Goal: Task Accomplishment & Management: Manage account settings

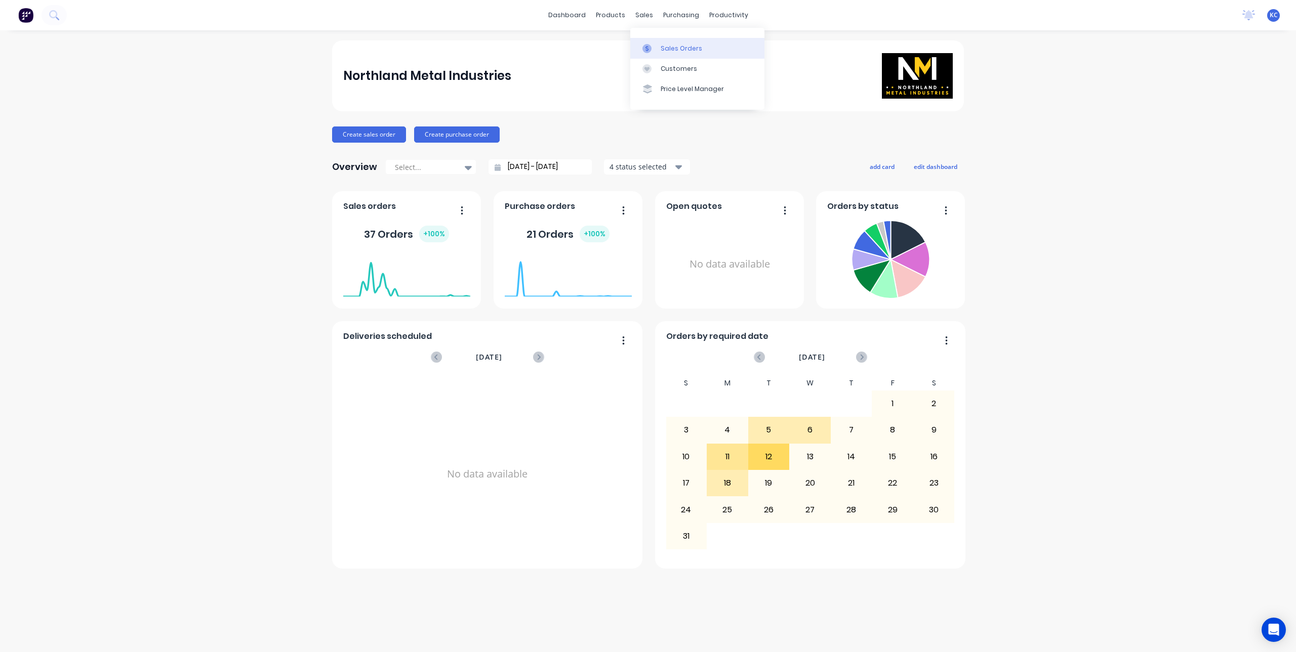
click at [664, 50] on div "Sales Orders" at bounding box center [680, 48] width 41 height 9
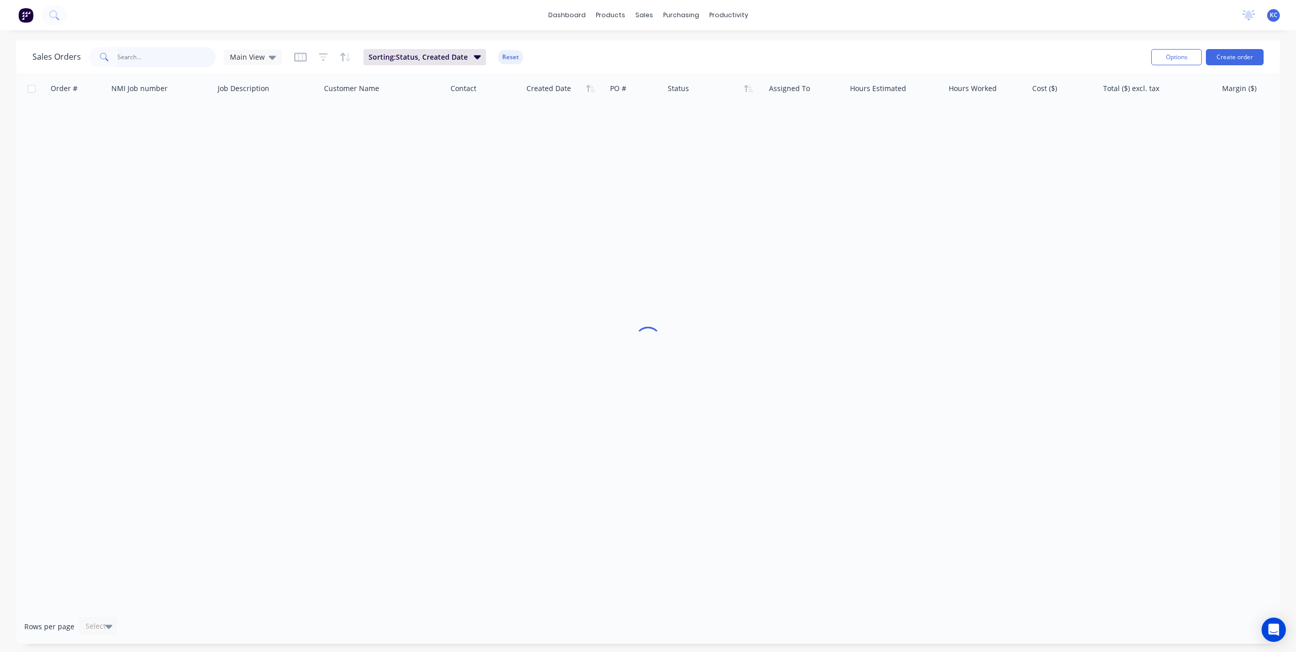
click at [156, 59] on input "text" at bounding box center [166, 57] width 99 height 20
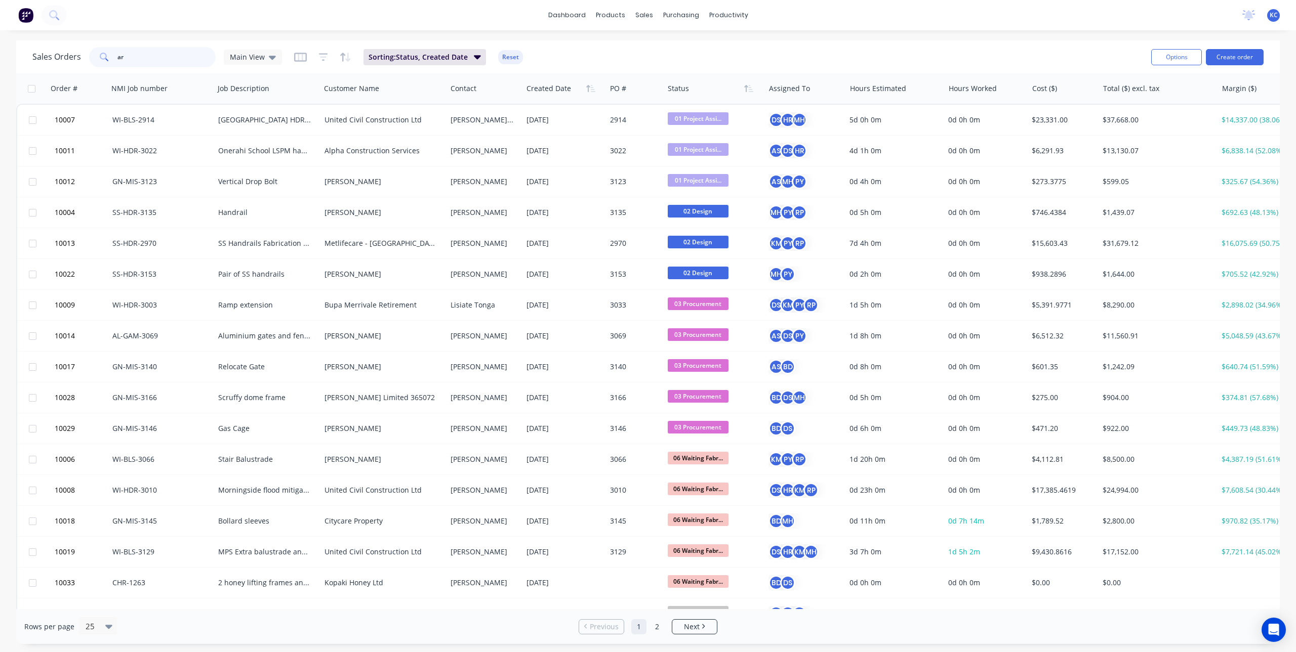
type input "arv"
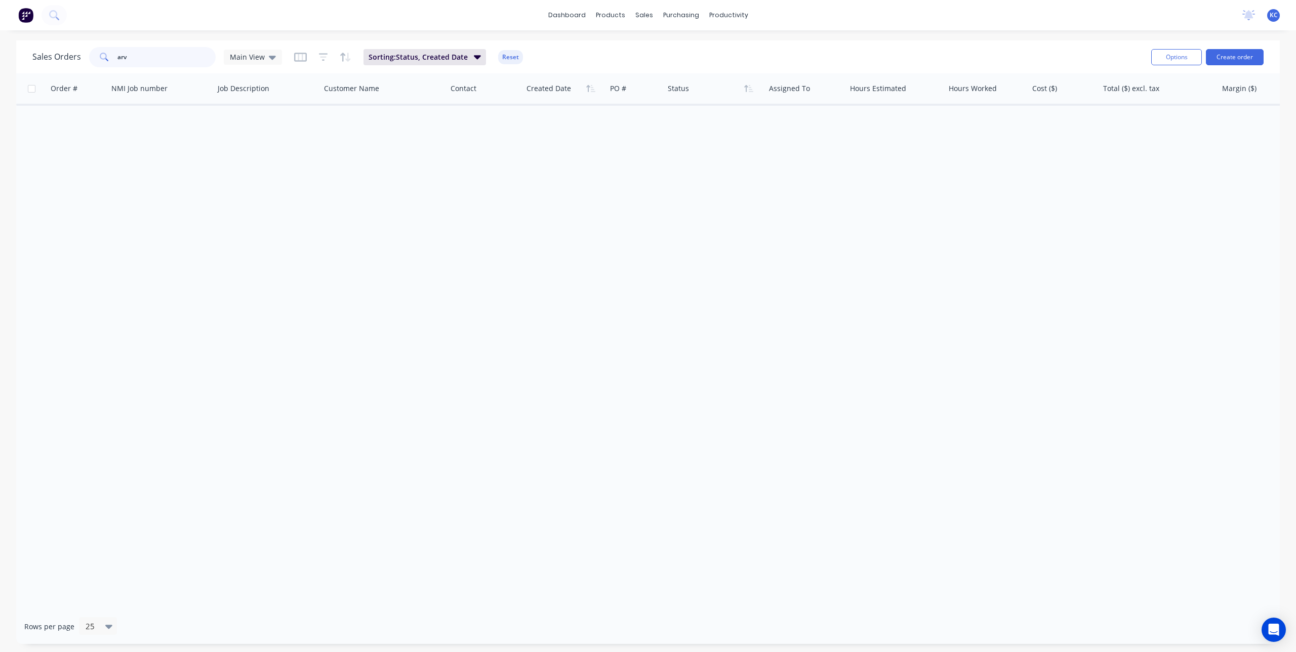
drag, startPoint x: 169, startPoint y: 59, endPoint x: 44, endPoint y: 60, distance: 124.5
click at [44, 60] on div "Sales Orders arv Main View" at bounding box center [157, 57] width 250 height 20
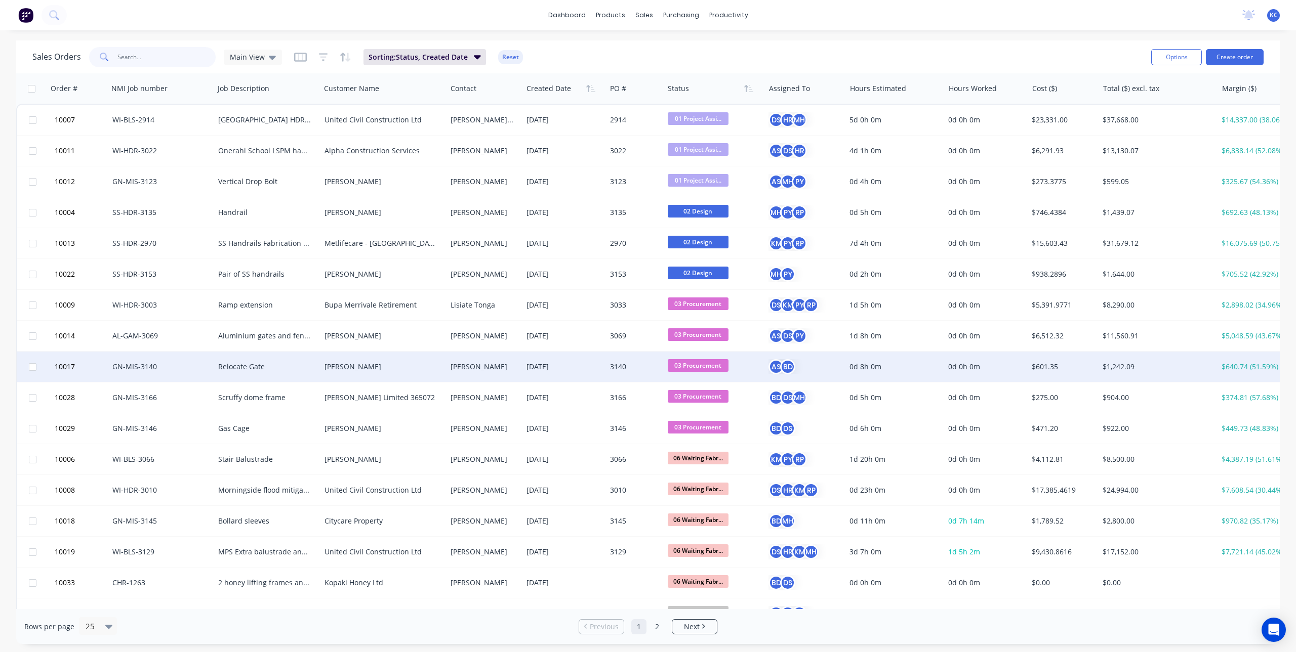
scroll to position [271, 0]
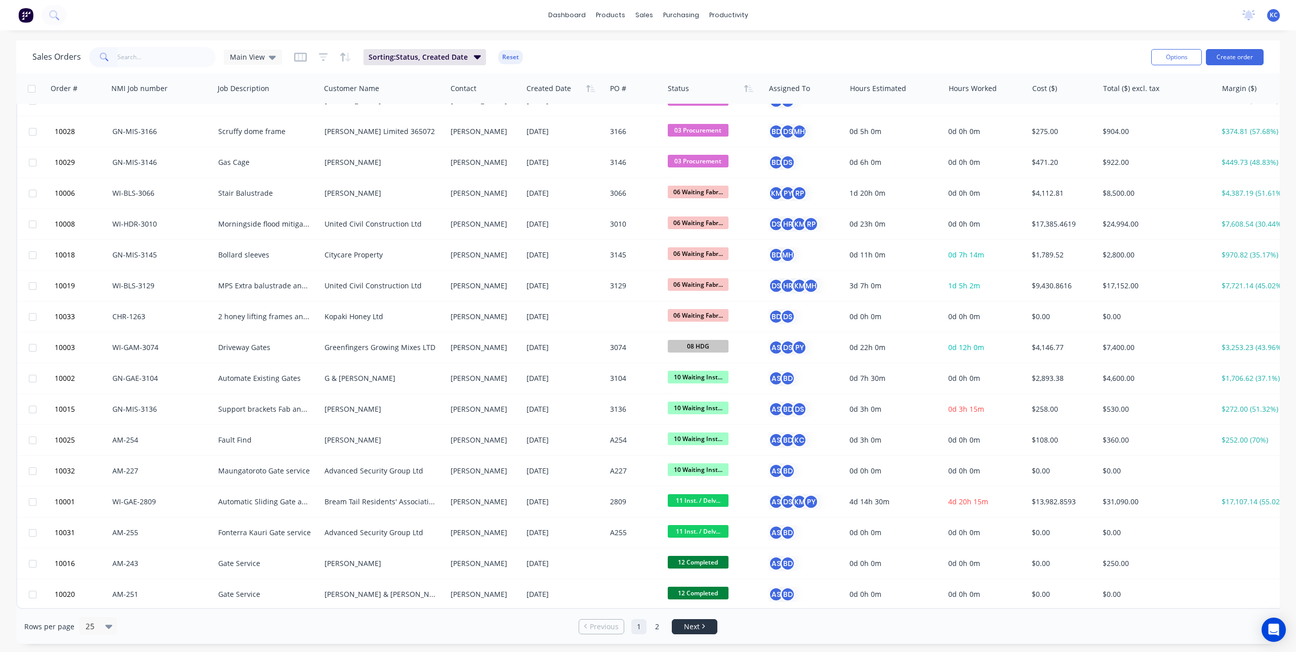
click at [688, 633] on li "Next" at bounding box center [695, 626] width 46 height 15
click at [689, 628] on span "Next" at bounding box center [692, 627] width 16 height 10
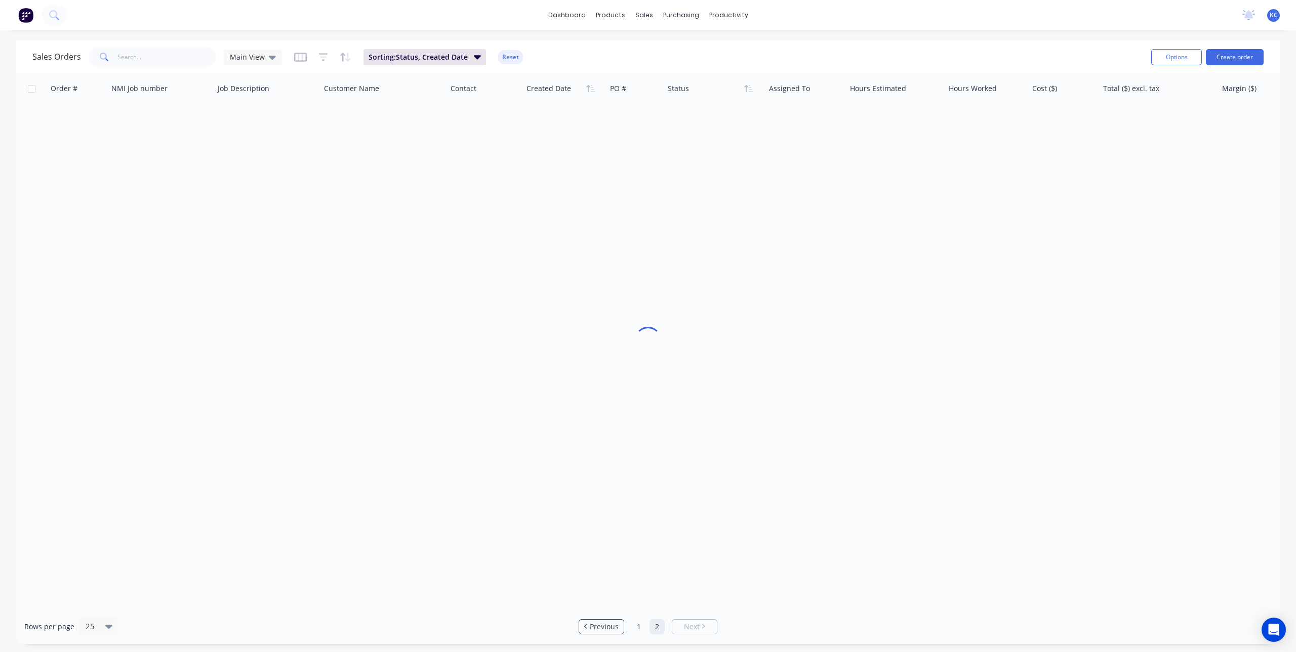
scroll to position [0, 0]
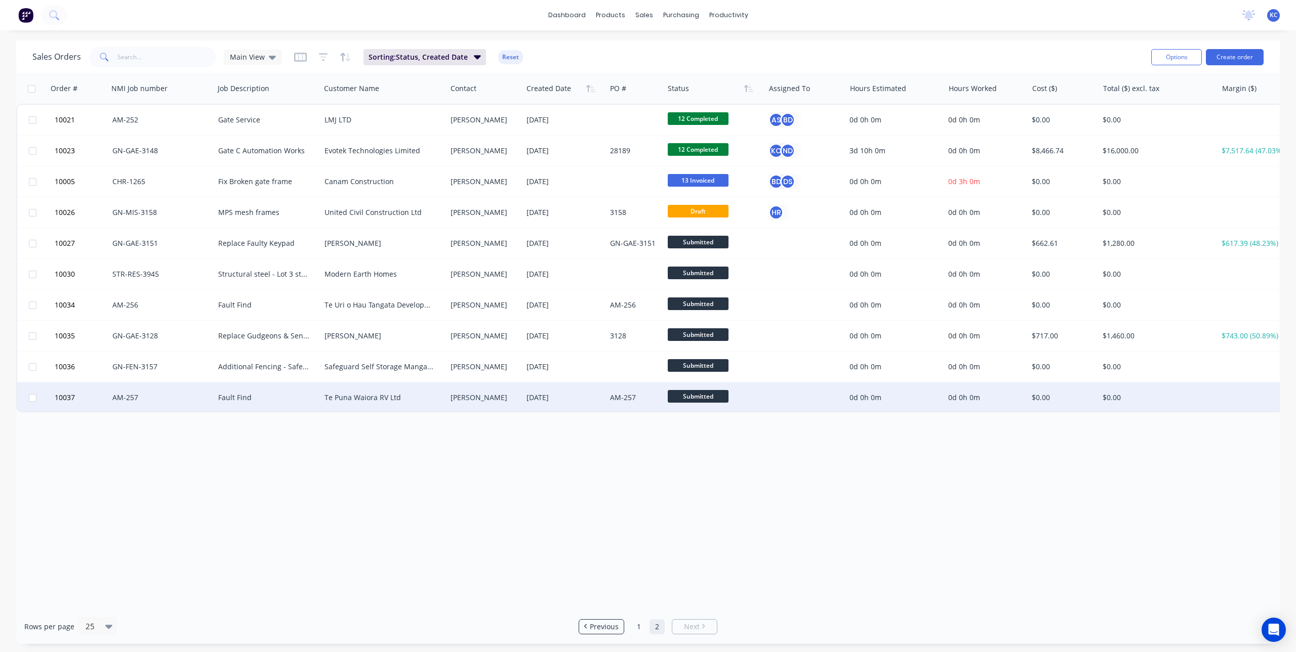
click at [454, 405] on div "Gareth" at bounding box center [484, 398] width 76 height 30
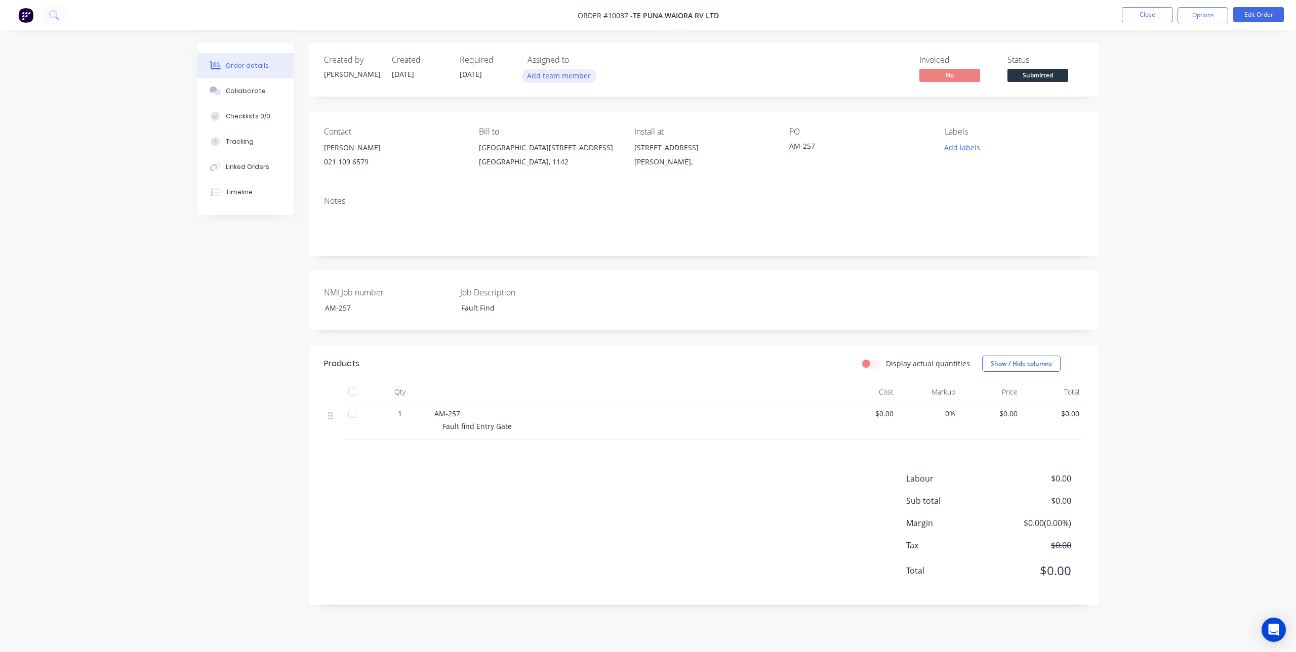
click at [549, 72] on button "Add team member" at bounding box center [559, 76] width 74 height 14
click at [552, 147] on div at bounding box center [544, 152] width 20 height 20
click at [674, 54] on div "Created by Karl Created 12/08/25 Required 12/08/25 Assigned to AS Invoiced No S…" at bounding box center [703, 70] width 789 height 54
click at [1163, 13] on button "Close" at bounding box center [1146, 14] width 51 height 15
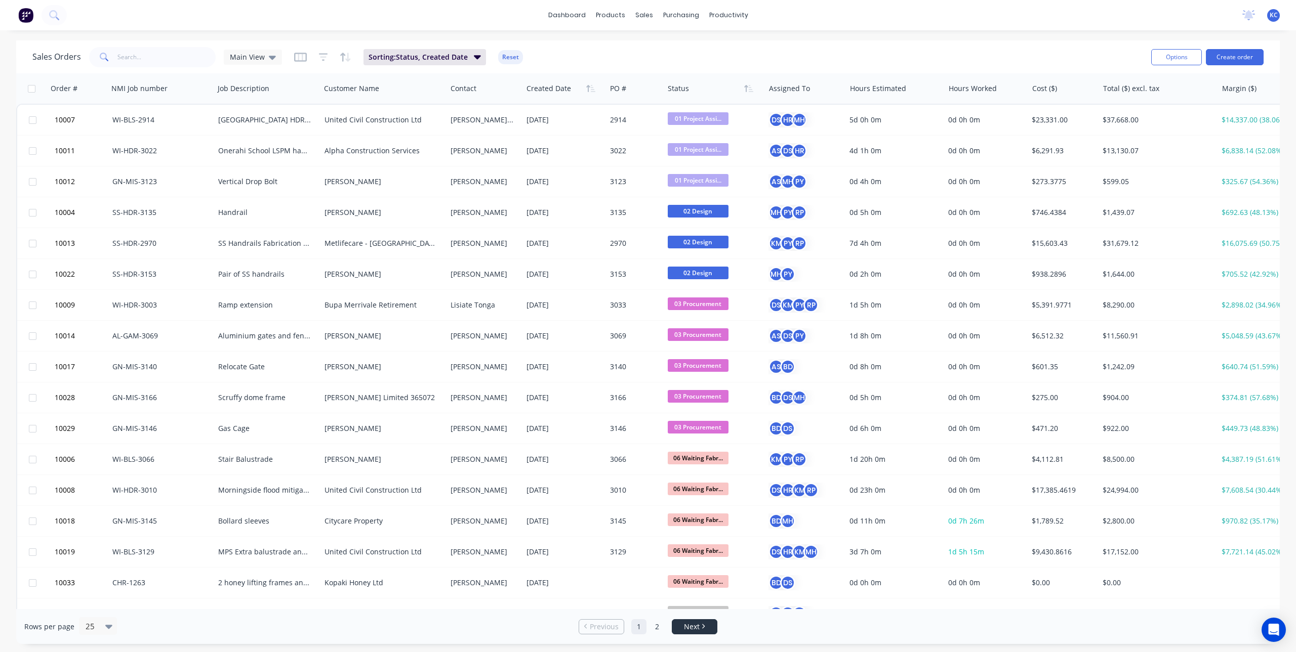
click at [700, 629] on link "Next" at bounding box center [694, 627] width 45 height 10
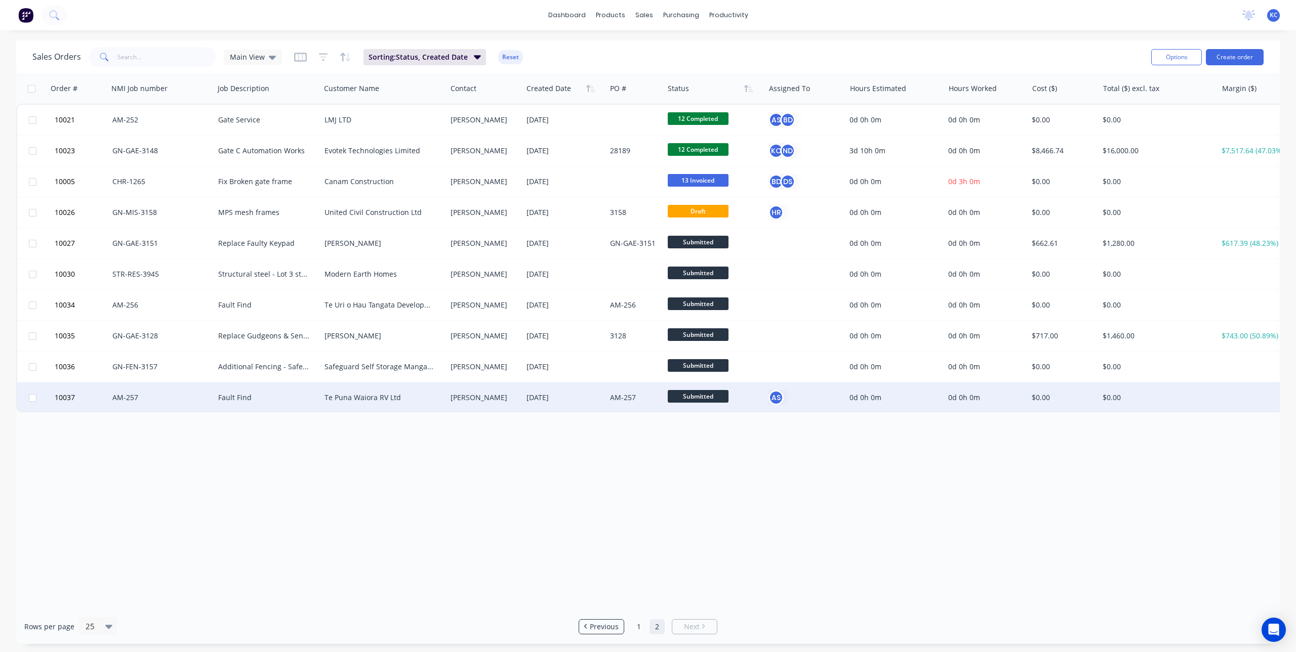
click at [428, 400] on div "Te Puna Waiora RV Ltd" at bounding box center [380, 398] width 112 height 10
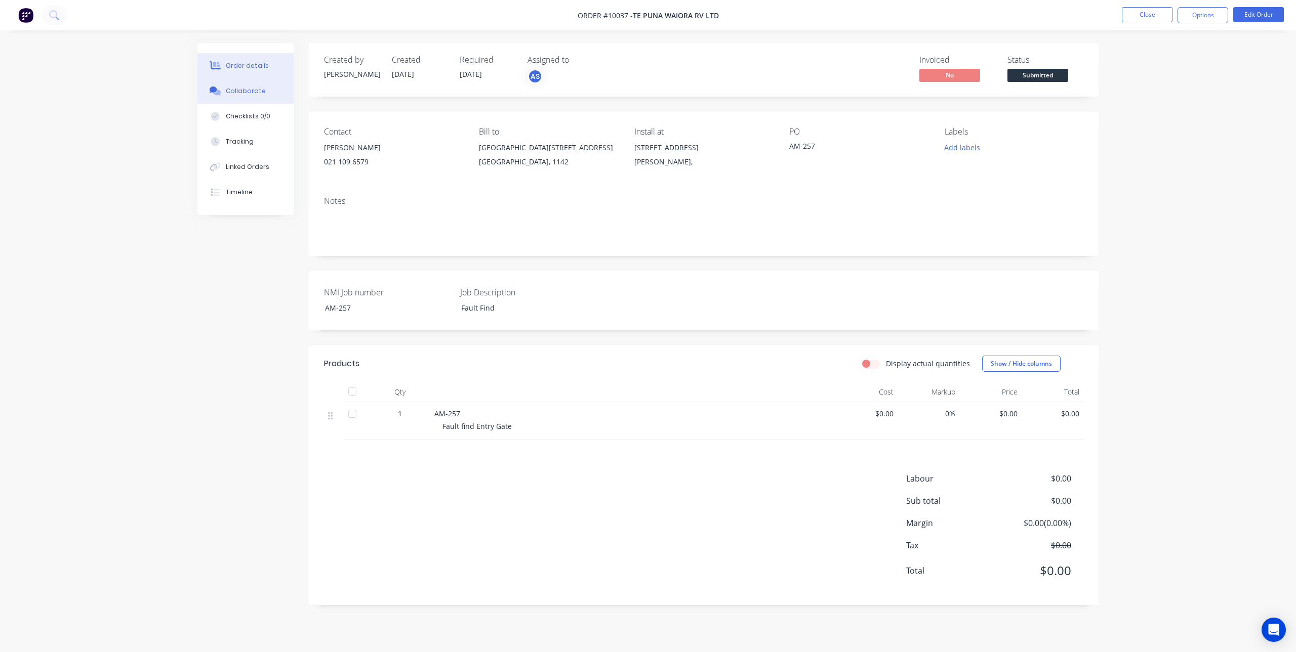
click at [250, 84] on button "Collaborate" at bounding box center [245, 90] width 96 height 25
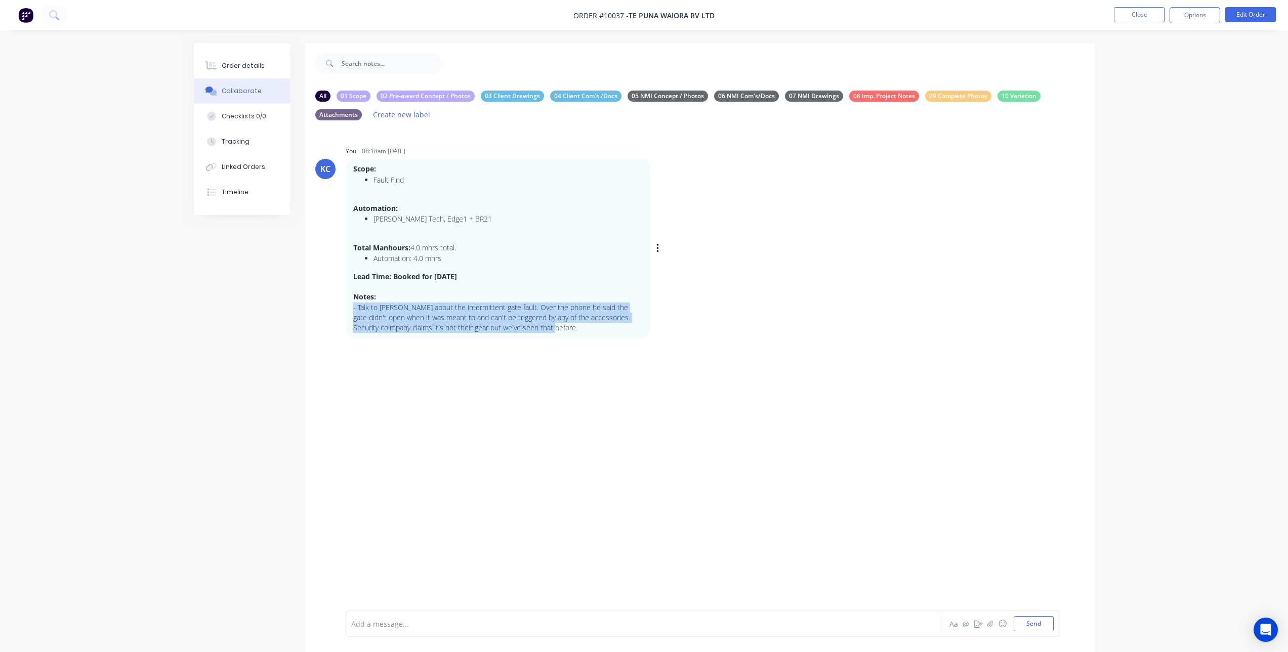
drag, startPoint x: 549, startPoint y: 329, endPoint x: 353, endPoint y: 304, distance: 197.0
click at [353, 304] on p "- Talk to Gareth about the intermittent gate fault. Over the phone he said the …" at bounding box center [498, 318] width 290 height 31
copy p "- Talk to Gareth about the intermittent gate fault. Over the phone he said the …"
click at [257, 69] on div "Order details" at bounding box center [243, 65] width 43 height 9
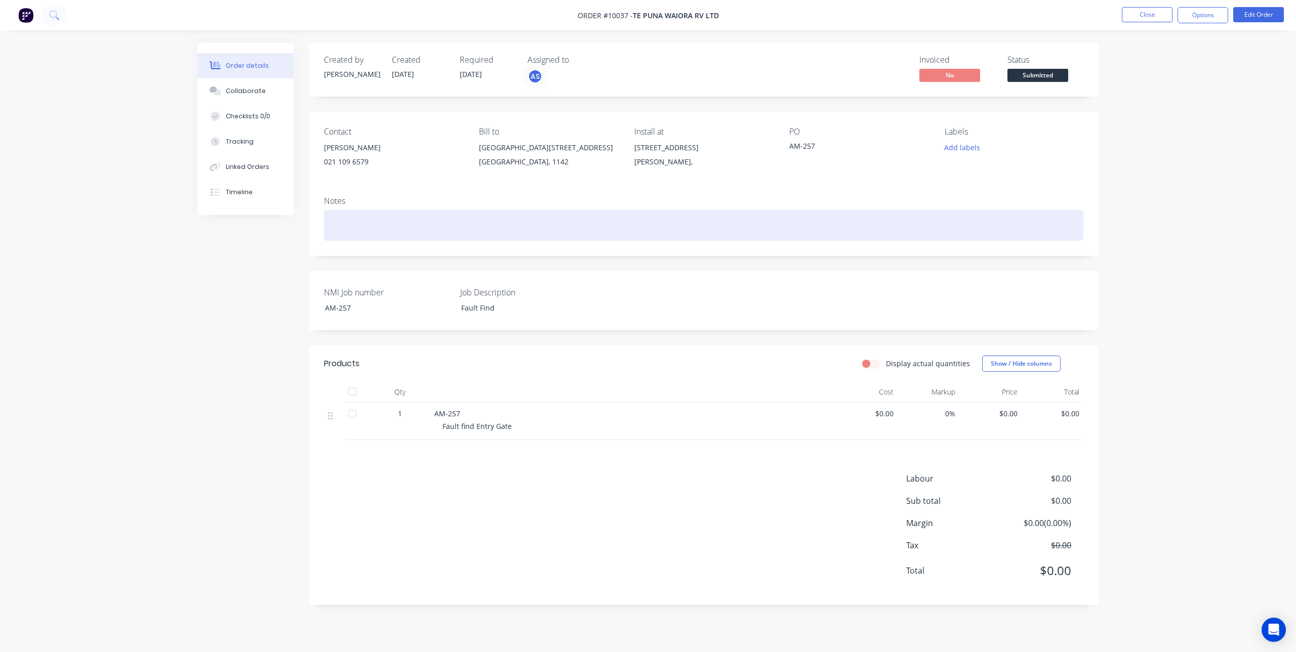
click at [396, 220] on div at bounding box center [703, 225] width 759 height 31
paste div
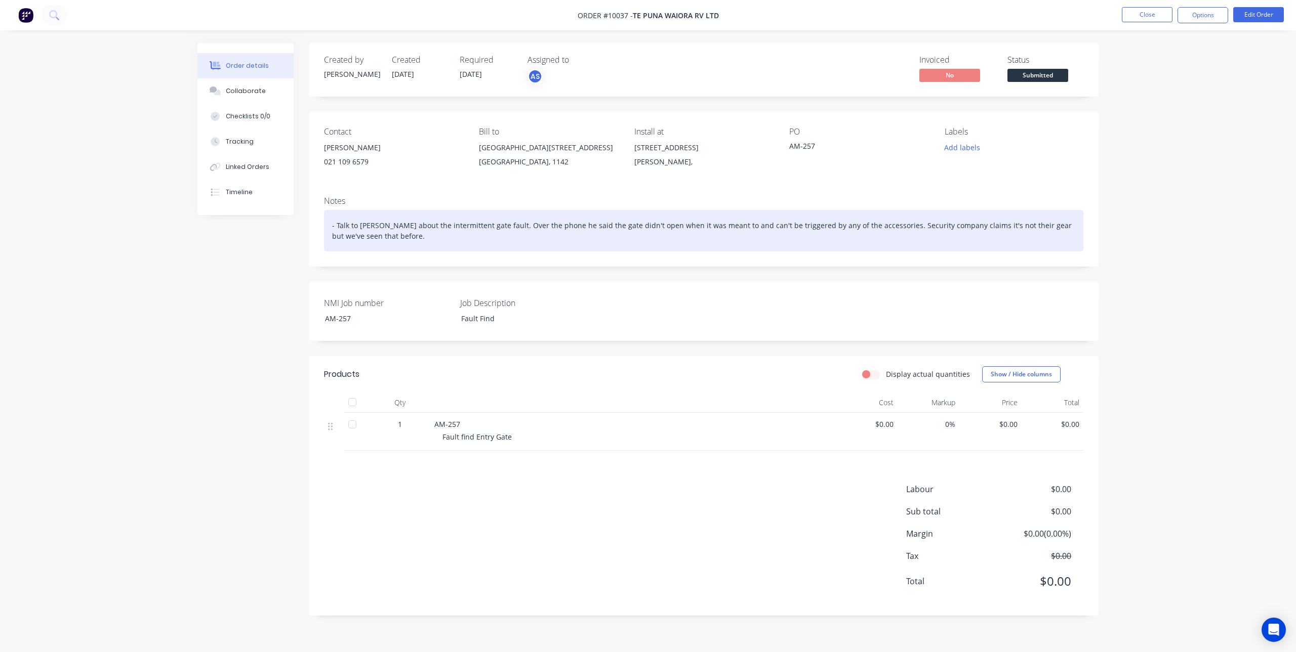
click at [945, 242] on div "- Talk to Gareth about the intermittent gate fault. Over the phone he said the …" at bounding box center [703, 230] width 759 height 41
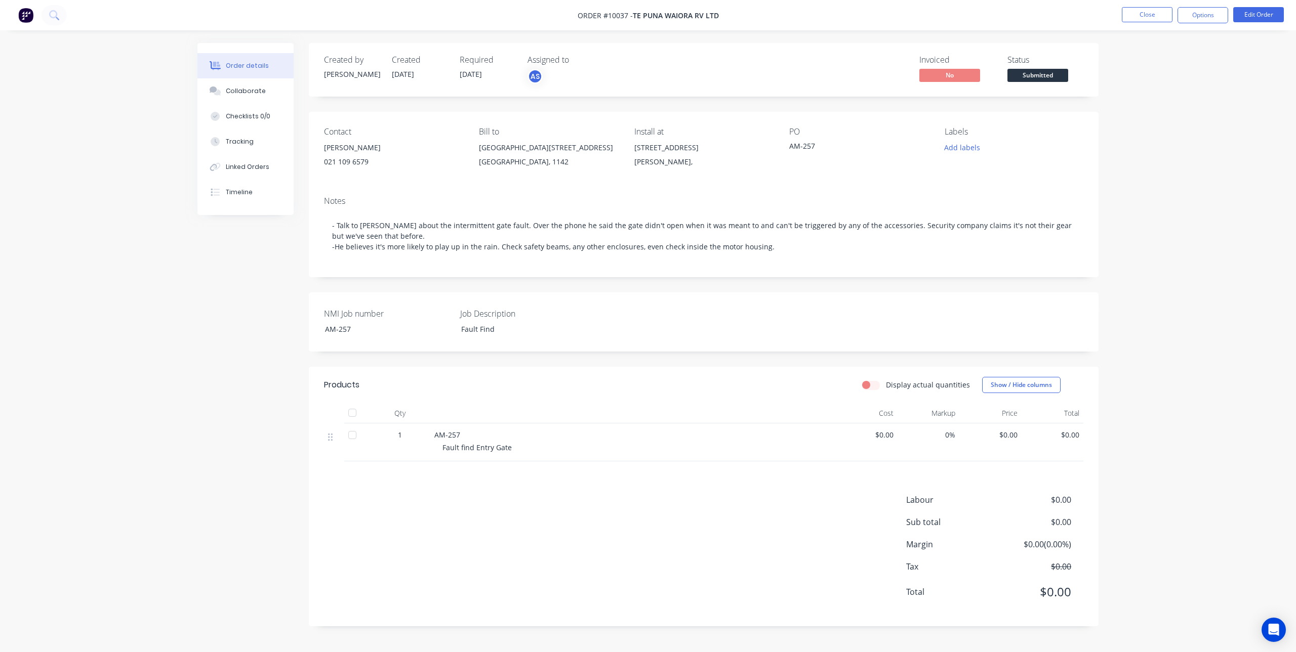
click at [1157, 244] on div "Order details Collaborate Checklists 0/0 Tracking Linked Orders Timeline Order …" at bounding box center [648, 326] width 1296 height 652
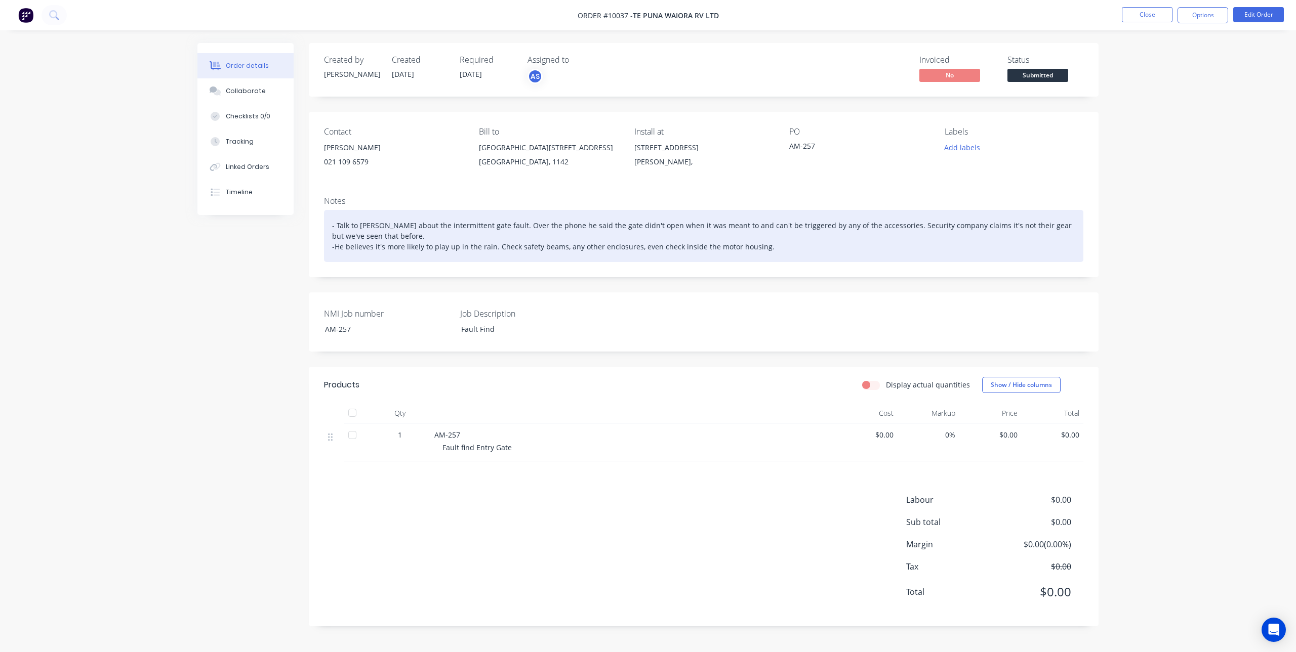
click at [335, 248] on div "- Talk to Gareth about the intermittent gate fault. Over the phone he said the …" at bounding box center [703, 236] width 759 height 52
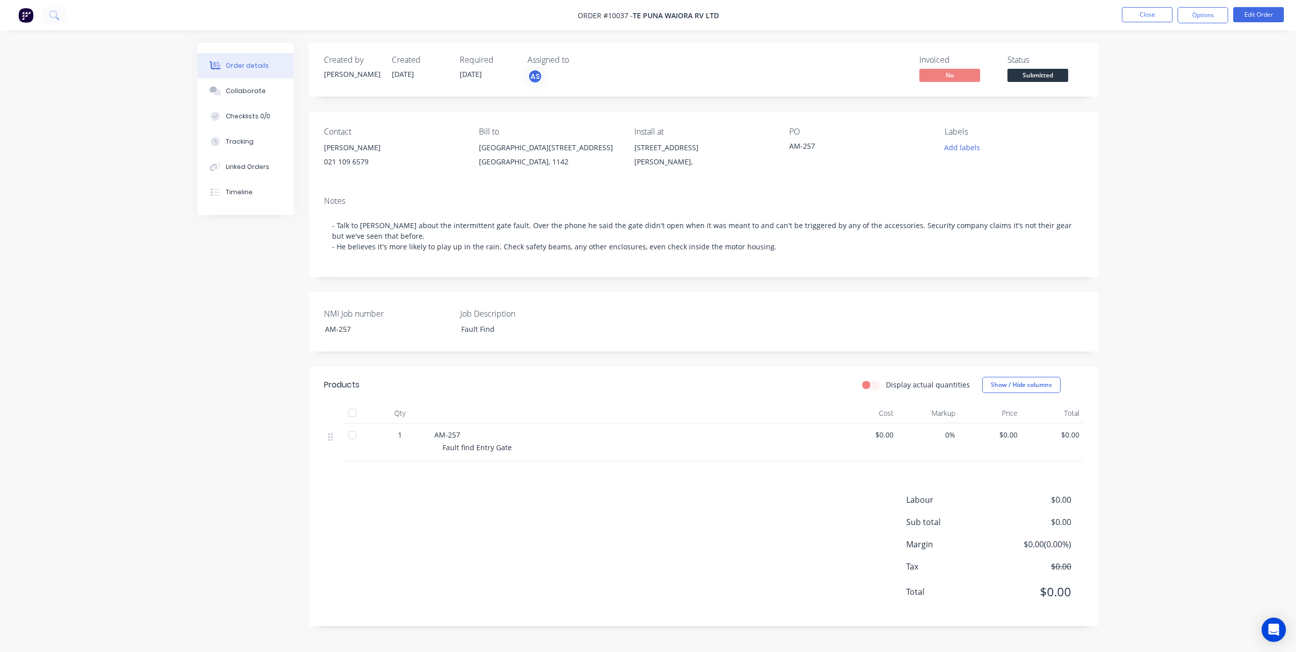
click at [1156, 256] on div "Order details Collaborate Checklists 0/0 Tracking Linked Orders Timeline Order …" at bounding box center [648, 326] width 1296 height 652
click at [1130, 16] on button "Close" at bounding box center [1146, 14] width 51 height 15
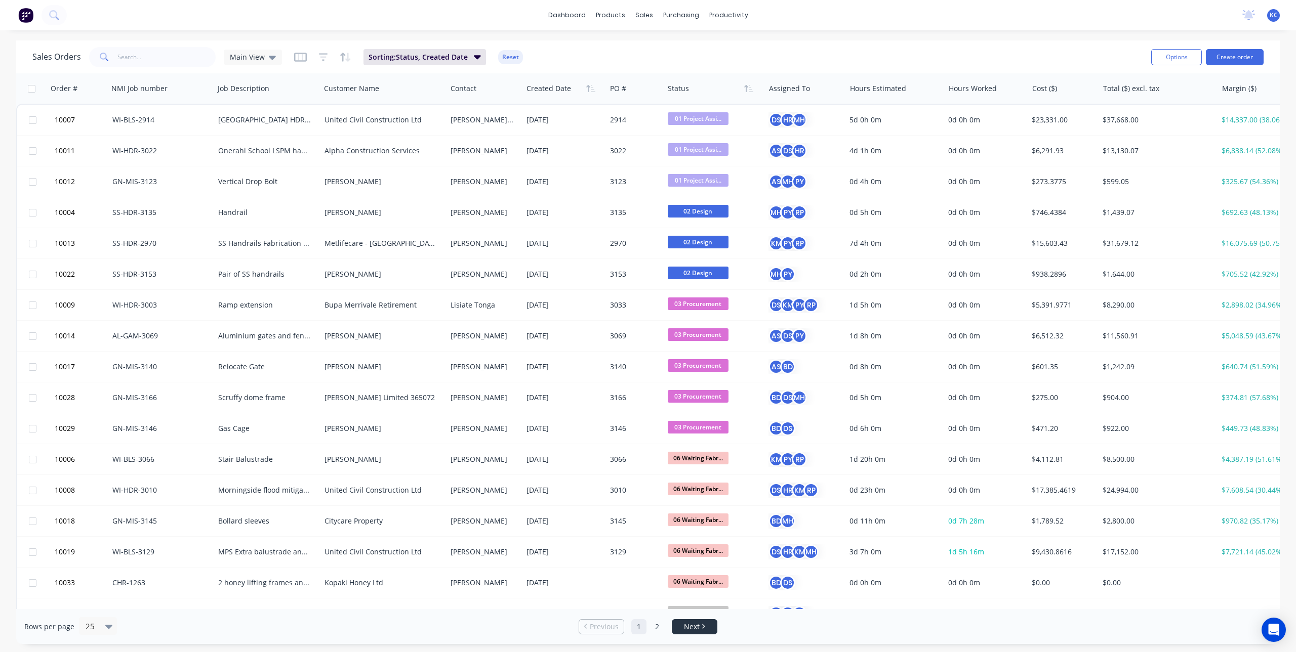
click at [689, 628] on span "Next" at bounding box center [692, 627] width 16 height 10
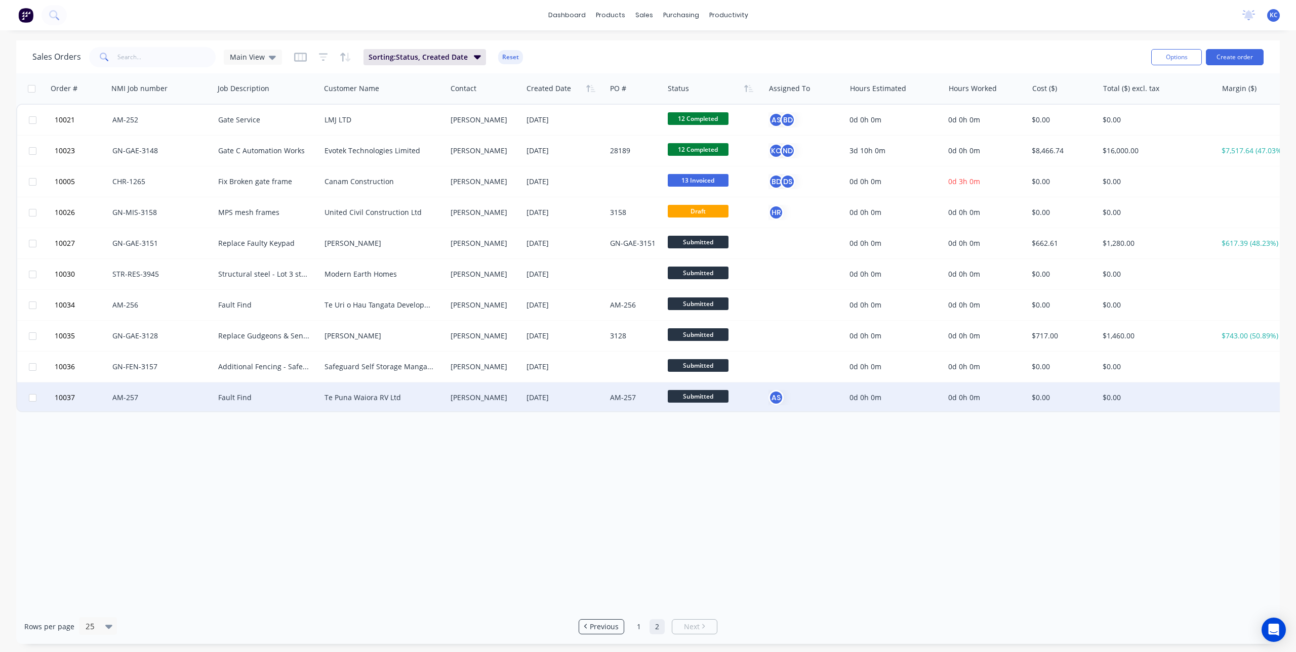
click at [458, 404] on div "Gareth" at bounding box center [484, 398] width 76 height 30
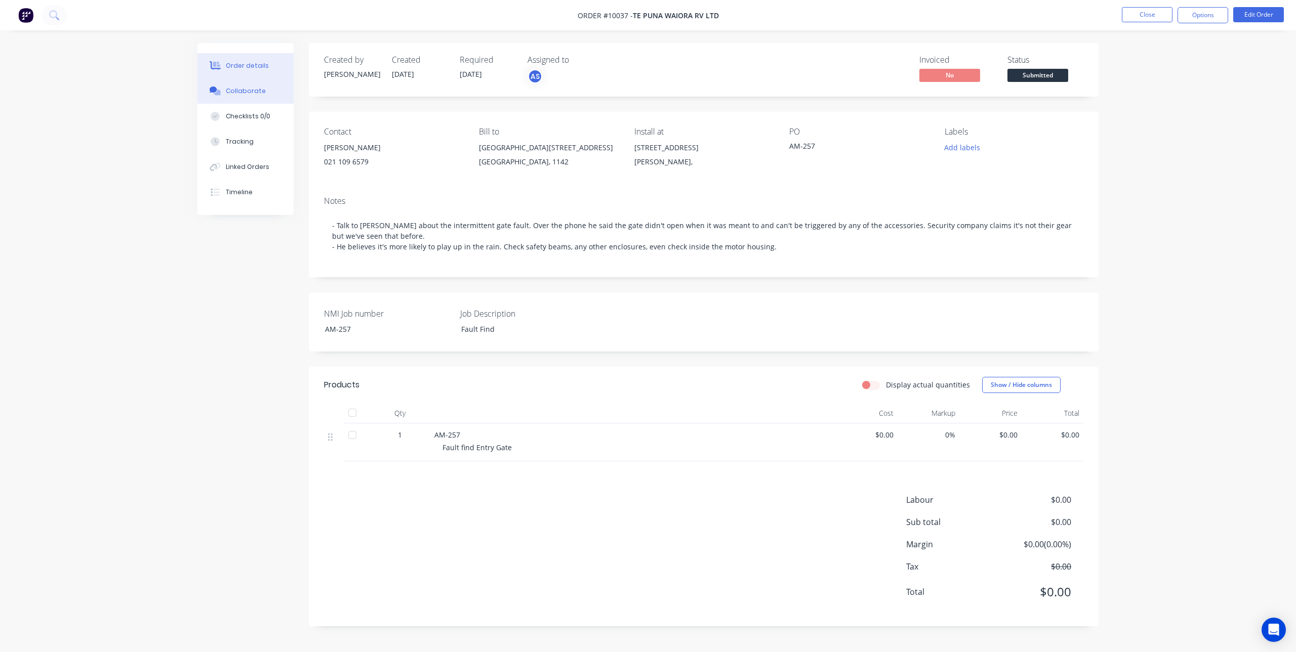
click at [254, 101] on button "Collaborate" at bounding box center [245, 90] width 96 height 25
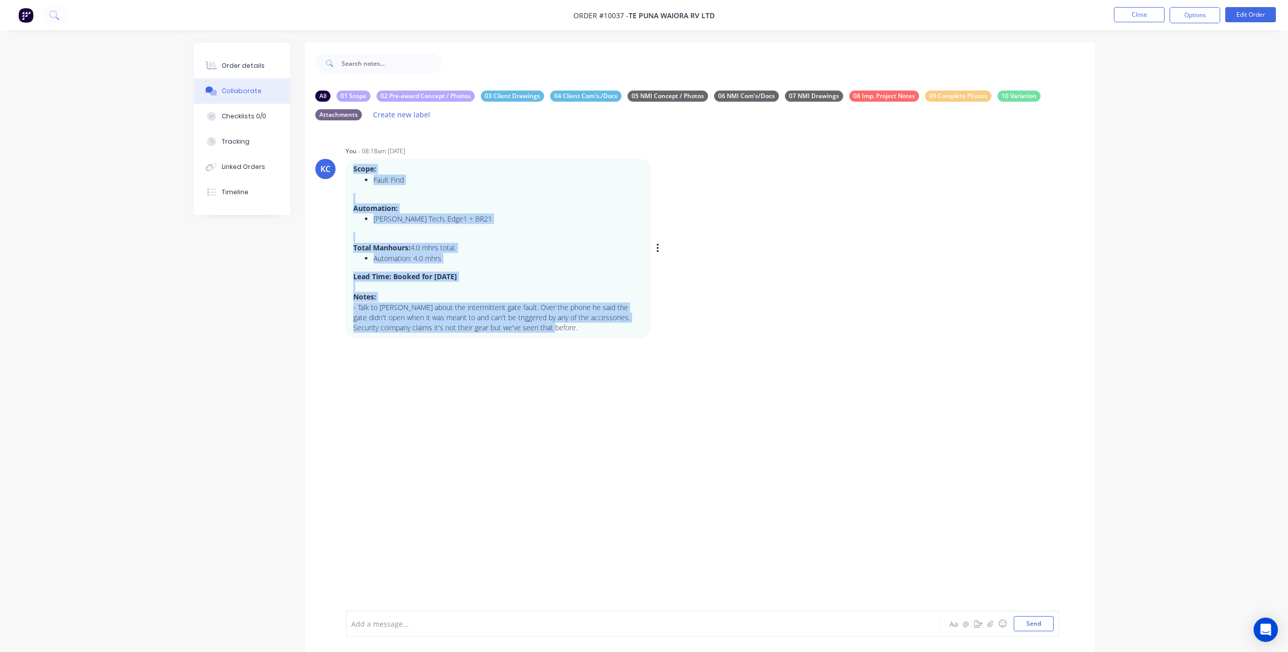
drag, startPoint x: 551, startPoint y: 329, endPoint x: 352, endPoint y: 166, distance: 257.8
click at [352, 166] on div "Scope: Fault Find Automation: Roger Tech, Edge1 + BR21 Total Manhours: 4.0 mhrs…" at bounding box center [498, 248] width 305 height 179
copy div "Scope: Fault Find Automation: Roger Tech, Edge1 + BR21 Total Manhours: 4.0 mhrs…"
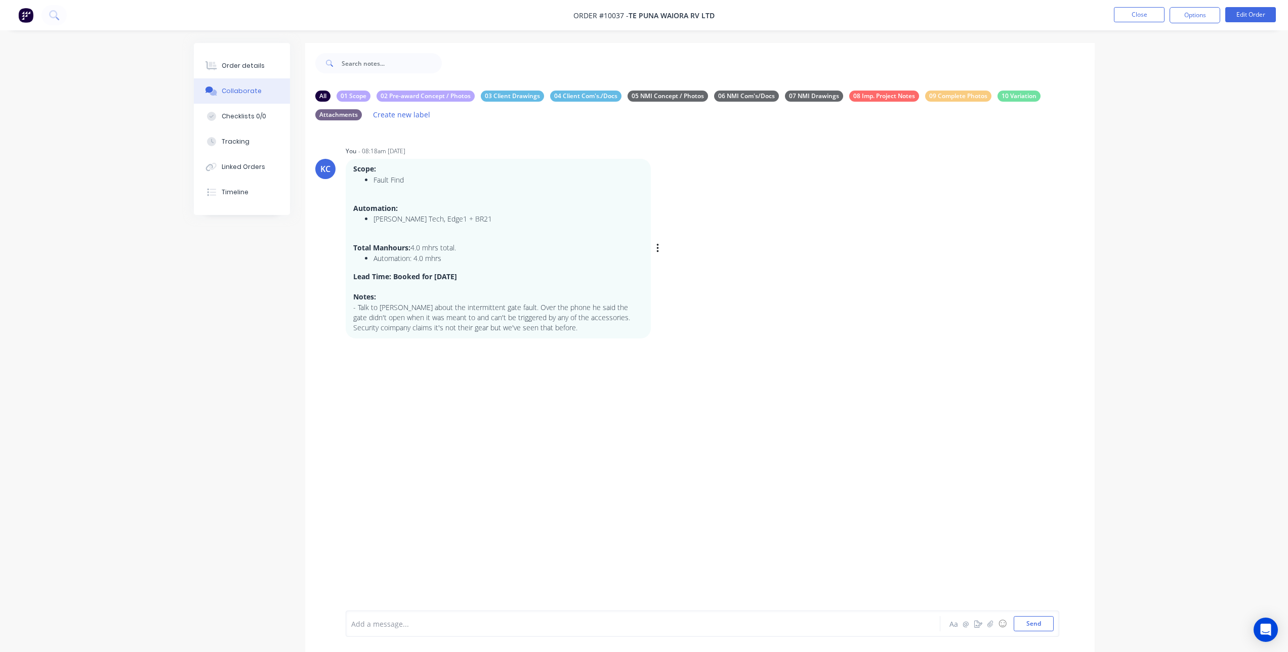
click at [719, 290] on div "KC You - 08:18am 12/08/25 Scope: Fault Find Automation: Roger Tech, Edge1 + BR2…" at bounding box center [699, 241] width 789 height 194
click at [237, 72] on button "Order details" at bounding box center [242, 65] width 96 height 25
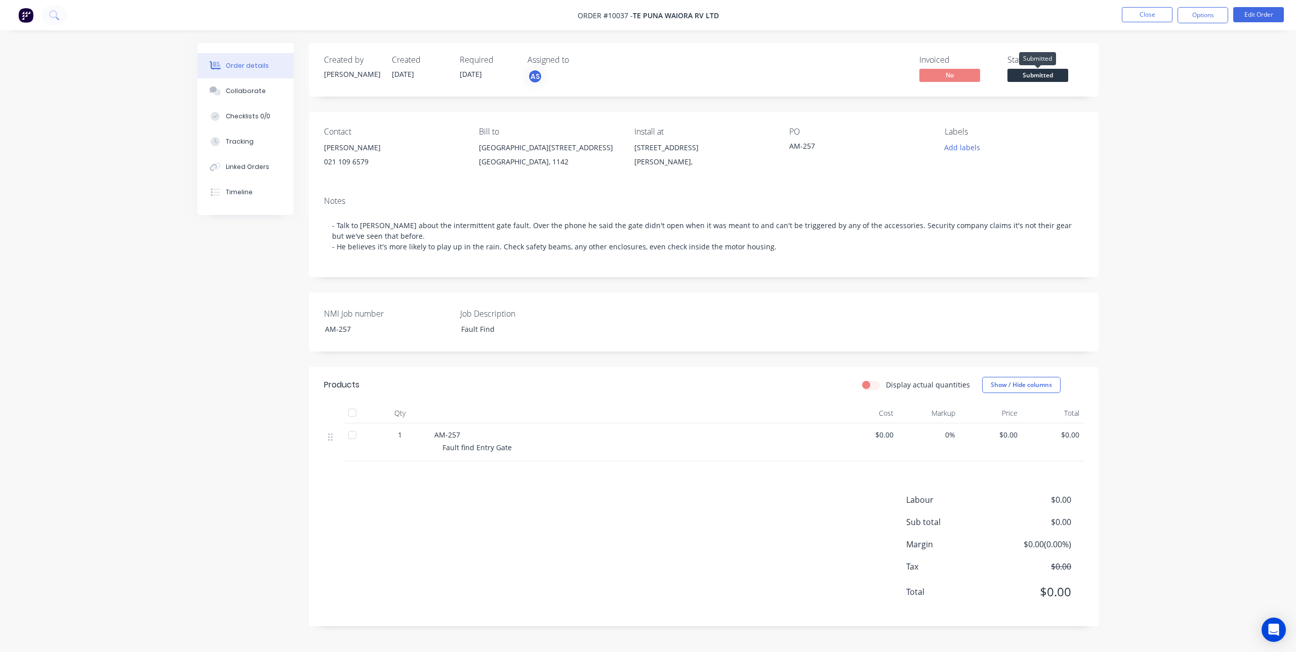
click at [1043, 74] on span "Submitted" at bounding box center [1037, 75] width 61 height 13
click at [1171, 102] on div "Order details Collaborate Checklists 0/0 Tracking Linked Orders Timeline Order …" at bounding box center [648, 326] width 1296 height 652
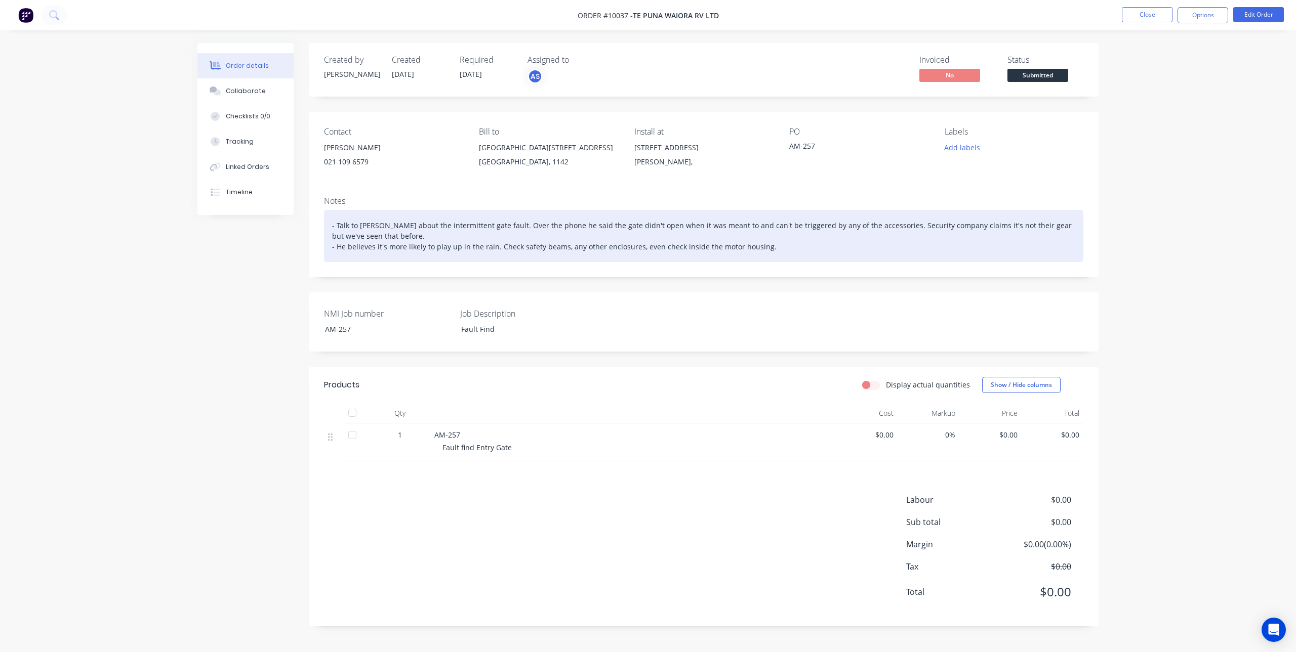
click at [774, 246] on div "- Talk to Gareth about the intermittent gate fault. Over the phone he said the …" at bounding box center [703, 236] width 759 height 52
click at [784, 244] on div "- Talk to Gareth about the intermittent gate fault. Over the phone he said the …" at bounding box center [703, 236] width 759 height 52
click at [785, 244] on div "- Talk to Gareth about the intermittent gate fault. Over the phone he said the …" at bounding box center [703, 236] width 759 height 52
click at [786, 243] on div "- Talk to Gareth about the intermittent gate fault. Over the phone he said the …" at bounding box center [703, 236] width 759 height 52
click at [815, 245] on div "- Talk to Gareth about the intermittent gate fault. Over the phone he said the …" at bounding box center [703, 236] width 759 height 52
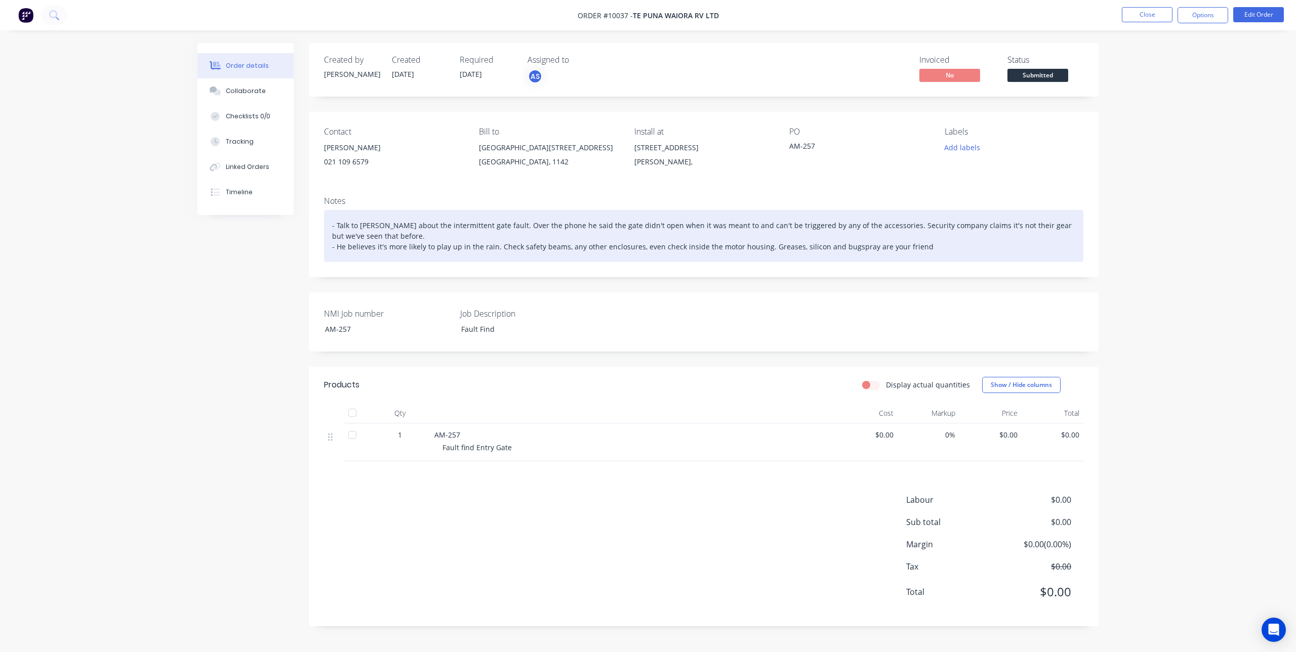
click at [848, 245] on div "- Talk to Gareth about the intermittent gate fault. Over the phone he said the …" at bounding box center [703, 236] width 759 height 52
drag, startPoint x: 848, startPoint y: 246, endPoint x: 917, endPoint y: 239, distance: 69.1
click at [917, 239] on div "- Talk to Gareth about the intermittent gate fault. Over the phone he said the …" at bounding box center [703, 236] width 759 height 52
click at [919, 245] on div "- Talk to Gareth about the intermittent gate fault. Over the phone he said the …" at bounding box center [703, 236] width 759 height 52
click at [788, 246] on div "- Talk to Gareth about the intermittent gate fault. Over the phone he said the …" at bounding box center [703, 236] width 759 height 52
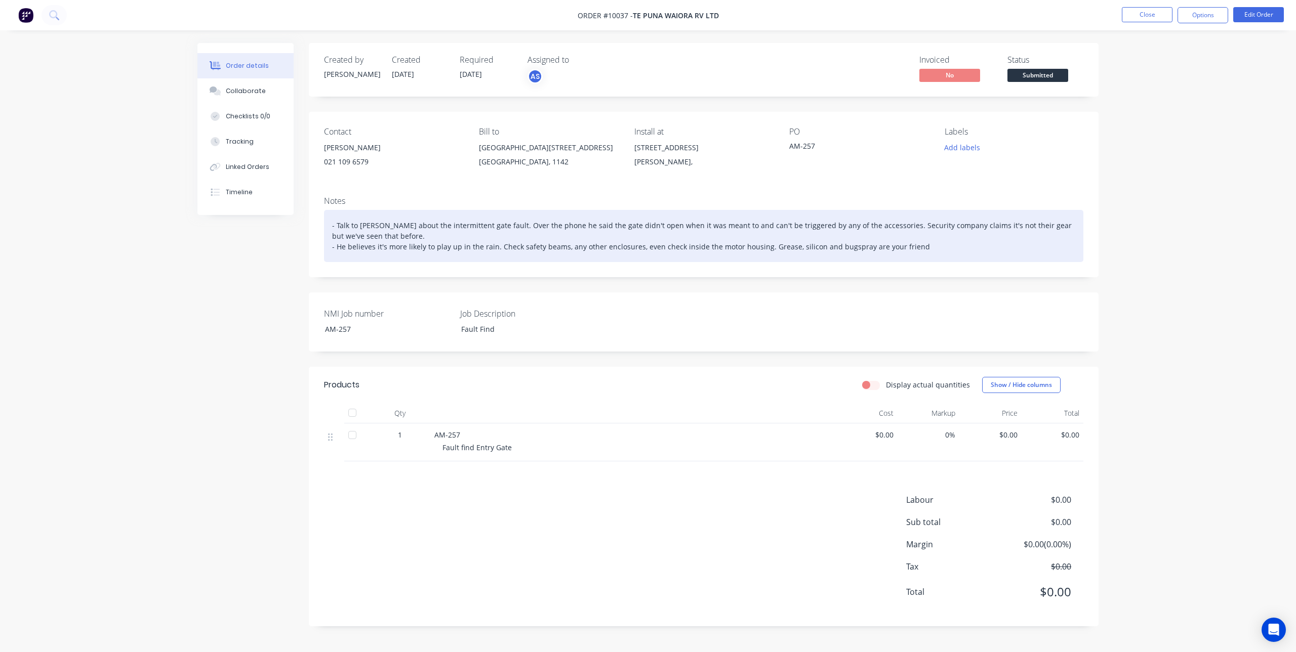
click at [924, 244] on div "- Talk to Gareth about the intermittent gate fault. Over the phone he said the …" at bounding box center [703, 236] width 759 height 52
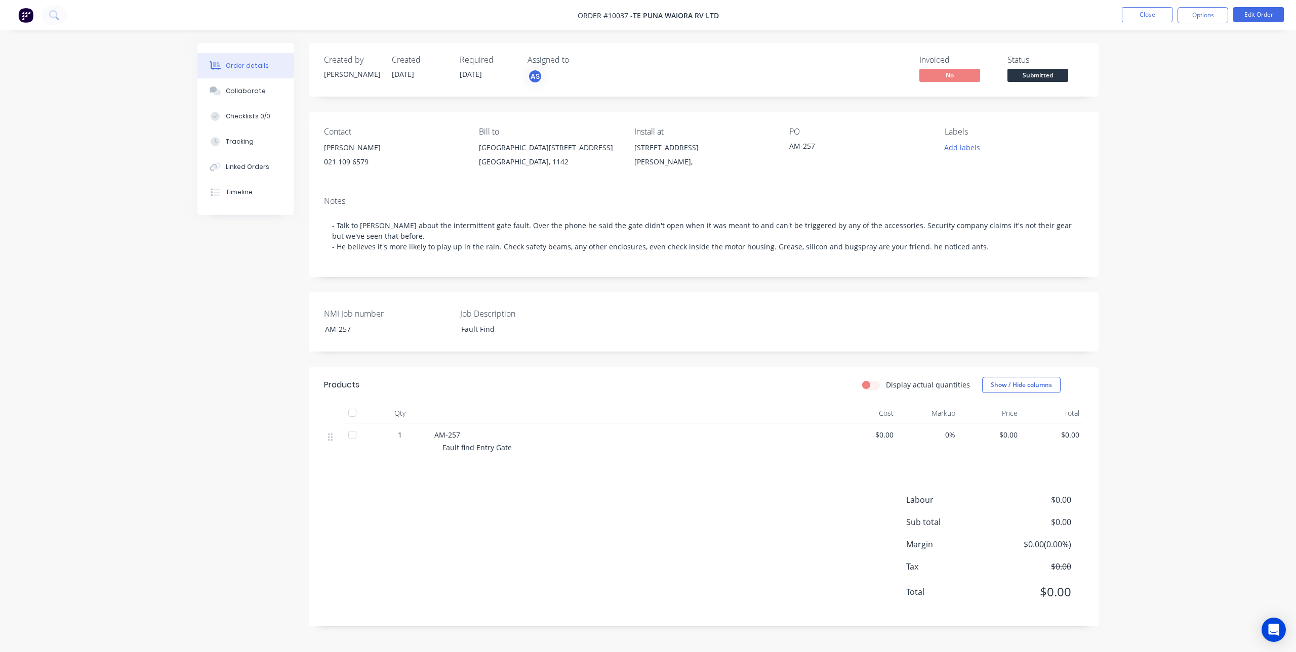
click at [805, 317] on div "NMI Job number AM-257 Job Description Fault Find" at bounding box center [703, 322] width 789 height 59
click at [1142, 10] on button "Close" at bounding box center [1146, 14] width 51 height 15
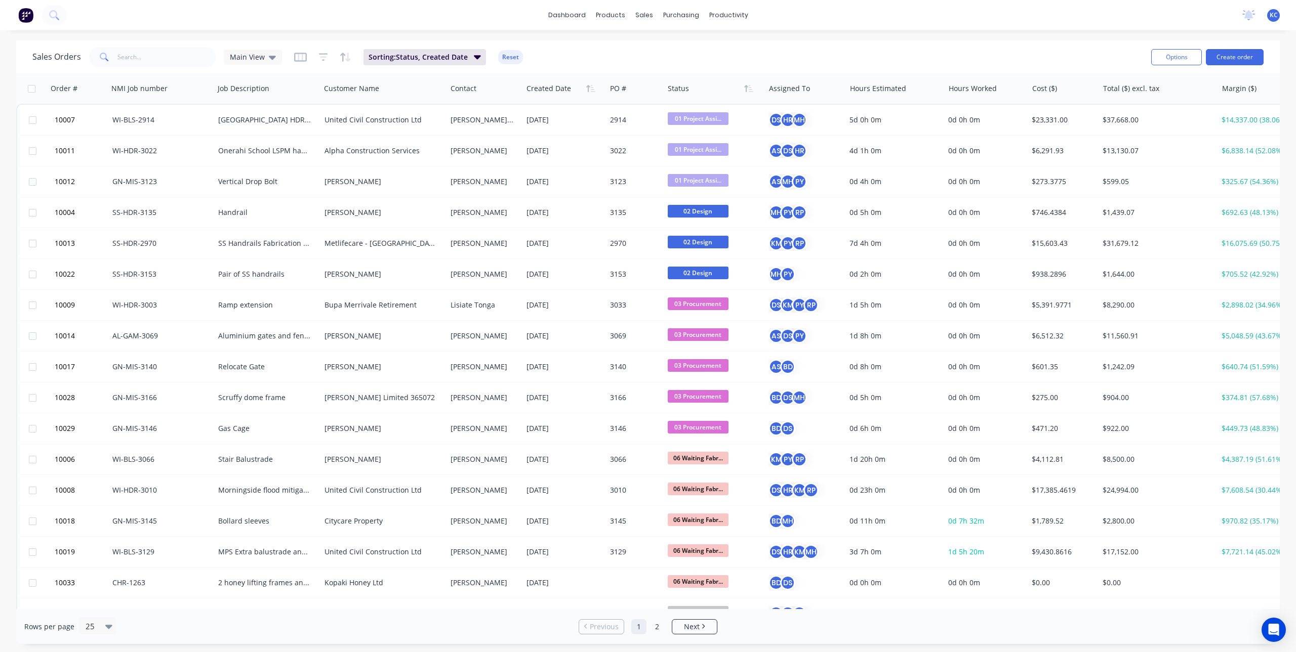
click at [27, 13] on img at bounding box center [25, 15] width 15 height 15
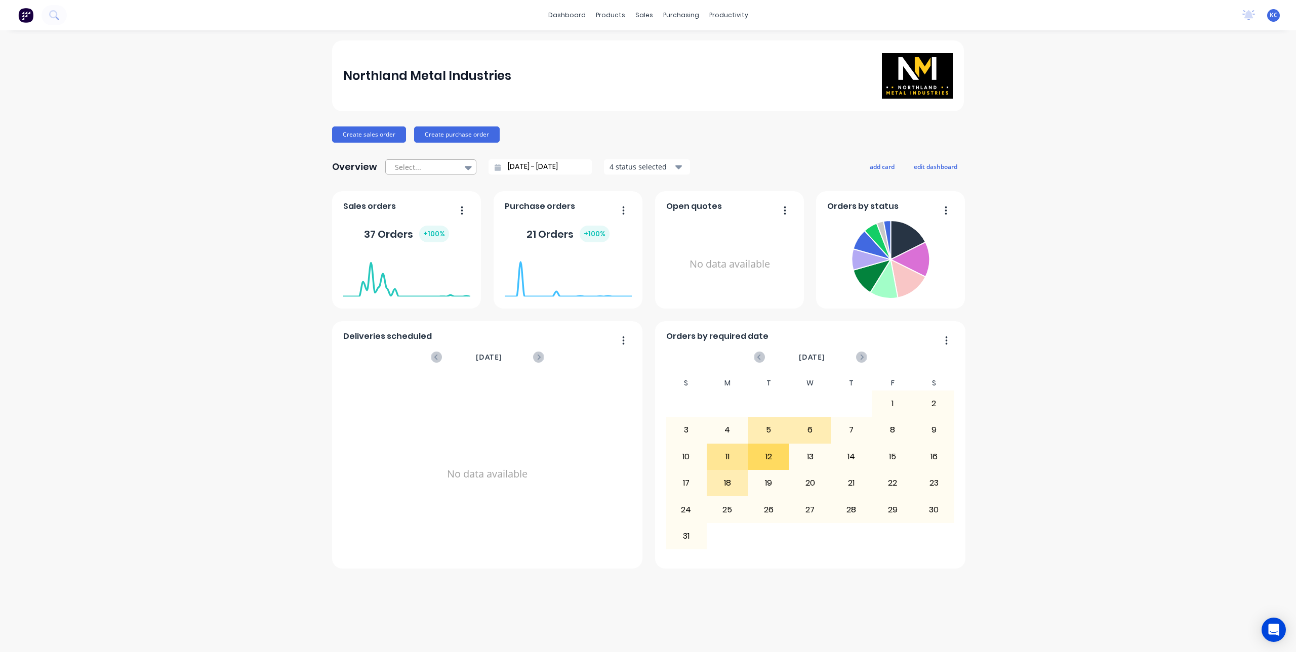
click at [466, 167] on icon at bounding box center [468, 168] width 7 height 4
click at [457, 274] on div "All time" at bounding box center [430, 265] width 91 height 19
type input "02/07/25 - 12/08/25"
click at [879, 169] on button "add card" at bounding box center [882, 166] width 38 height 13
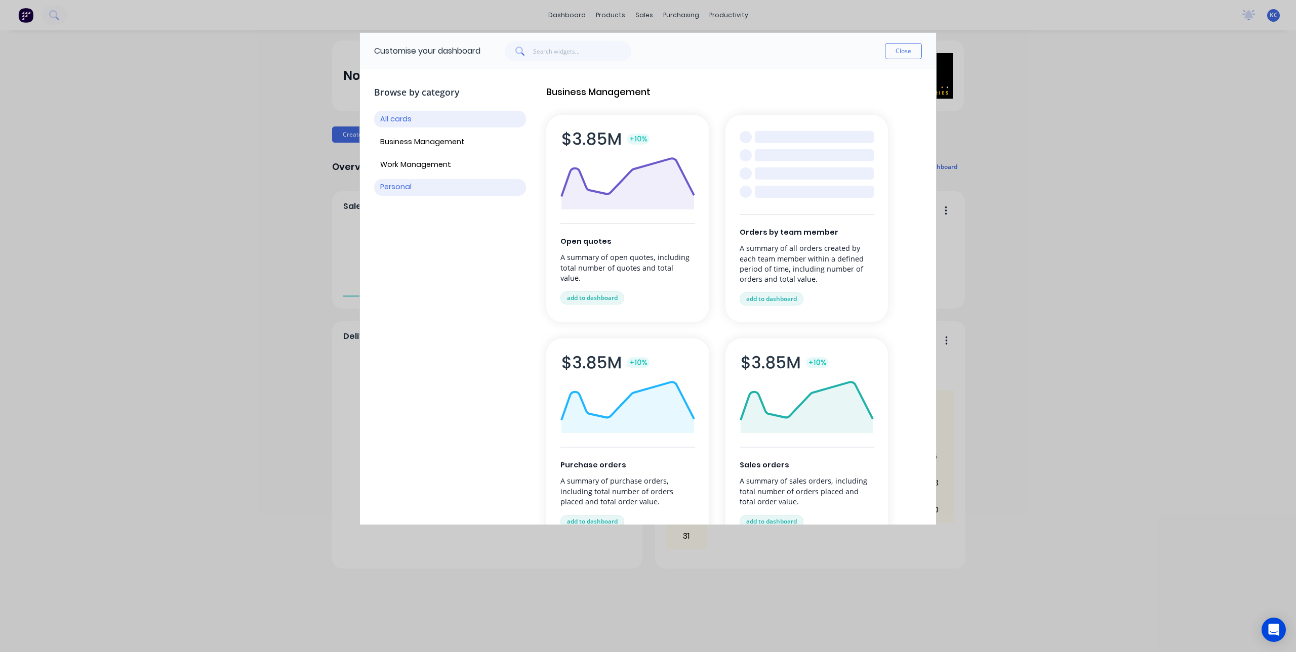
click at [422, 184] on button "Personal" at bounding box center [450, 187] width 152 height 17
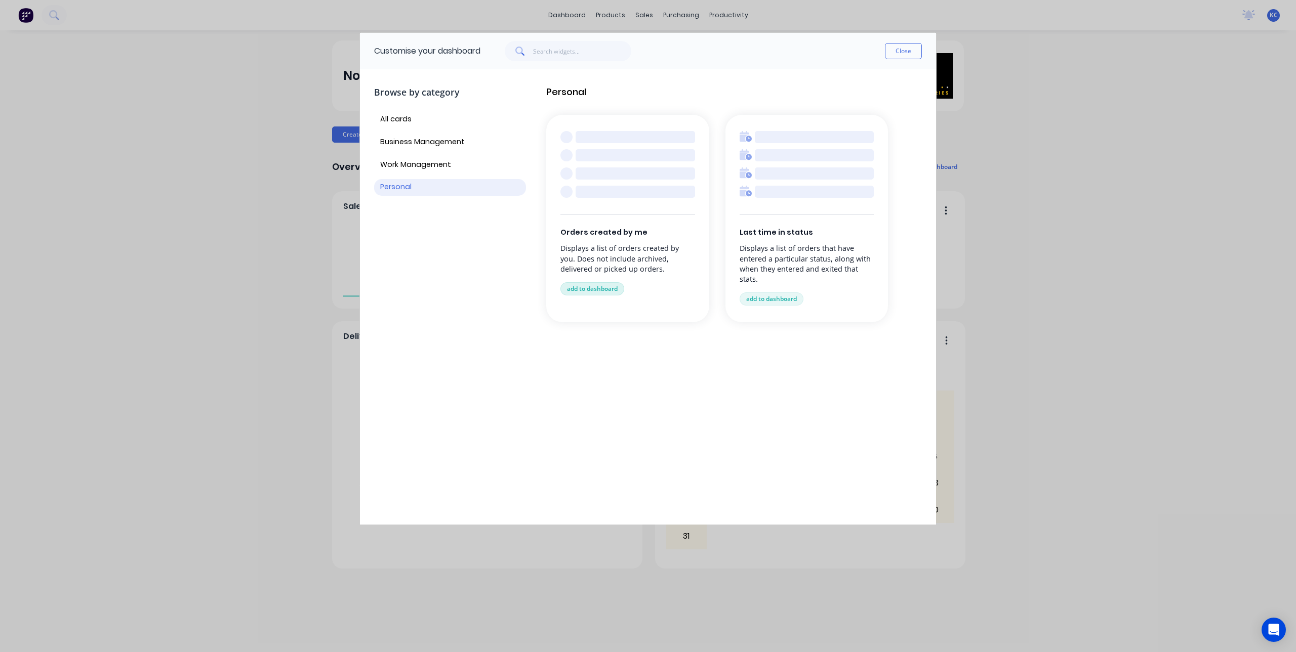
click at [603, 286] on button "add to dashboard" at bounding box center [592, 288] width 64 height 13
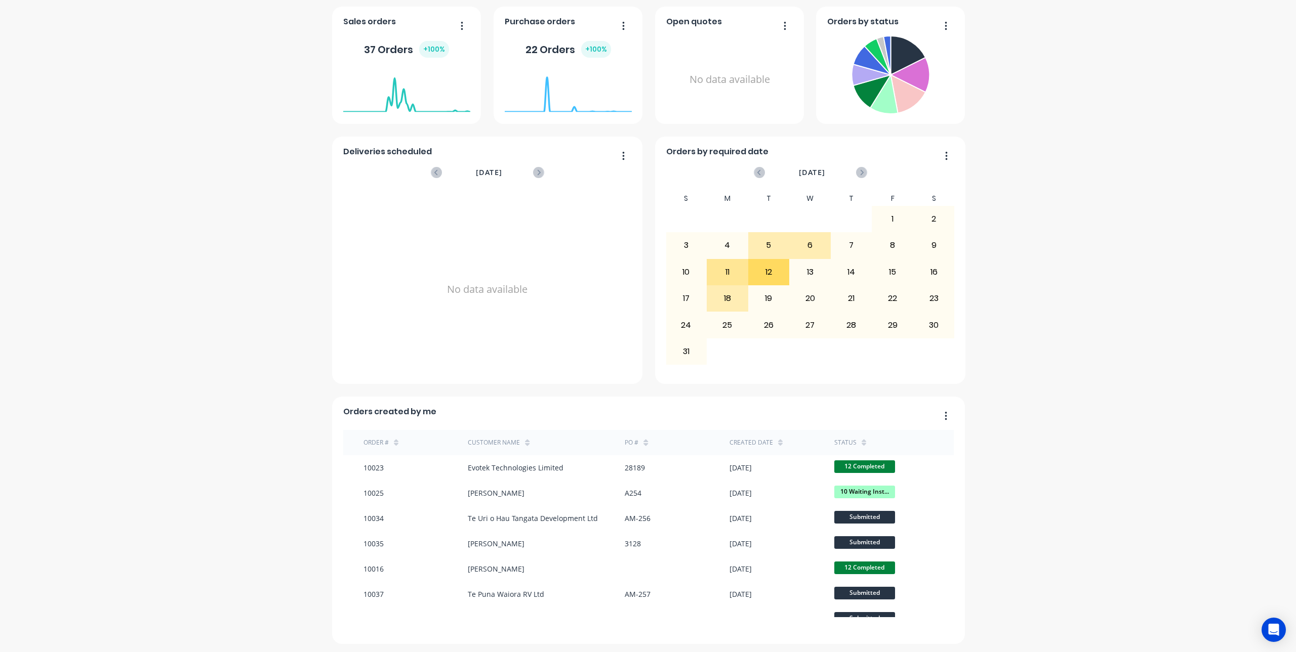
scroll to position [188, 0]
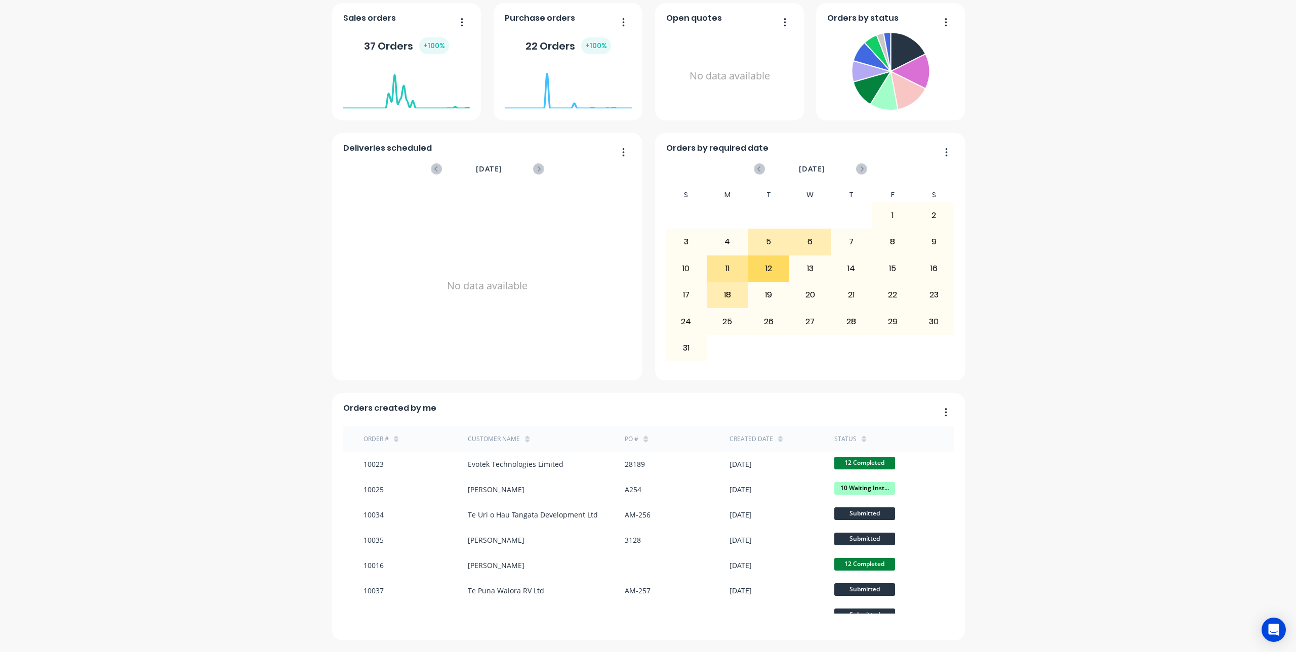
click at [861, 440] on icon at bounding box center [863, 441] width 5 height 3
click at [861, 439] on icon at bounding box center [863, 439] width 5 height 8
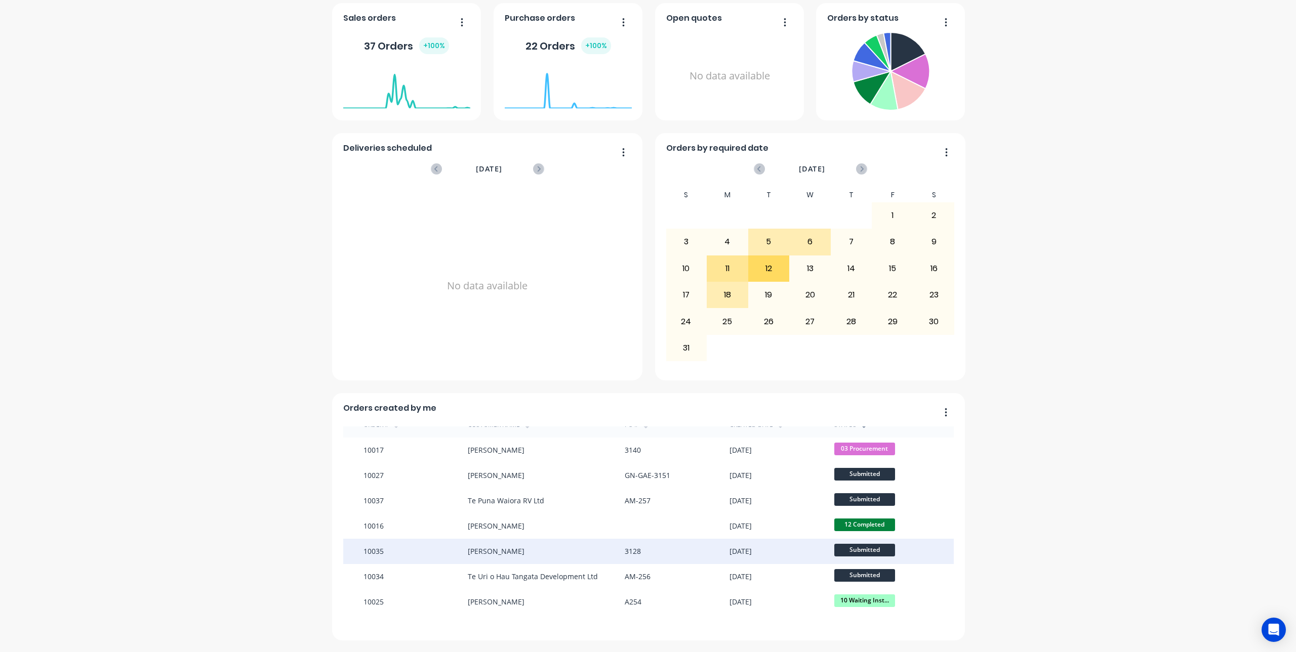
scroll to position [0, 0]
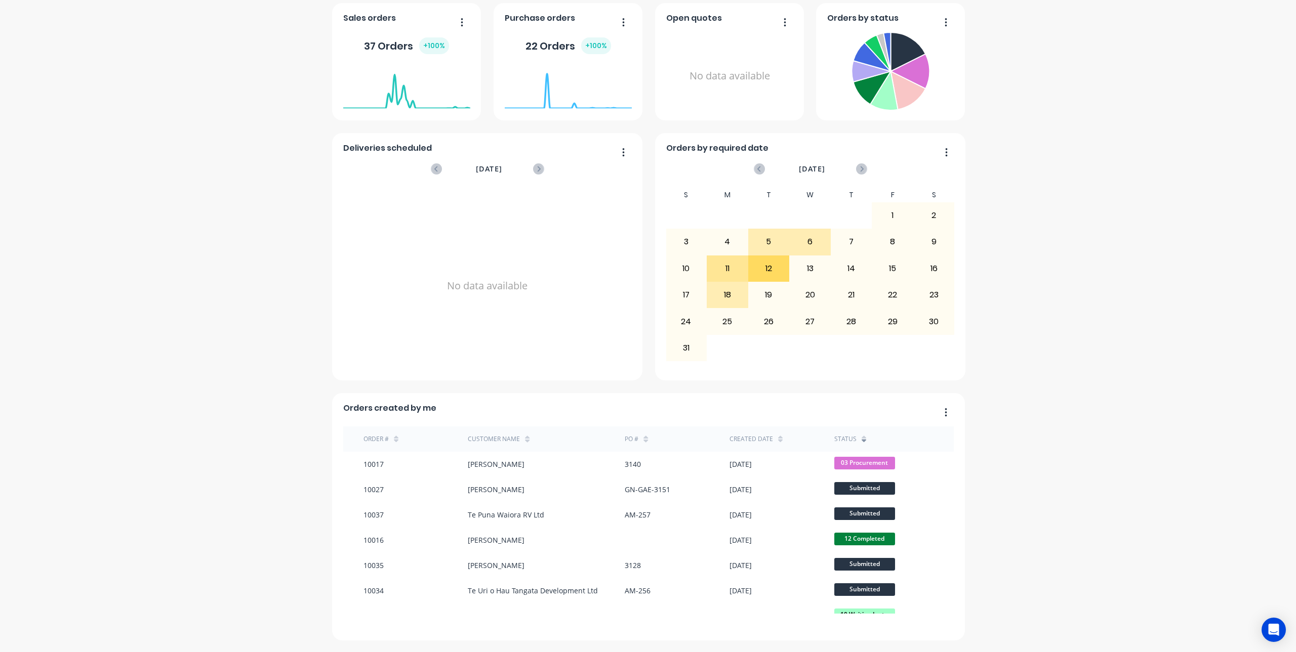
click at [861, 440] on icon at bounding box center [863, 439] width 5 height 8
click at [944, 413] on icon "button" at bounding box center [945, 412] width 3 height 10
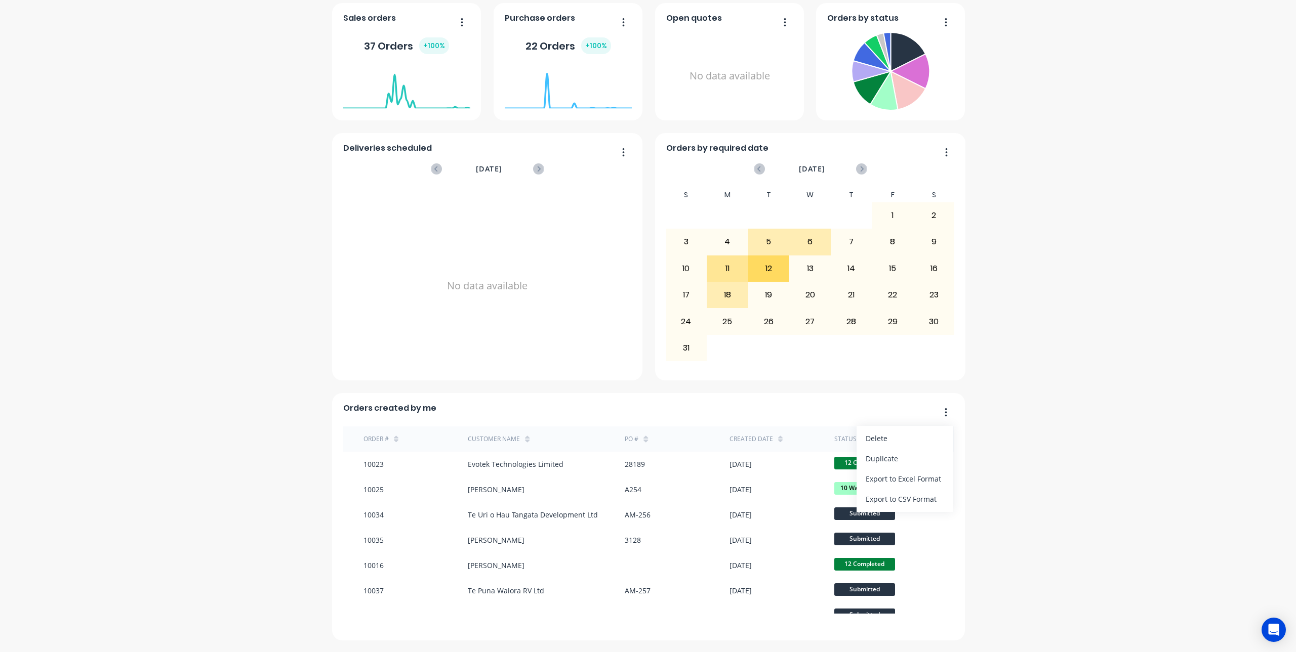
click at [944, 413] on icon "button" at bounding box center [945, 412] width 3 height 10
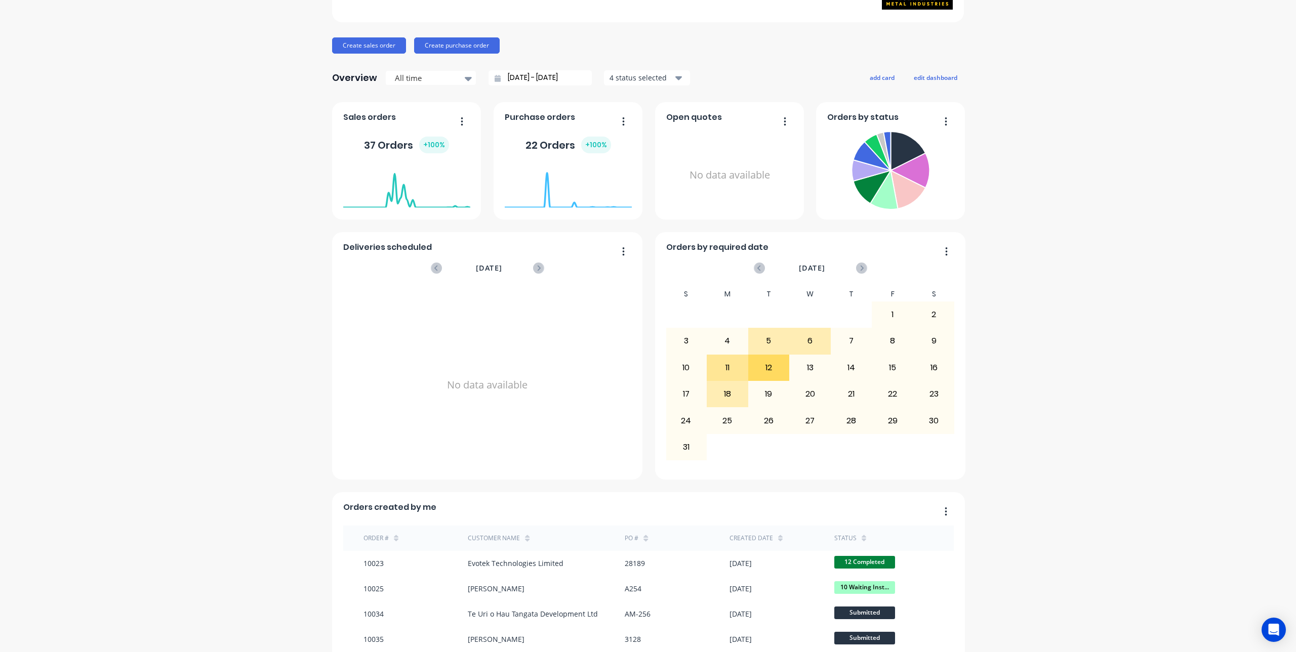
scroll to position [188, 0]
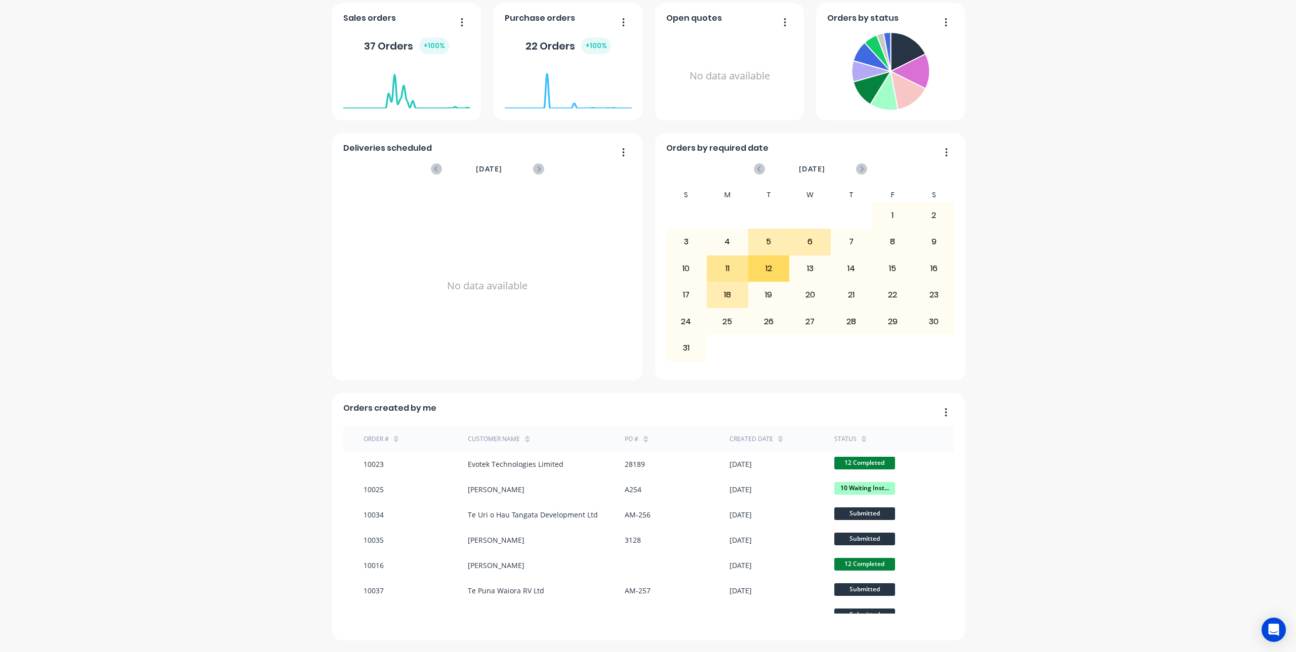
click at [834, 437] on div "status" at bounding box center [845, 439] width 22 height 9
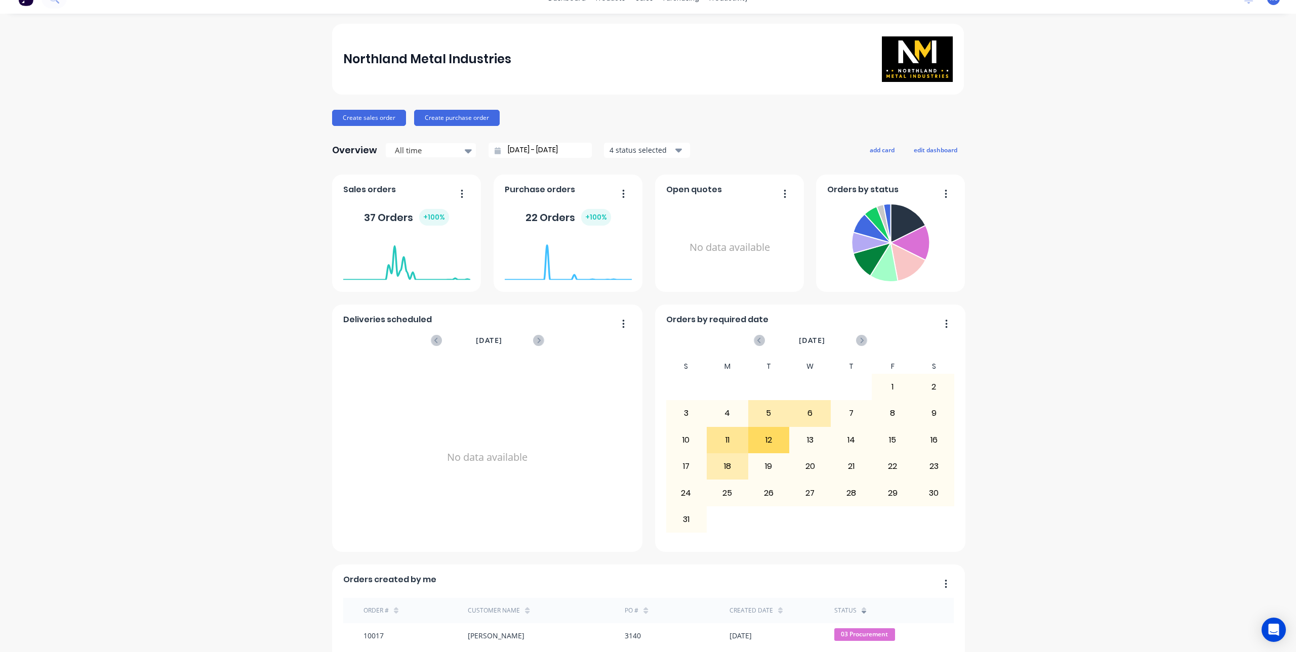
scroll to position [0, 0]
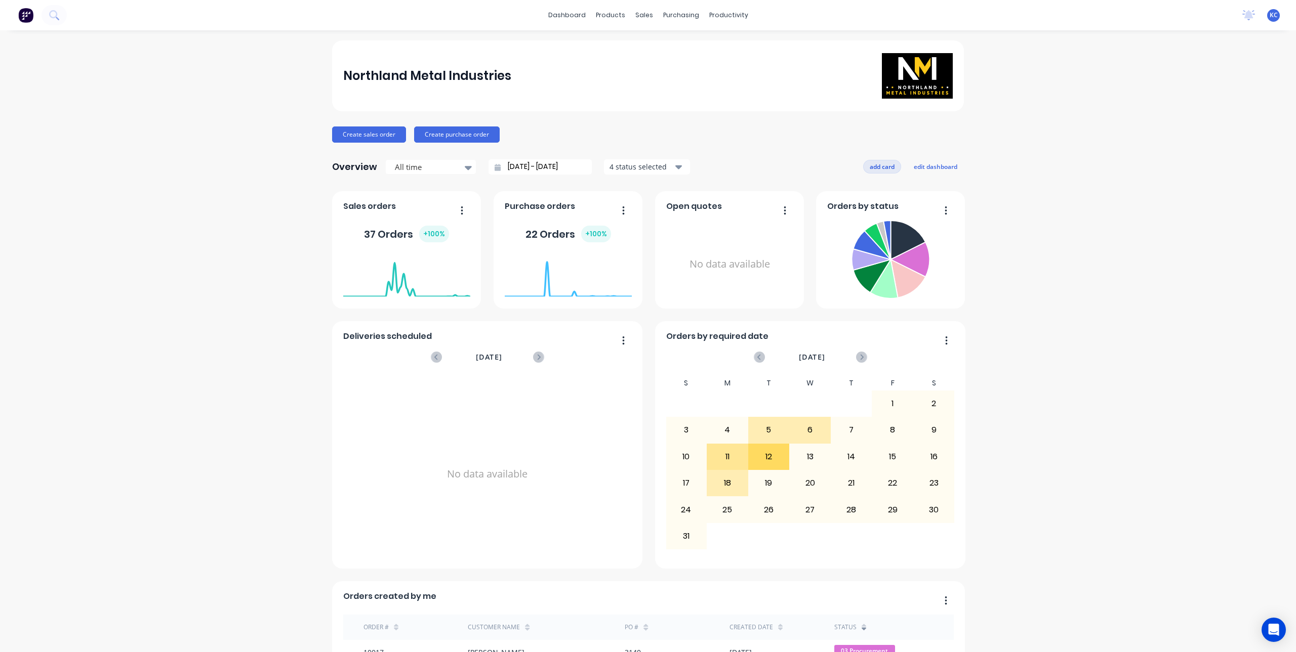
click at [869, 165] on button "add card" at bounding box center [882, 166] width 38 height 13
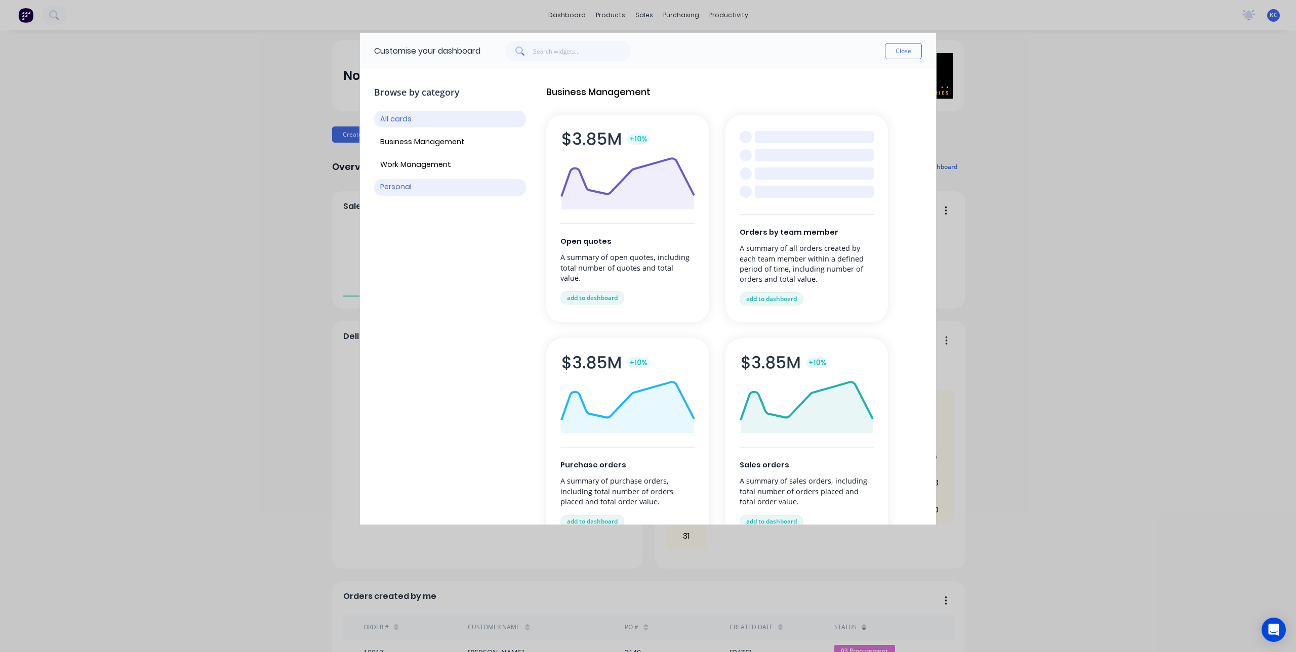
click at [394, 182] on button "Personal" at bounding box center [450, 187] width 152 height 17
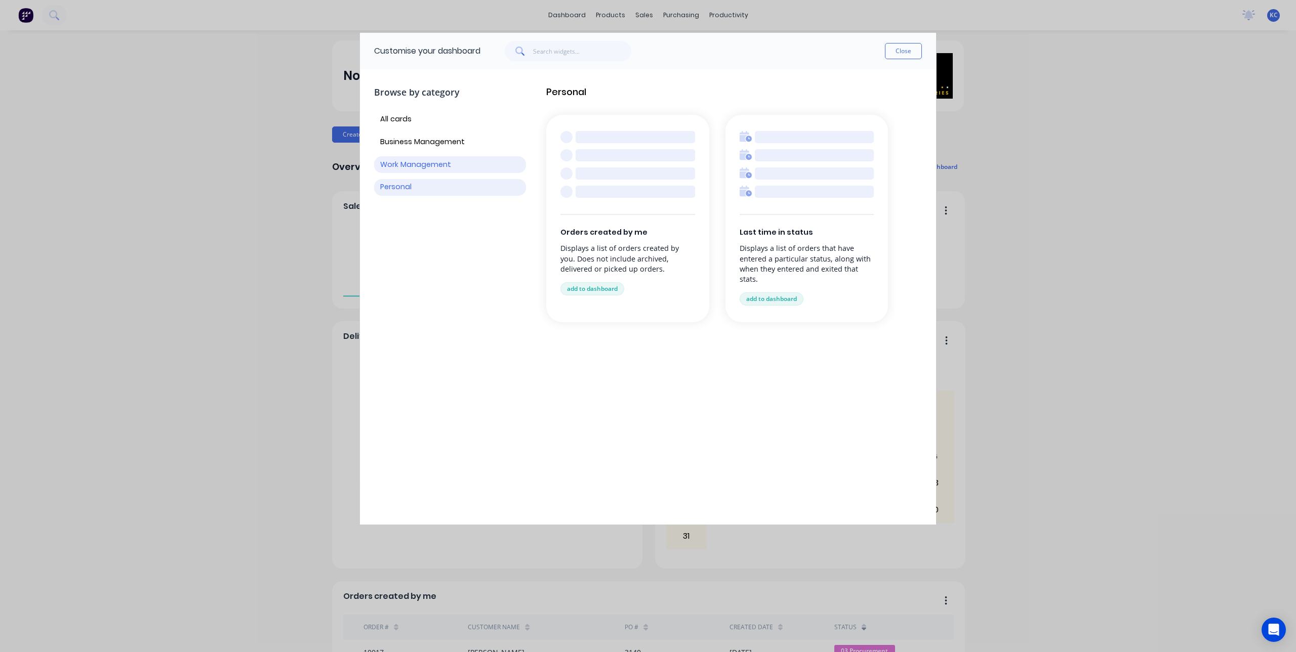
click at [461, 156] on button "Work Management" at bounding box center [450, 164] width 152 height 17
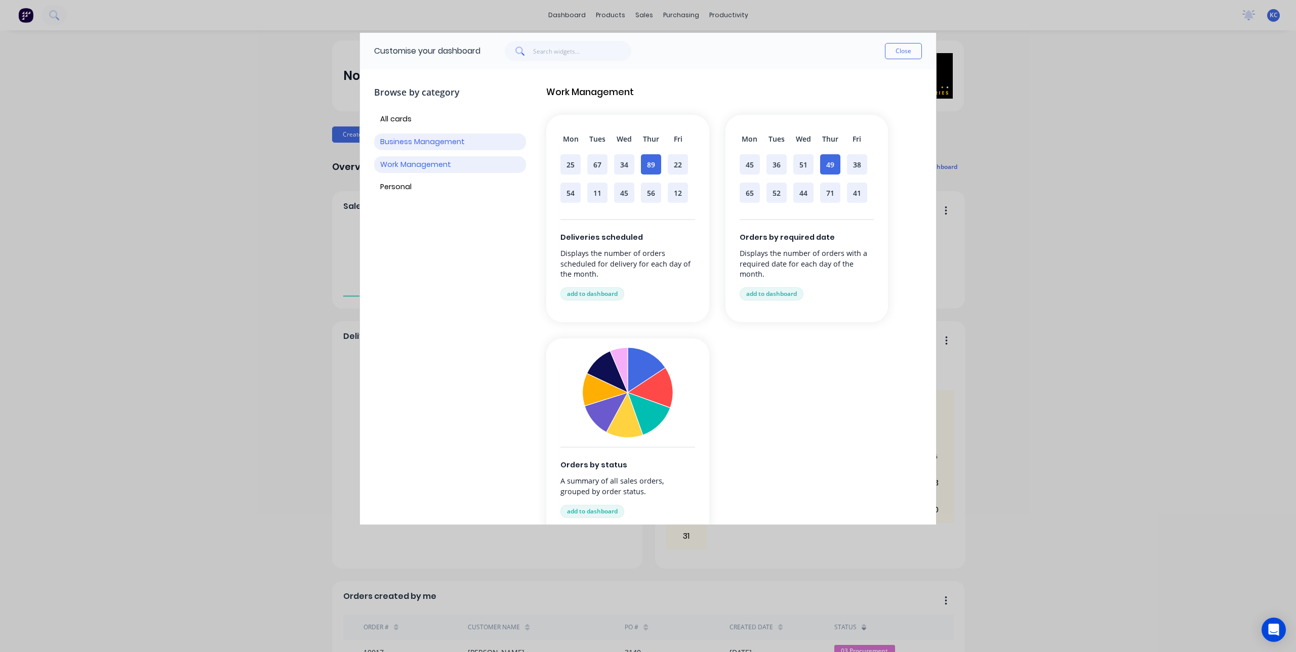
click at [462, 144] on button "Business Management" at bounding box center [450, 142] width 152 height 17
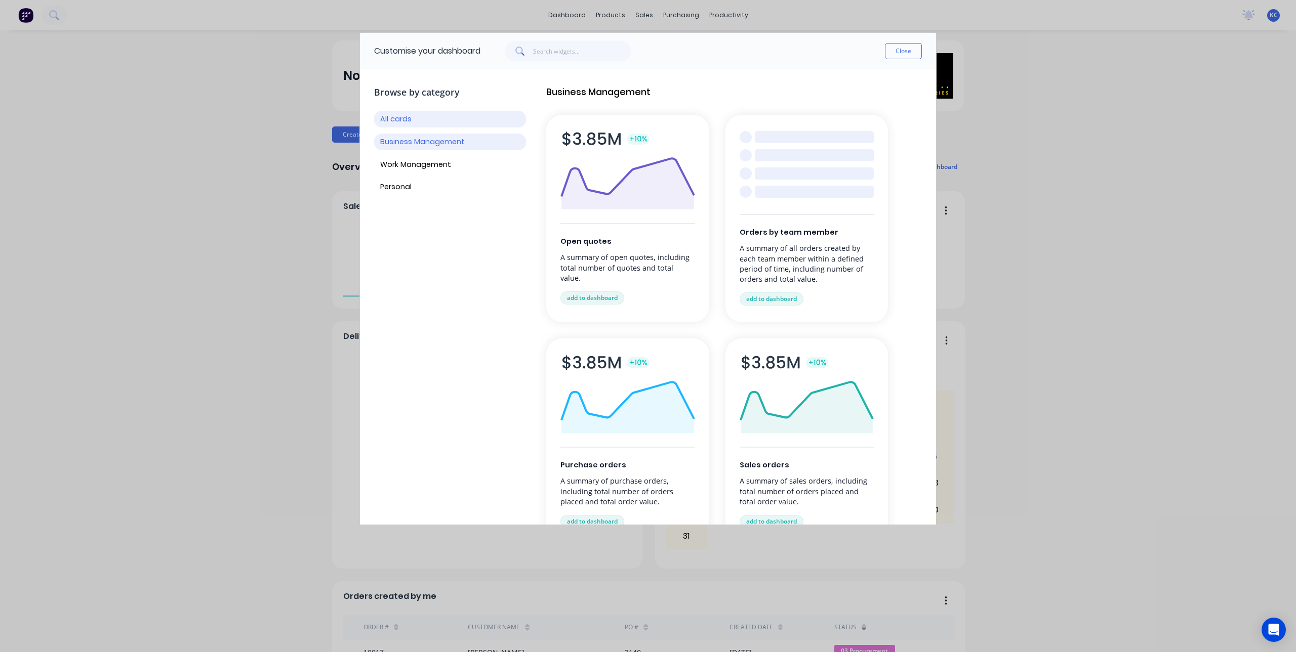
click at [467, 124] on button "All cards" at bounding box center [450, 119] width 152 height 17
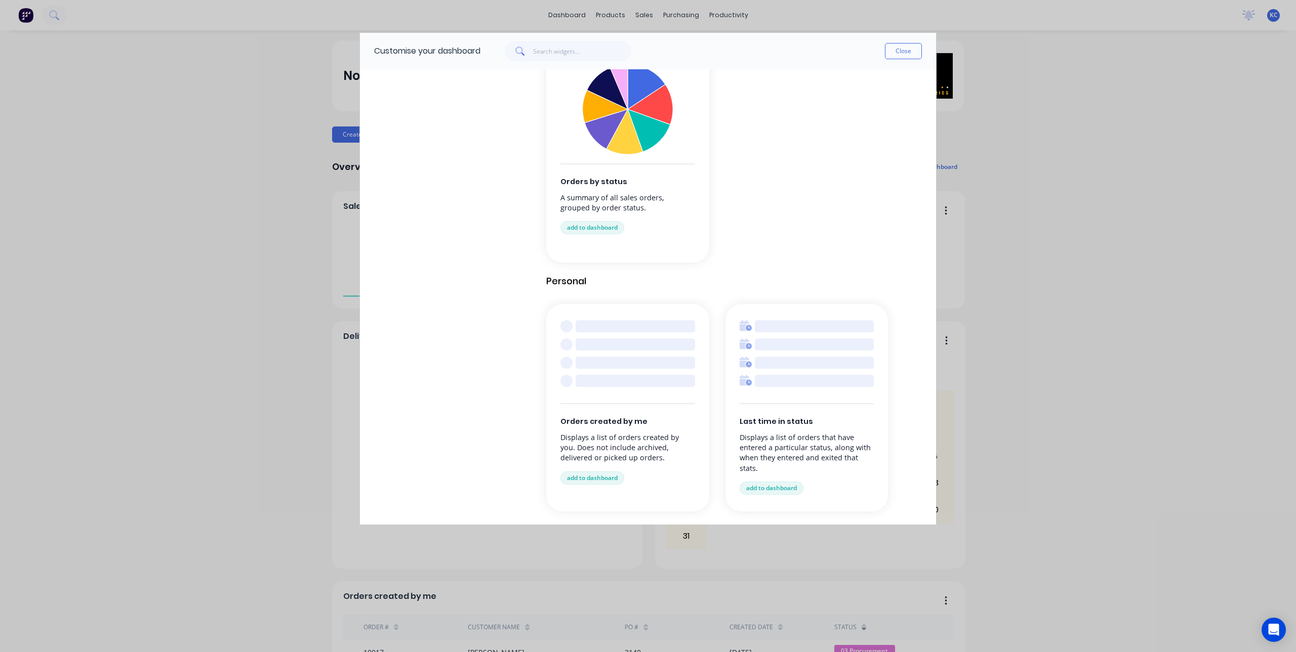
scroll to position [995, 0]
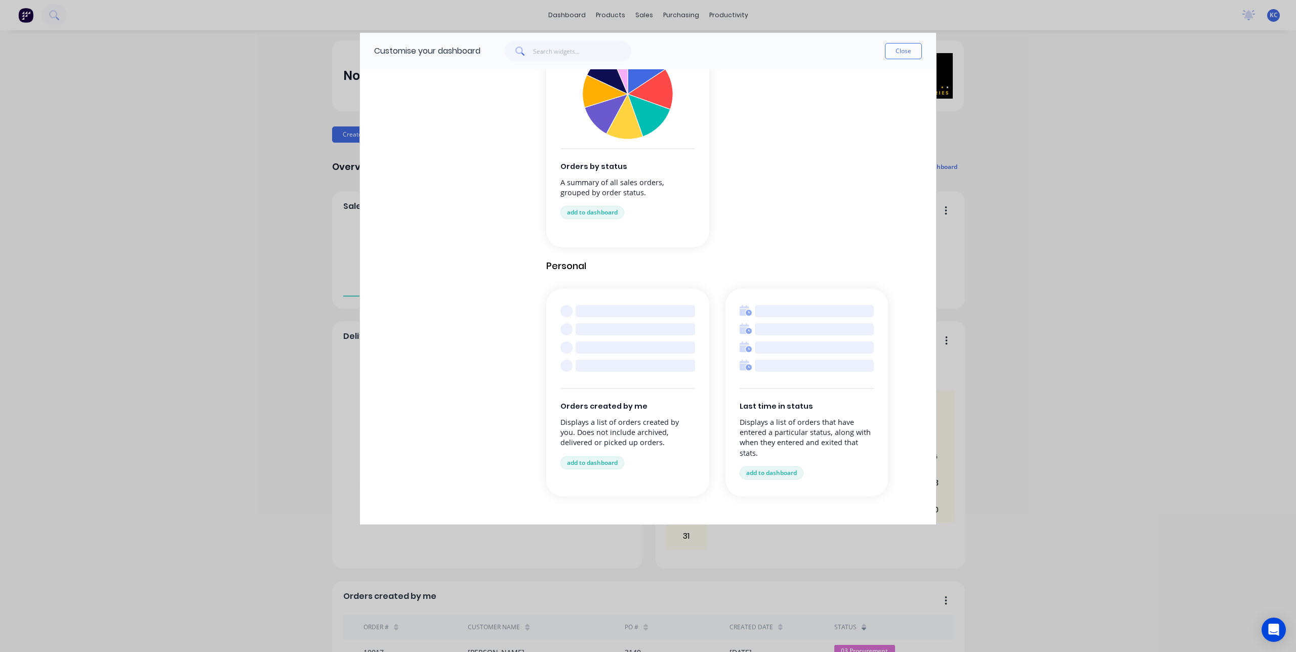
click at [786, 429] on p "Displays a list of orders that have entered a particular status, along with whe…" at bounding box center [806, 438] width 135 height 41
click at [774, 472] on button "add to dashboard" at bounding box center [771, 473] width 64 height 13
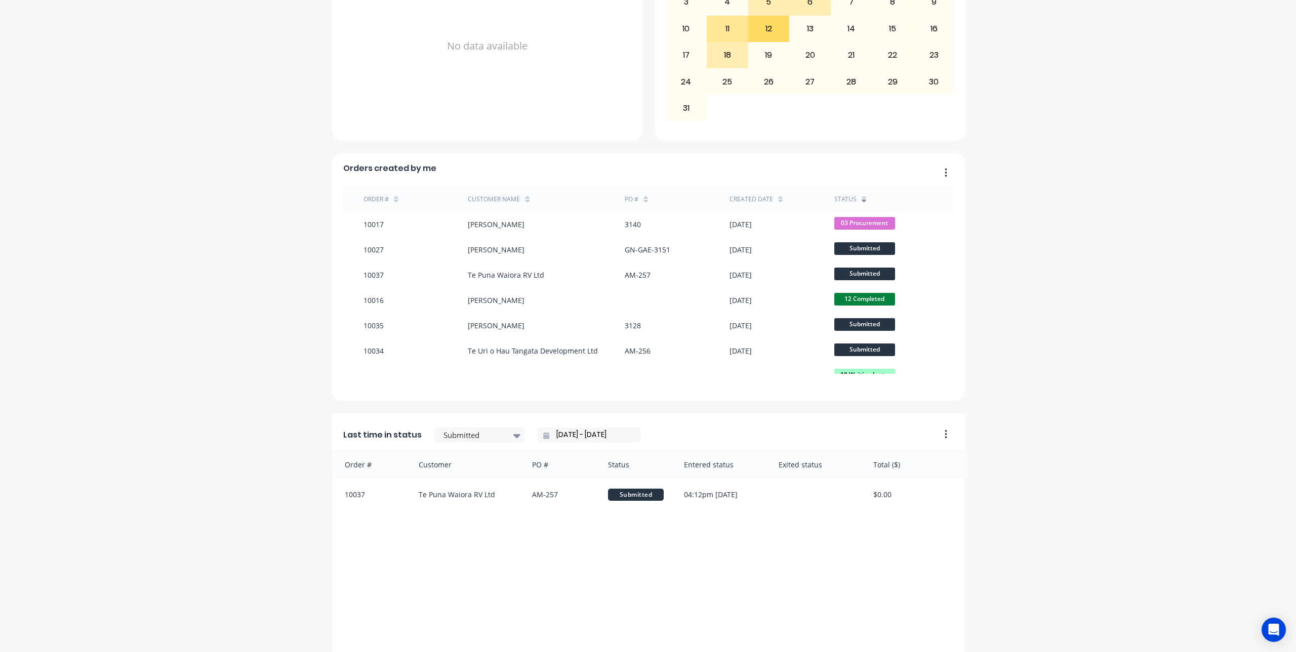
scroll to position [506, 0]
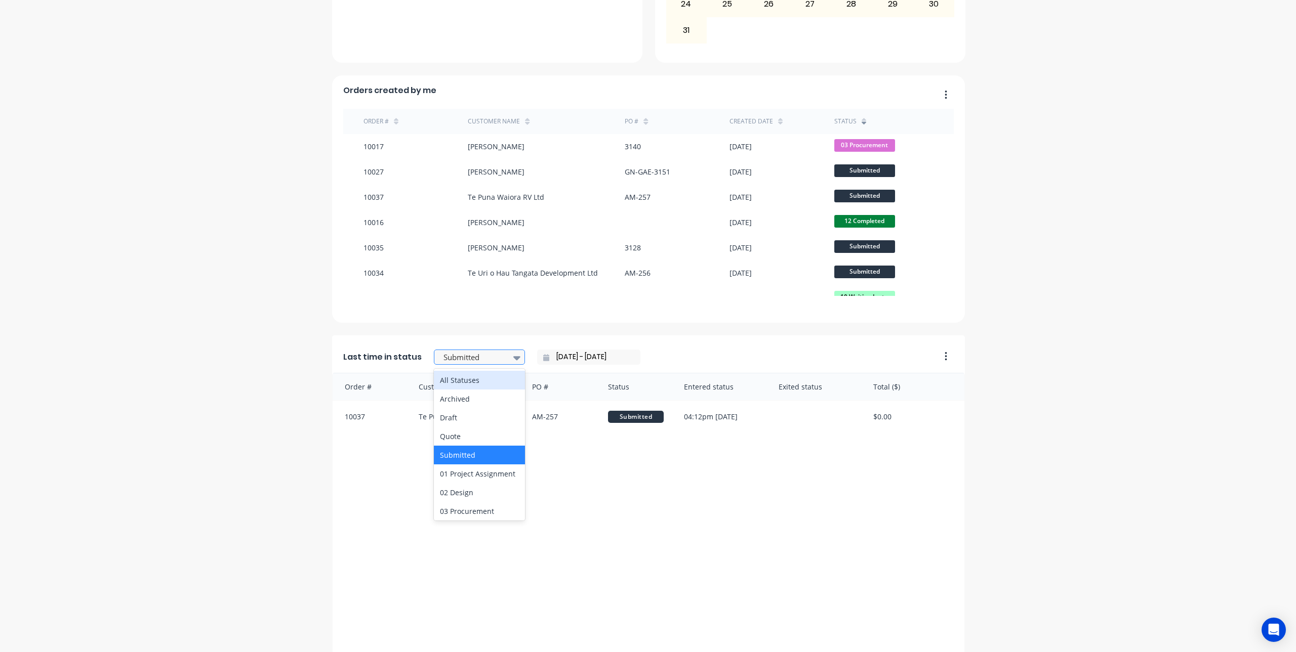
click at [509, 350] on div at bounding box center [516, 357] width 15 height 17
click at [492, 374] on div "All Statuses" at bounding box center [479, 380] width 91 height 19
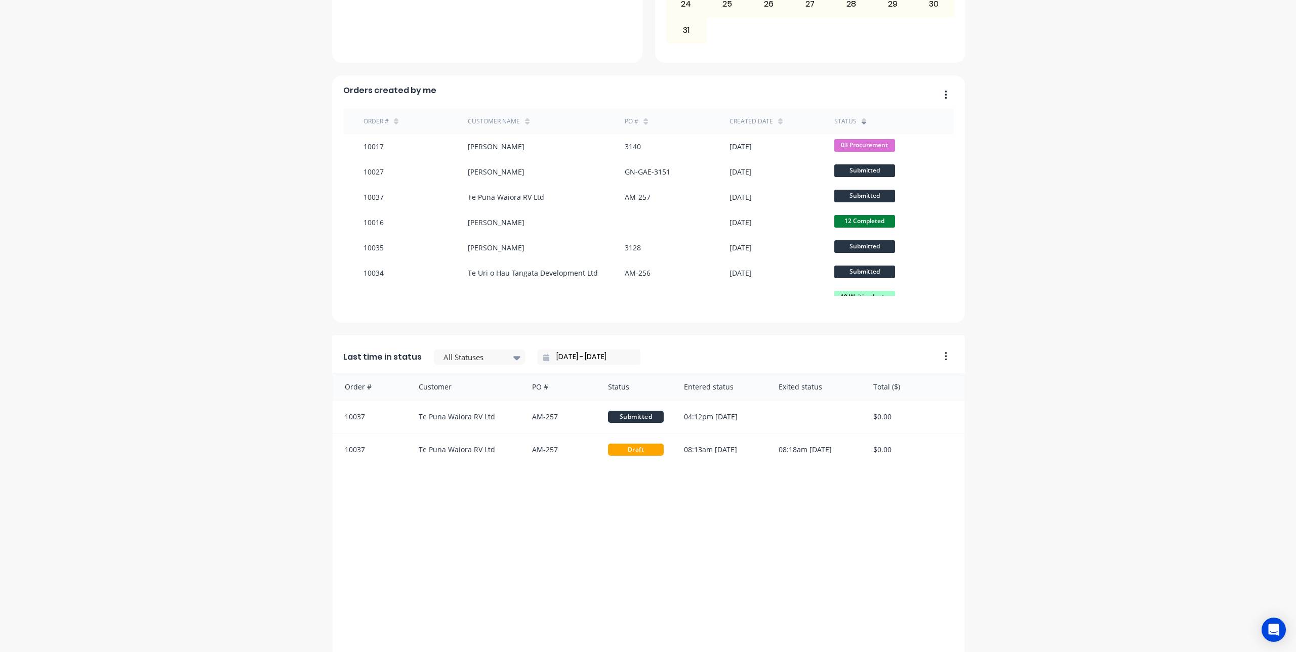
click at [596, 356] on input "12/08/25 - 12/08/25" at bounding box center [592, 357] width 87 height 15
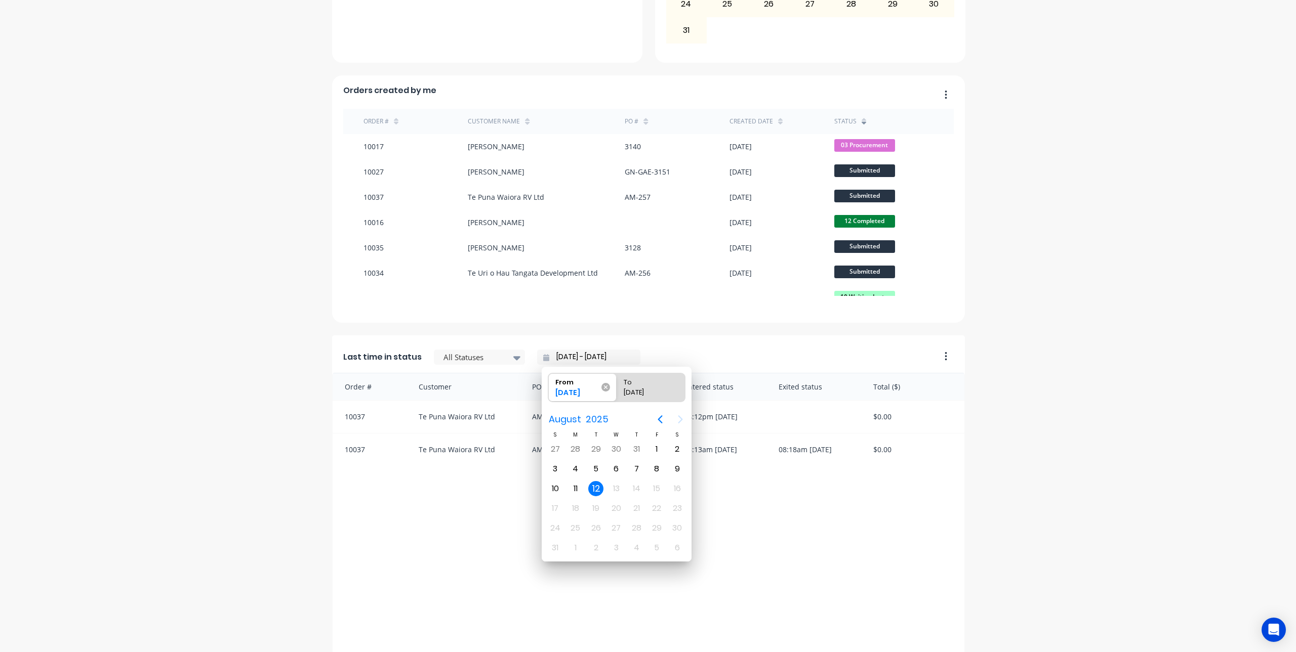
click at [605, 387] on icon at bounding box center [605, 387] width 9 height 9
click at [549, 387] on input "From 12/08/25" at bounding box center [548, 387] width 1 height 28
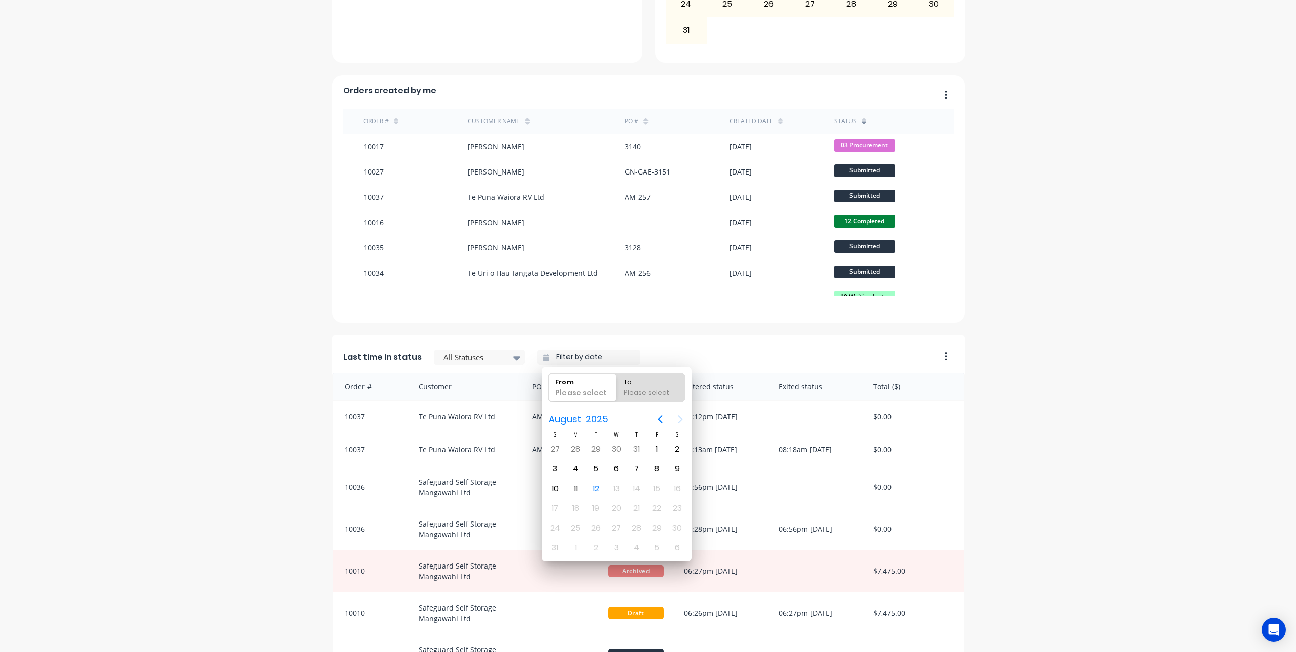
click at [722, 348] on div "Last time in status All Statuses" at bounding box center [632, 354] width 601 height 37
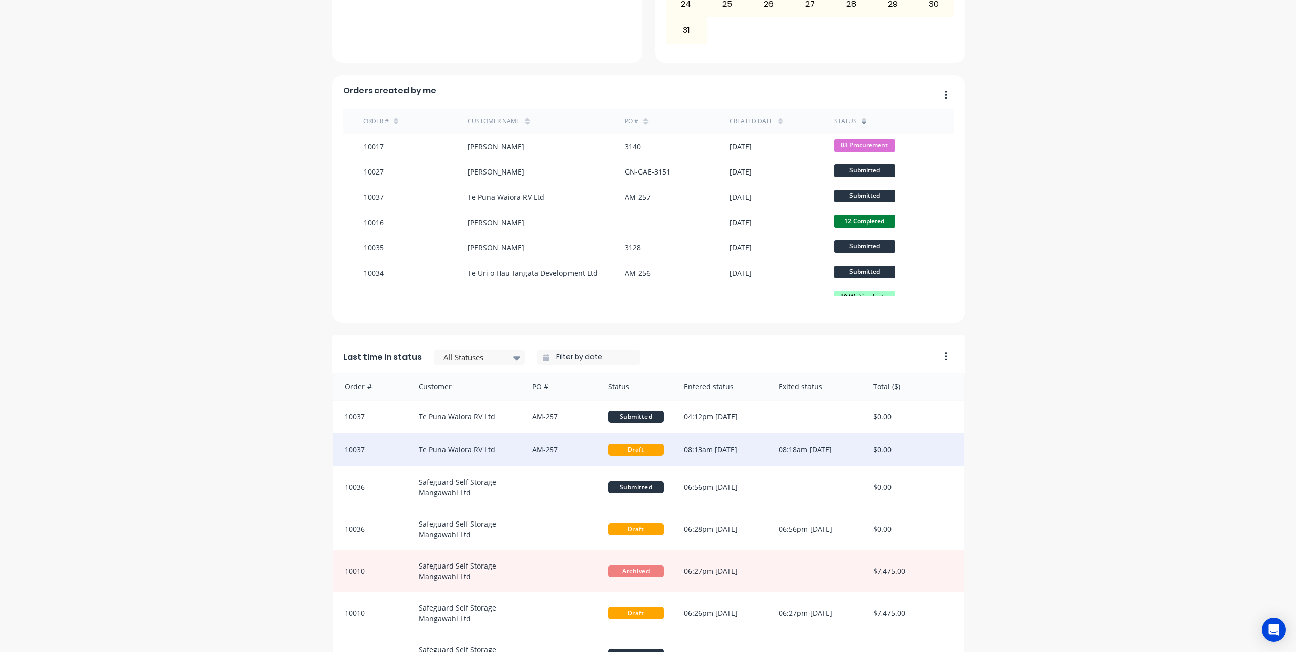
scroll to position [28, 0]
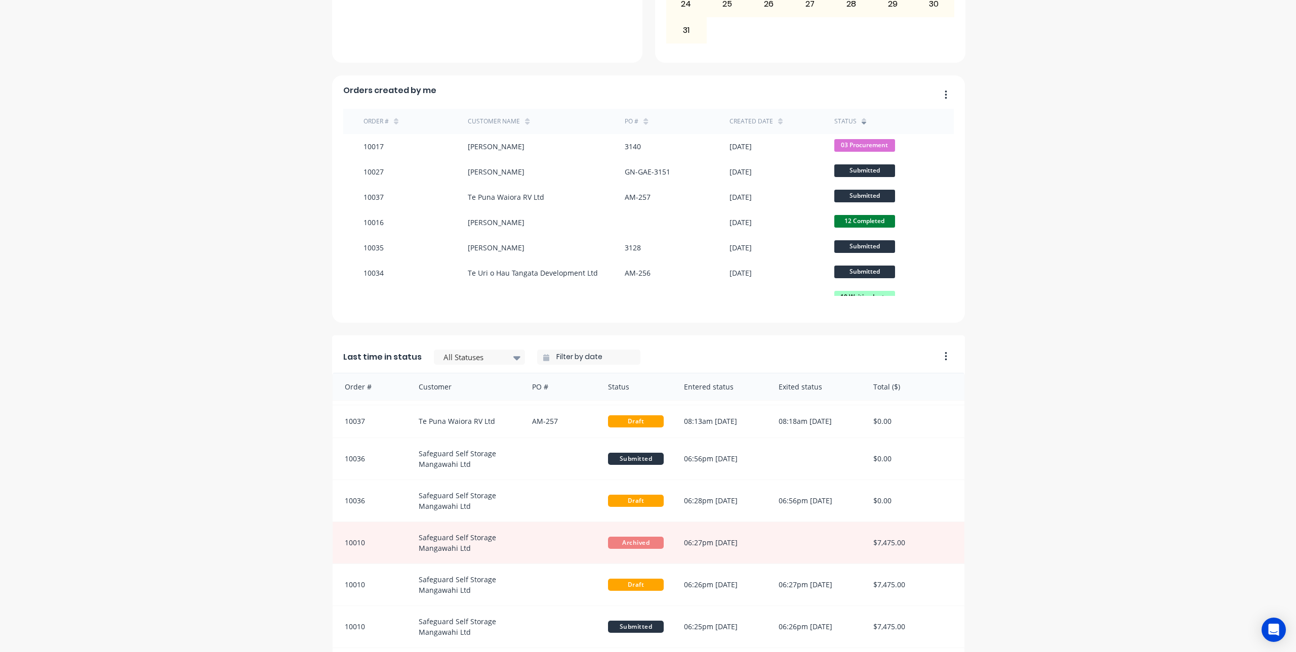
click at [944, 355] on icon "button" at bounding box center [945, 356] width 3 height 10
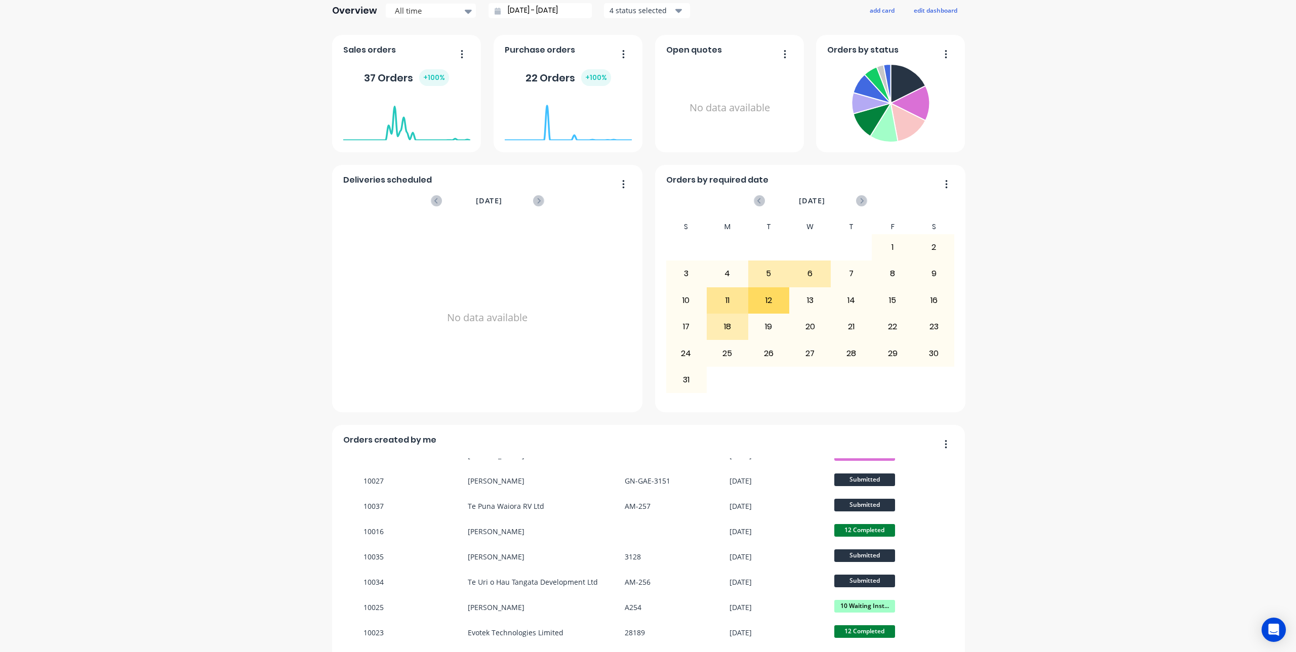
scroll to position [152, 0]
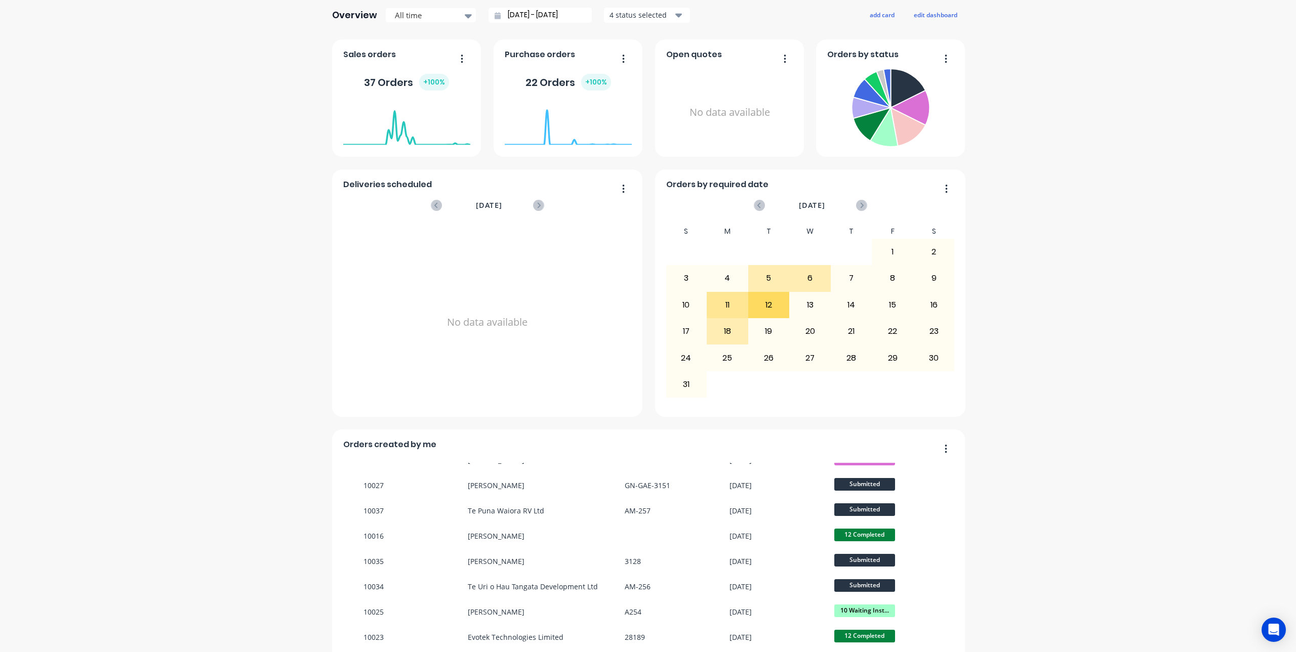
click at [940, 65] on foreignobject at bounding box center [890, 109] width 127 height 88
click at [941, 65] on foreignobject at bounding box center [890, 109] width 127 height 88
click at [944, 60] on icon "button" at bounding box center [945, 59] width 3 height 10
click at [1123, 174] on div "Northland Metal Industries Create sales order Create purchase order Overview Al…" at bounding box center [648, 478] width 1296 height 1179
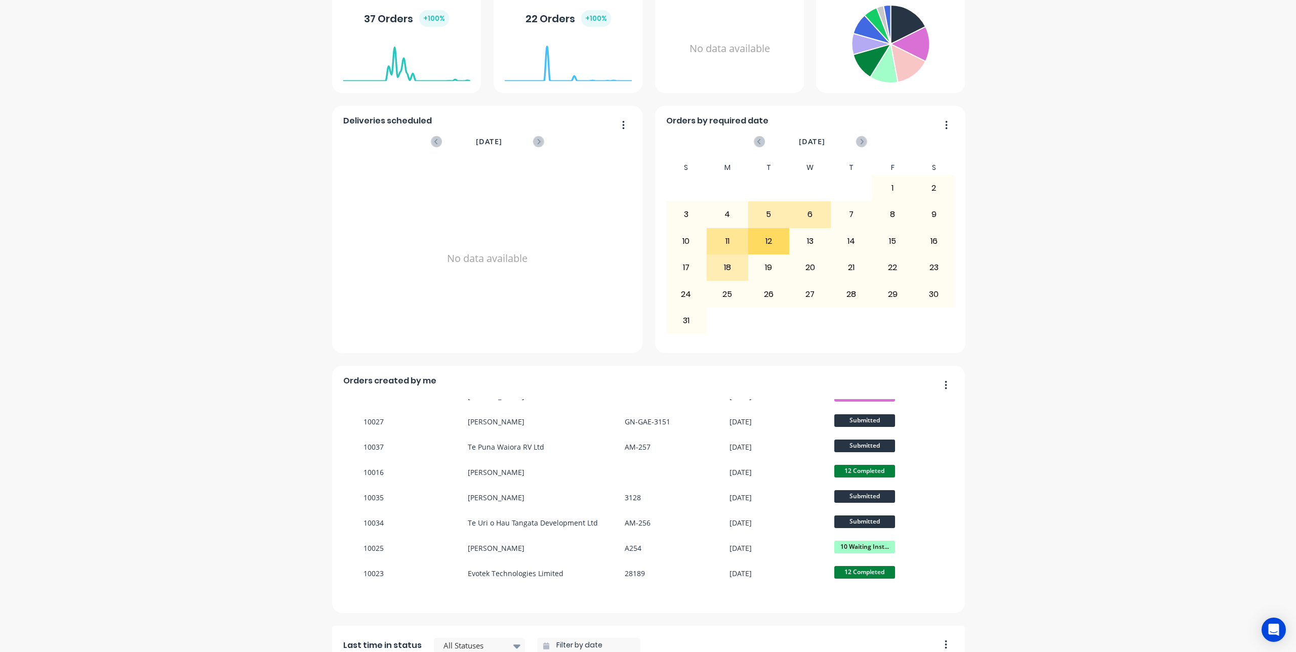
scroll to position [354, 0]
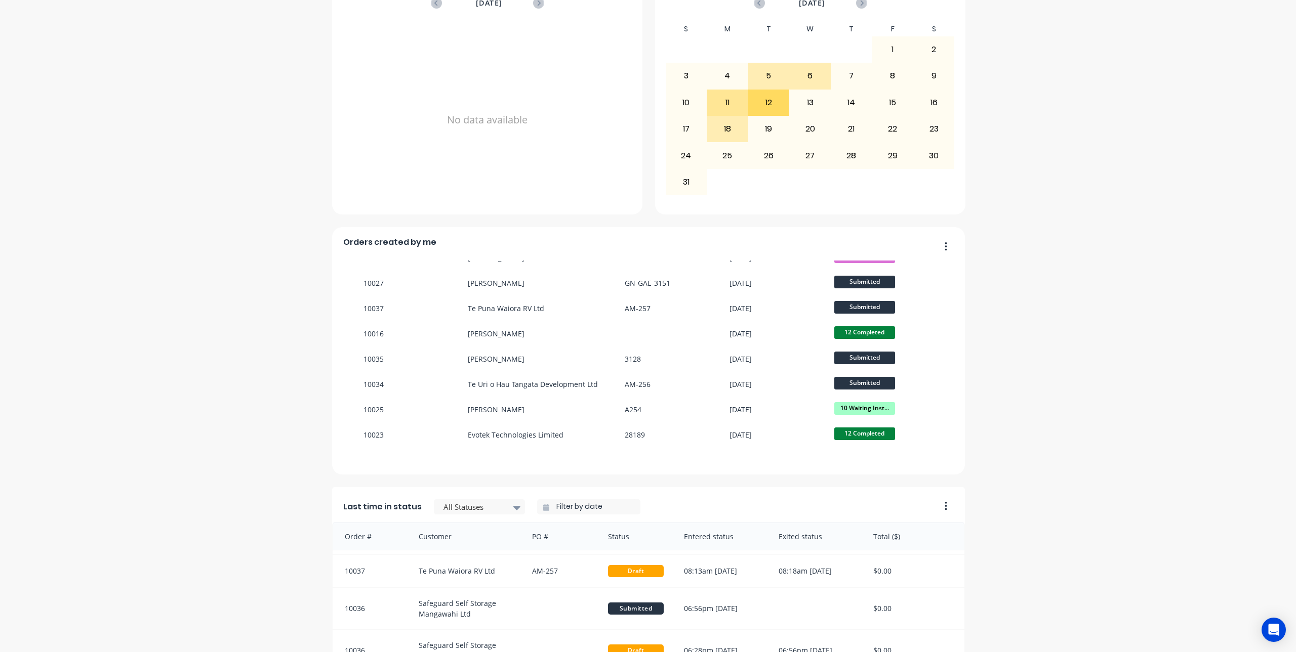
click at [938, 243] on button "button" at bounding box center [941, 247] width 21 height 16
click at [1025, 274] on div "Northland Metal Industries Create sales order Create purchase order Overview Al…" at bounding box center [648, 275] width 1296 height 1179
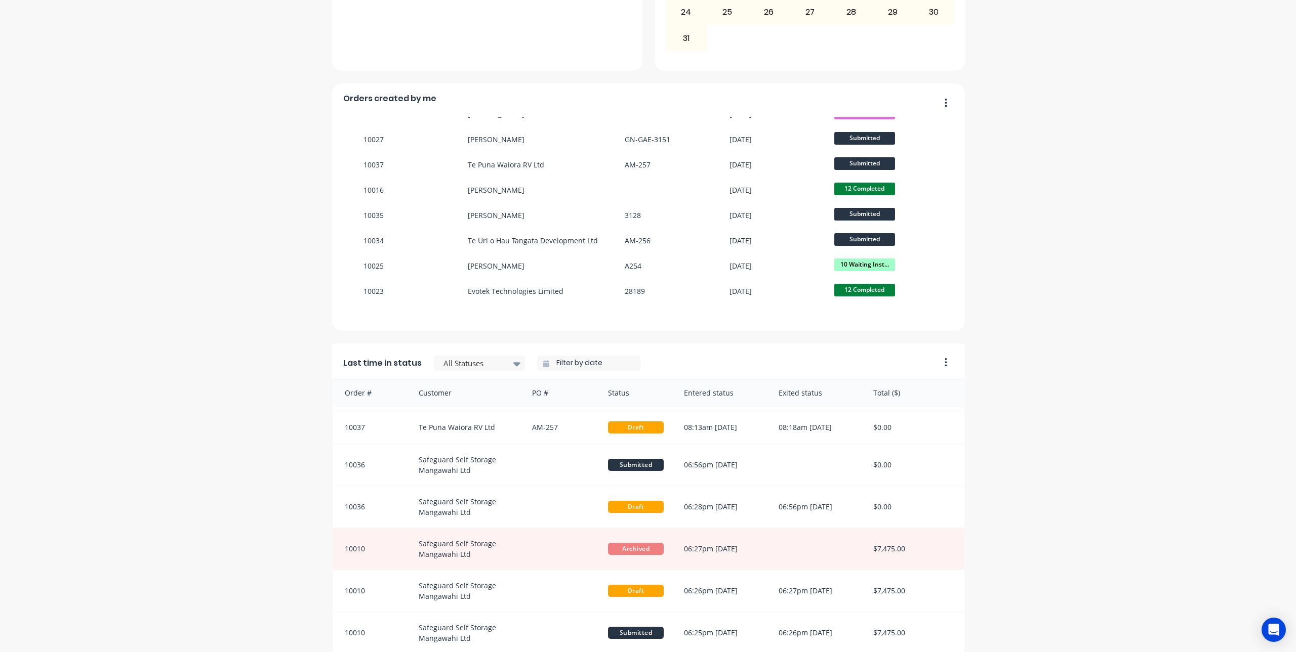
scroll to position [506, 0]
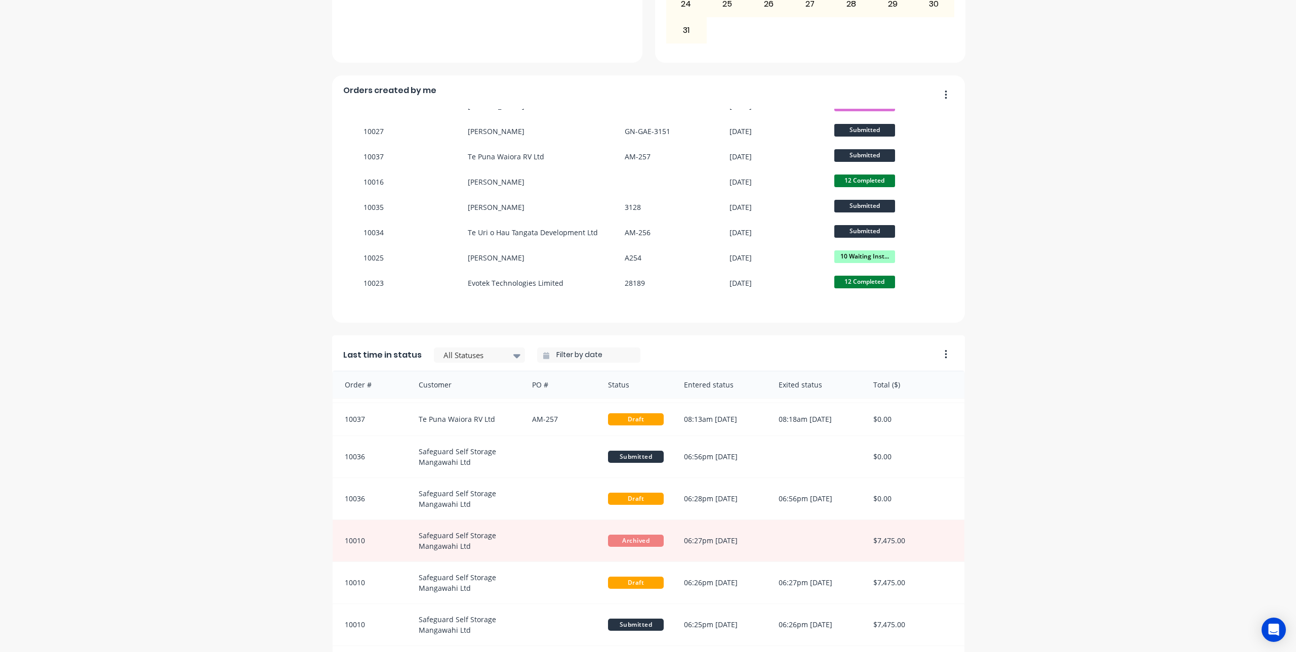
click at [944, 356] on icon "button" at bounding box center [945, 354] width 3 height 10
click at [929, 375] on div "Delete" at bounding box center [904, 380] width 78 height 15
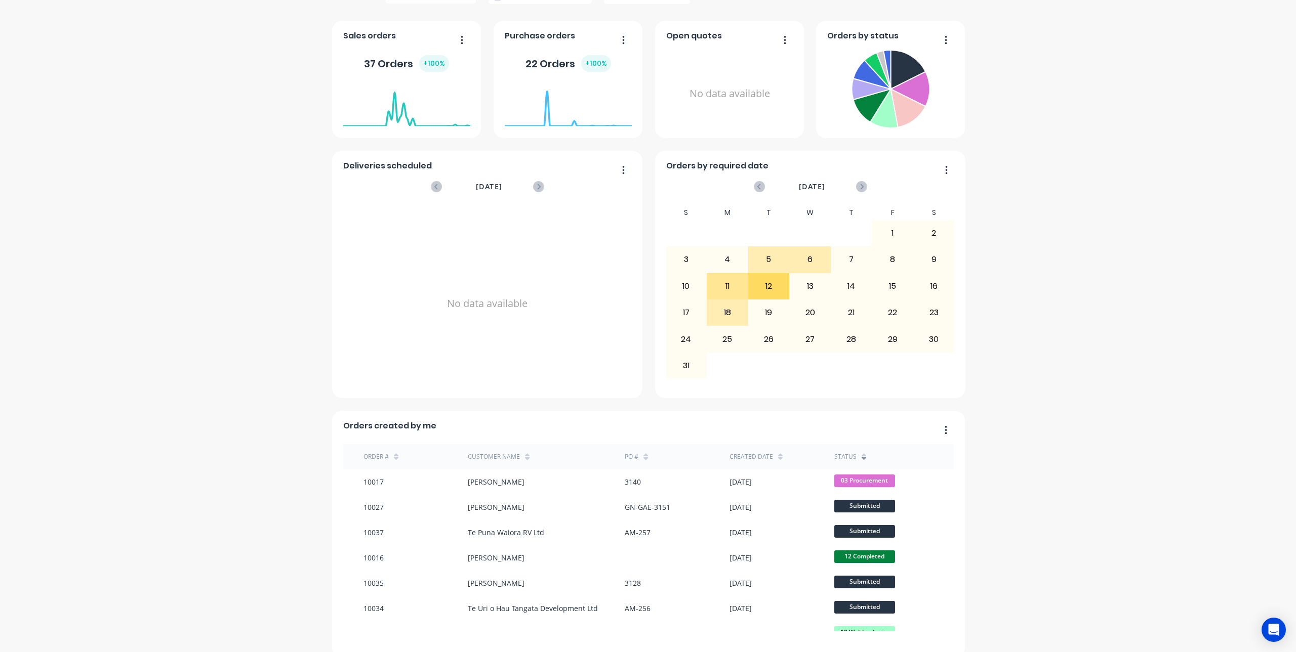
scroll to position [188, 0]
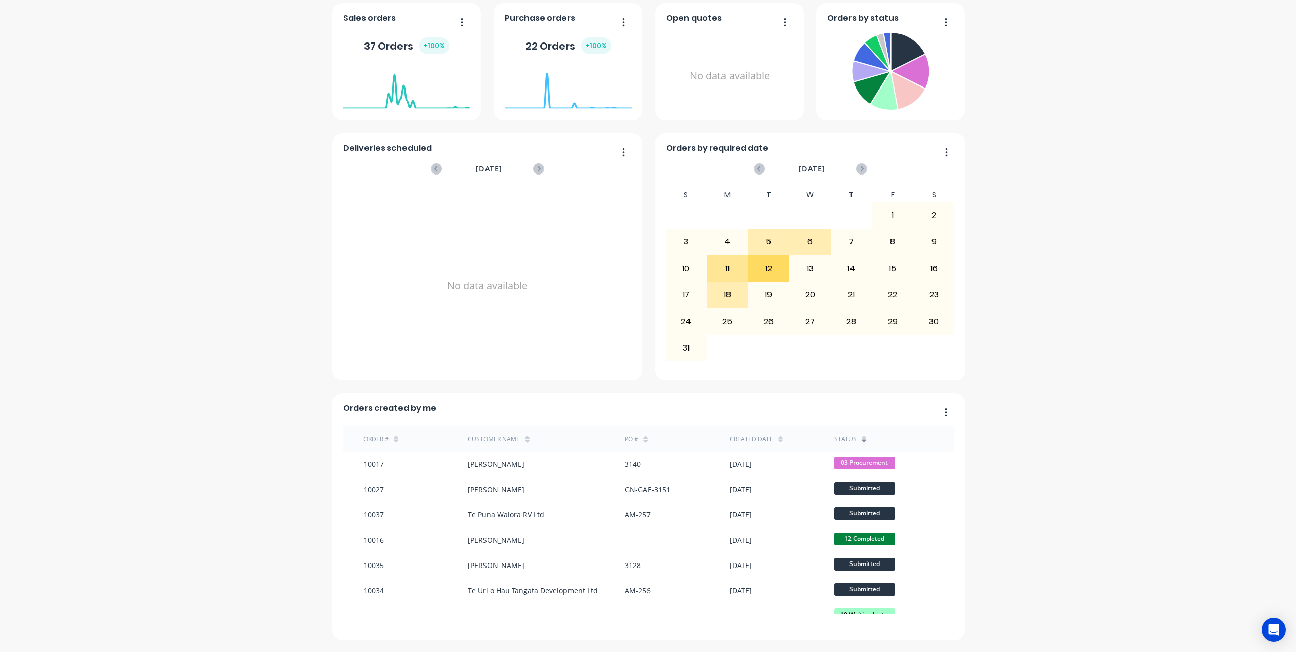
click at [394, 440] on icon at bounding box center [396, 441] width 5 height 3
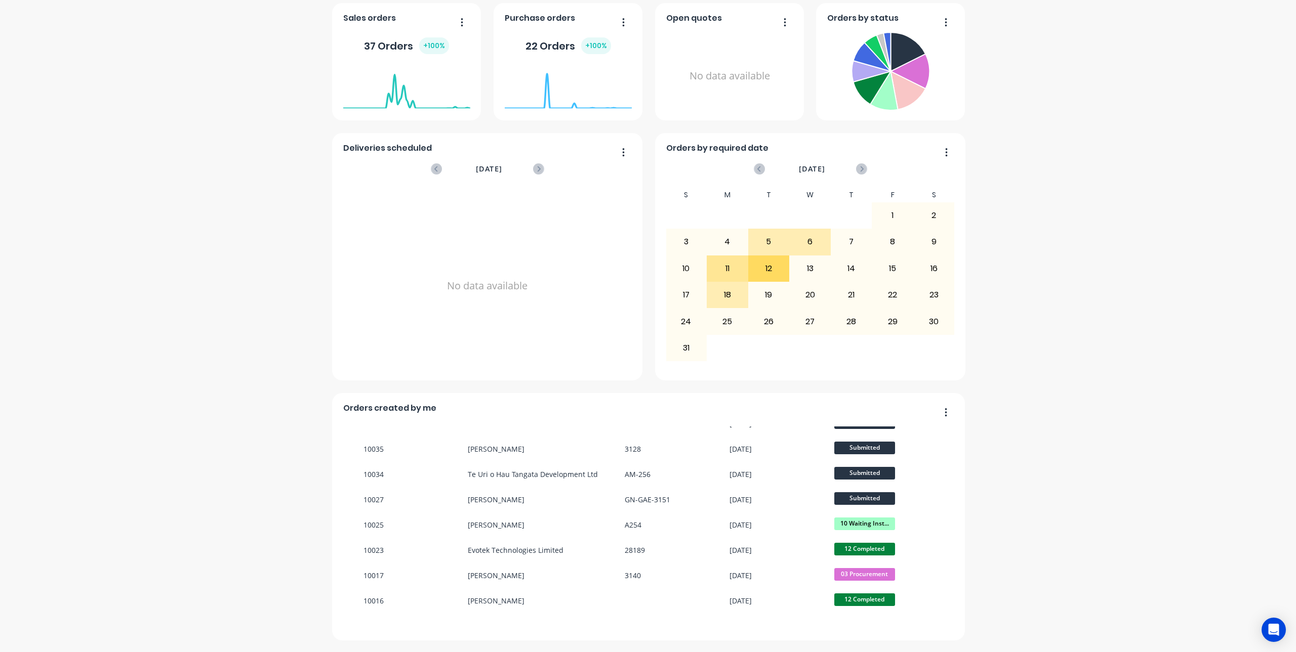
scroll to position [87, 0]
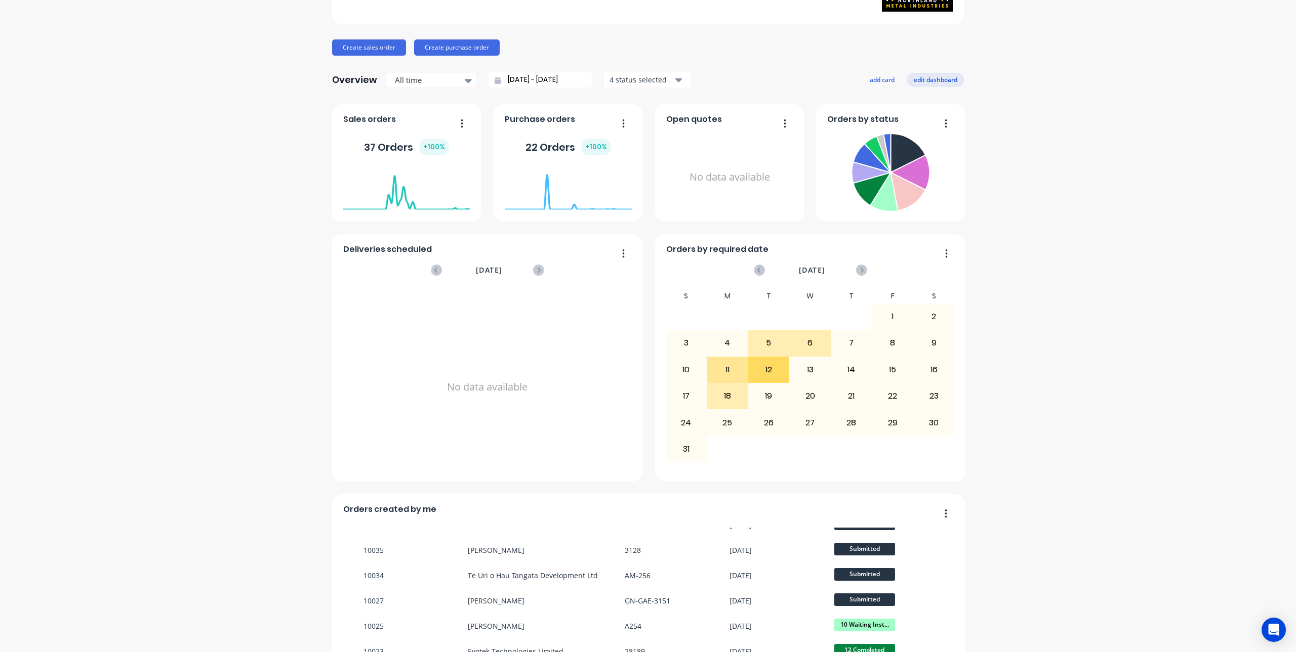
click at [946, 80] on button "edit dashboard" at bounding box center [935, 79] width 57 height 13
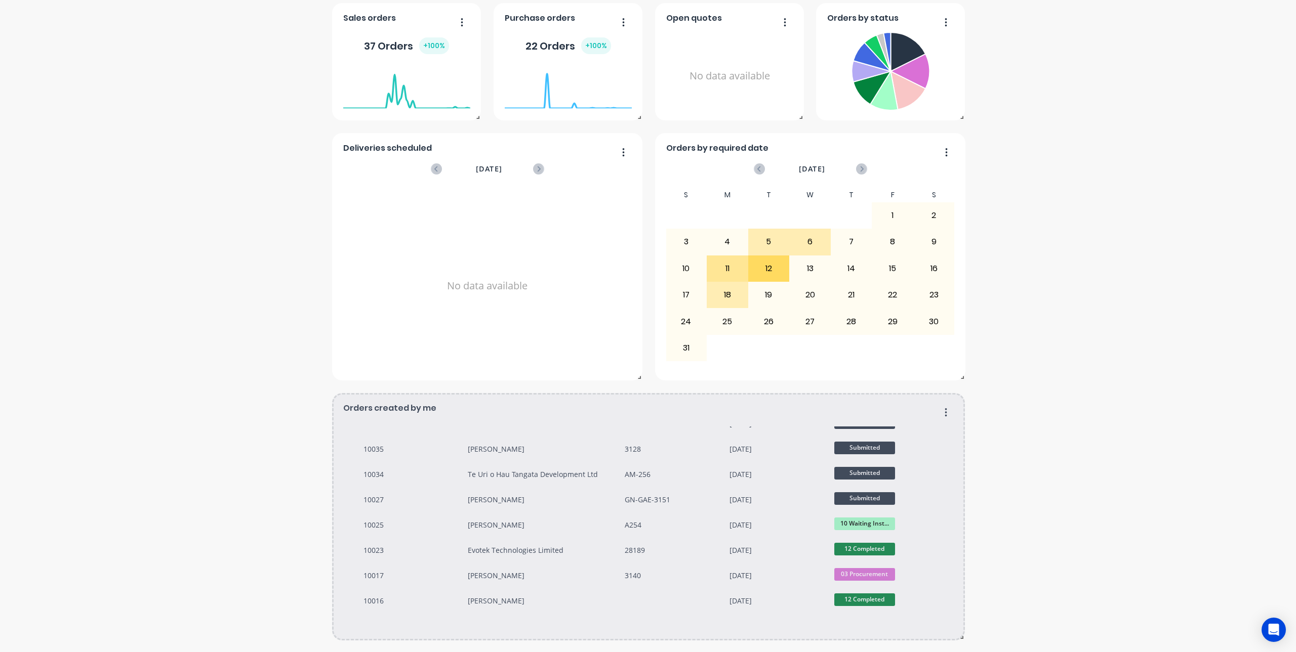
scroll to position [187, 0]
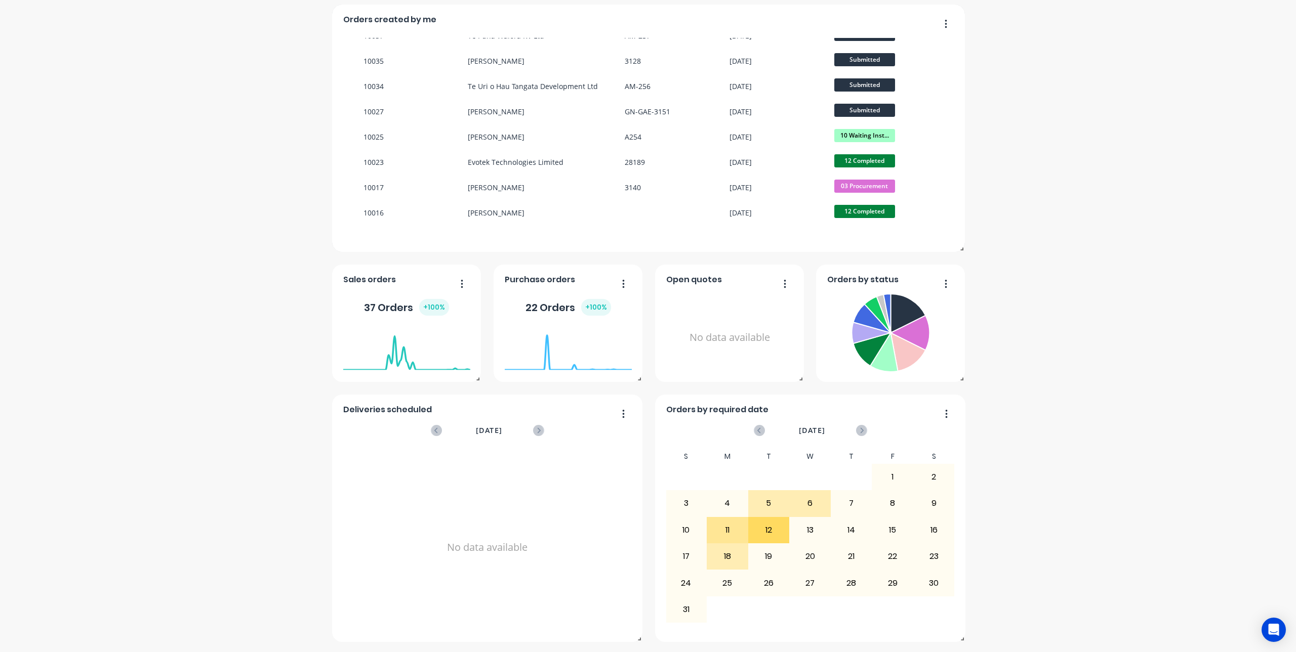
drag, startPoint x: 947, startPoint y: 407, endPoint x: 940, endPoint y: 9, distance: 397.9
click at [940, 9] on div "Orders created by me Order # Customer Name PO # Created date status 10037 Te Pu…" at bounding box center [648, 128] width 633 height 247
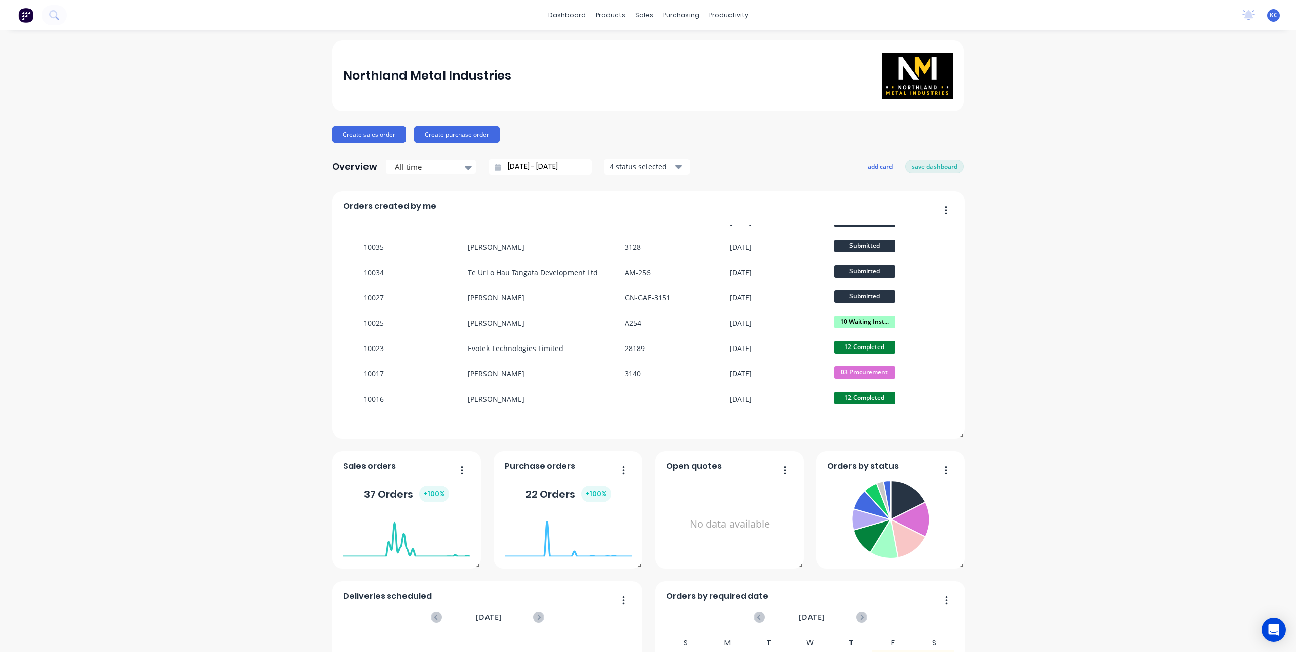
scroll to position [101, 0]
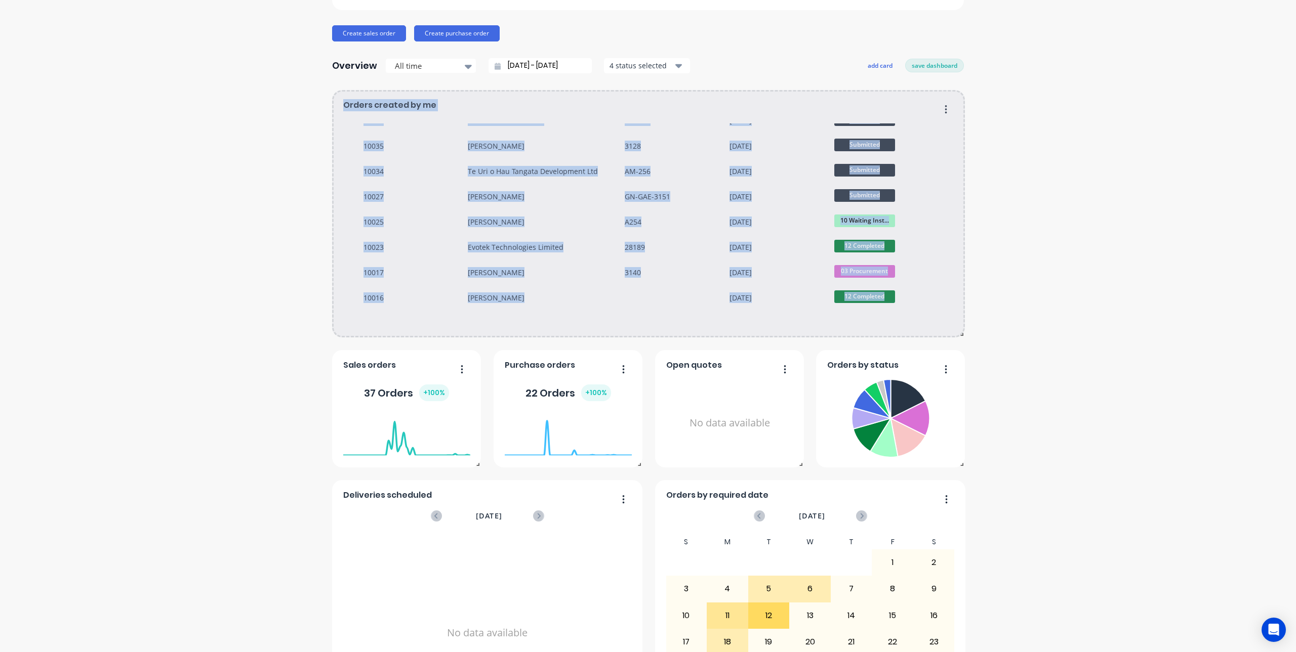
drag, startPoint x: 958, startPoint y: 334, endPoint x: 1054, endPoint y: 436, distance: 140.3
click at [1054, 436] on div "Northland Metal Industries Create sales order Create purchase order Overview Al…" at bounding box center [648, 333] width 1296 height 788
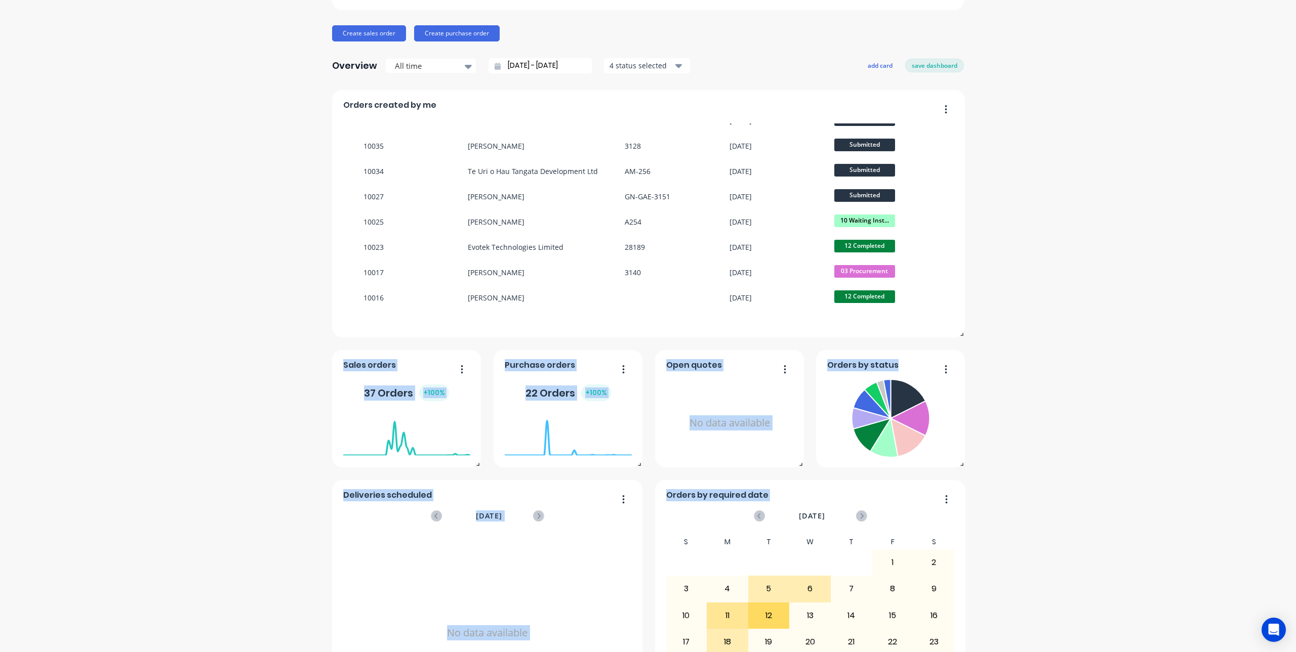
drag, startPoint x: 958, startPoint y: 334, endPoint x: 957, endPoint y: 378, distance: 44.5
click at [961, 398] on div "Orders created by me Order # Customer Name PO # Created date status 10037 Te Pu…" at bounding box center [648, 409] width 632 height 638
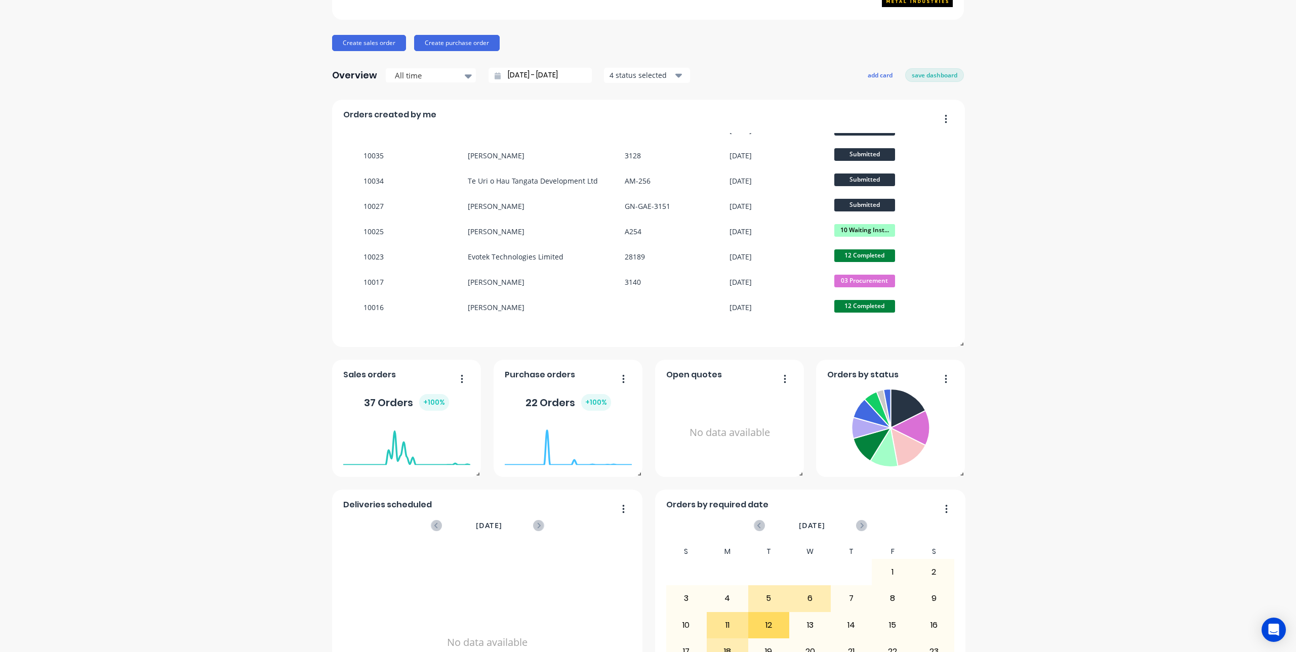
scroll to position [35, 0]
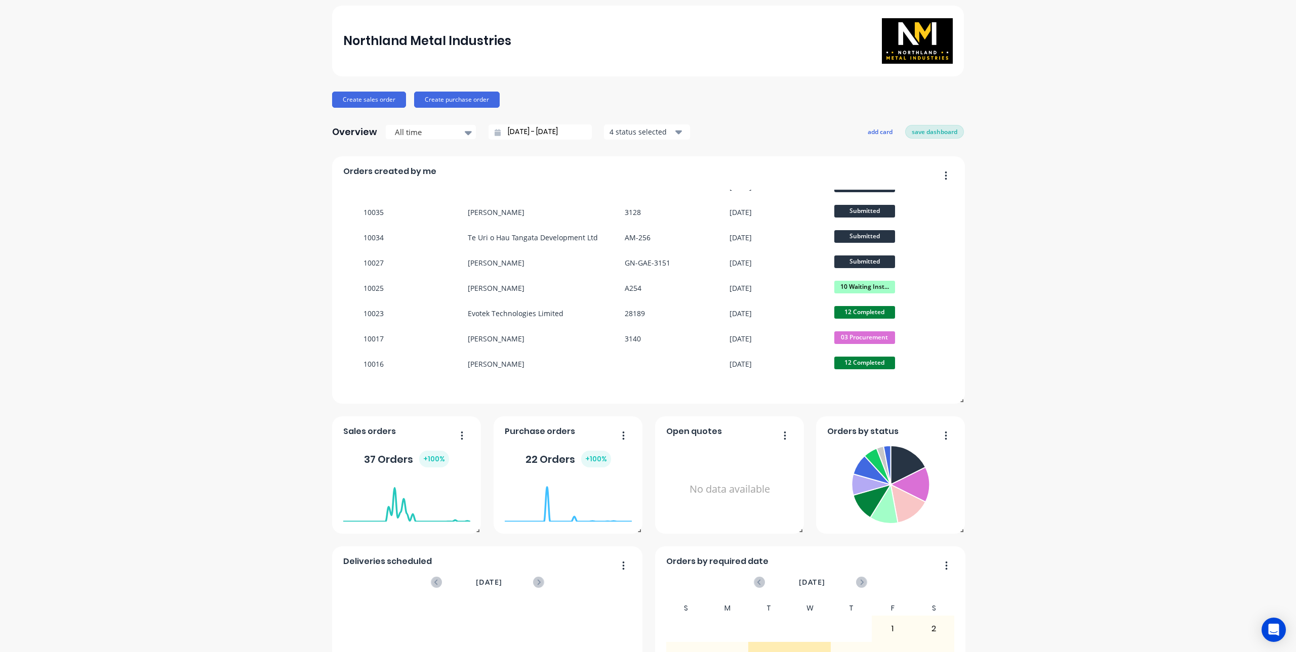
click at [937, 129] on button "save dashboard" at bounding box center [934, 131] width 59 height 13
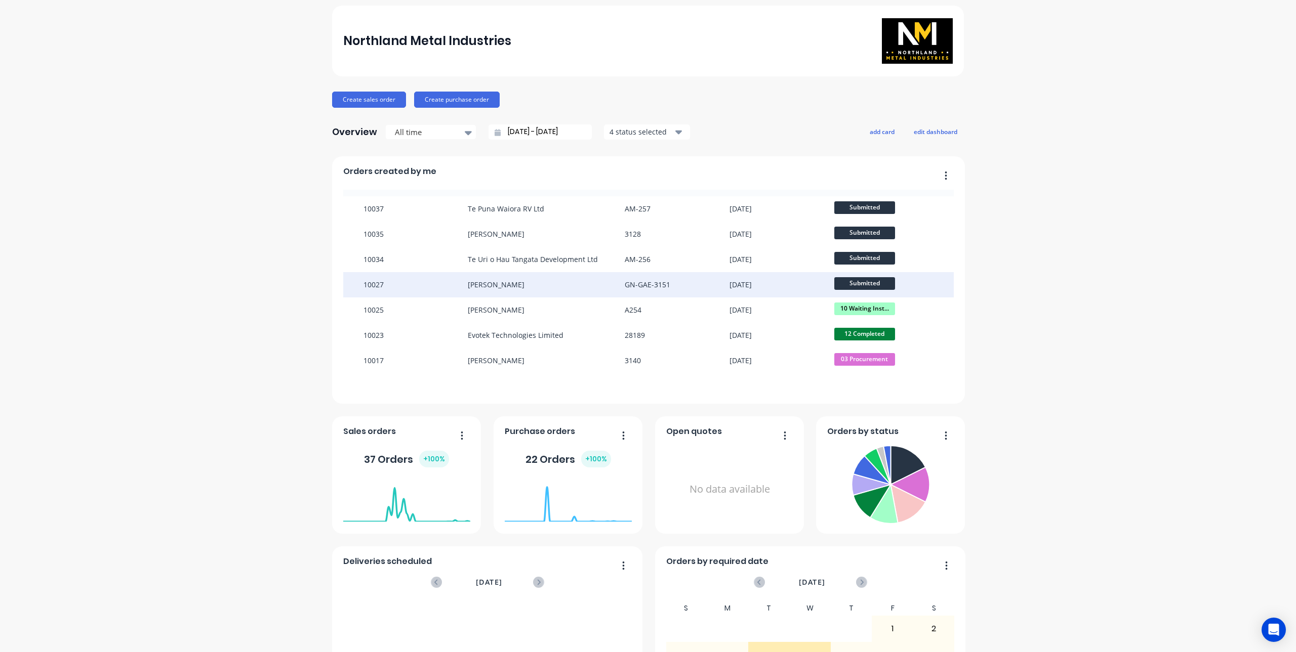
scroll to position [0, 0]
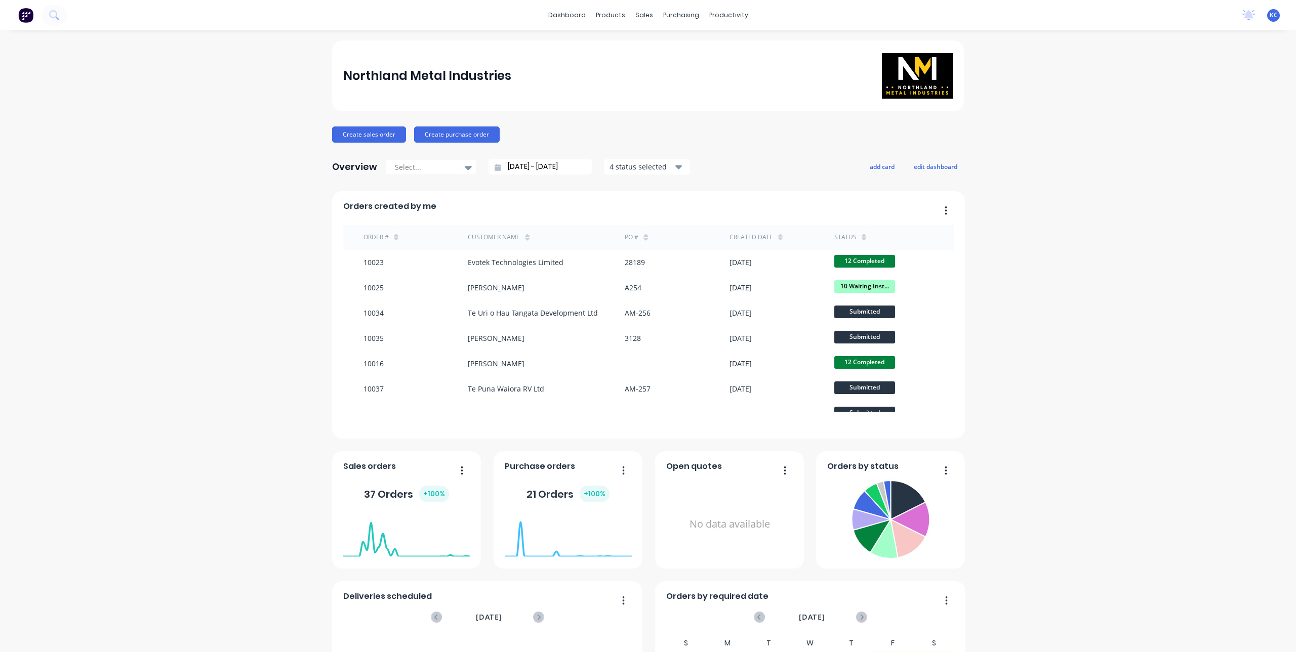
click at [381, 236] on div "Order #" at bounding box center [375, 237] width 25 height 9
click at [939, 209] on button "button" at bounding box center [941, 211] width 21 height 16
click at [657, 168] on div "4 status selected" at bounding box center [641, 166] width 64 height 11
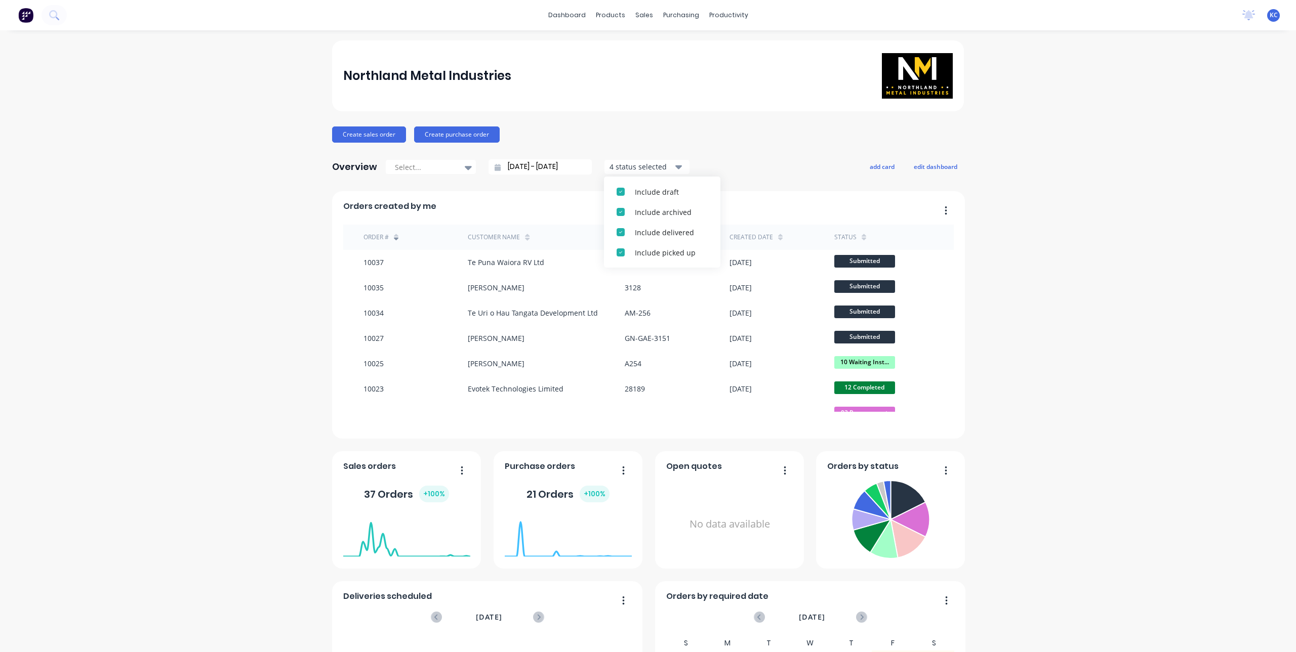
click at [657, 168] on div "4 status selected" at bounding box center [641, 166] width 64 height 11
click at [451, 167] on div at bounding box center [426, 167] width 64 height 13
click at [429, 261] on div "All time" at bounding box center [430, 265] width 91 height 19
type input "02/07/25 - 12/08/25"
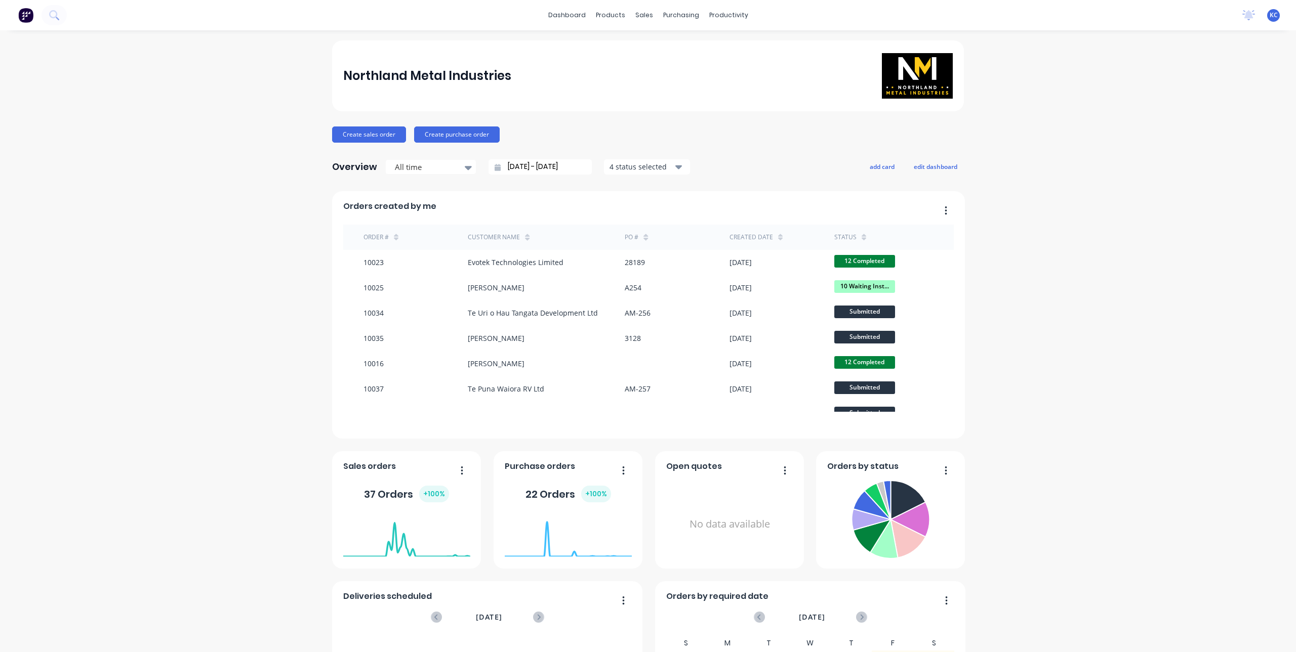
click at [858, 238] on div "status" at bounding box center [886, 237] width 105 height 25
click at [861, 234] on icon at bounding box center [863, 237] width 5 height 8
click at [861, 233] on icon at bounding box center [863, 237] width 5 height 8
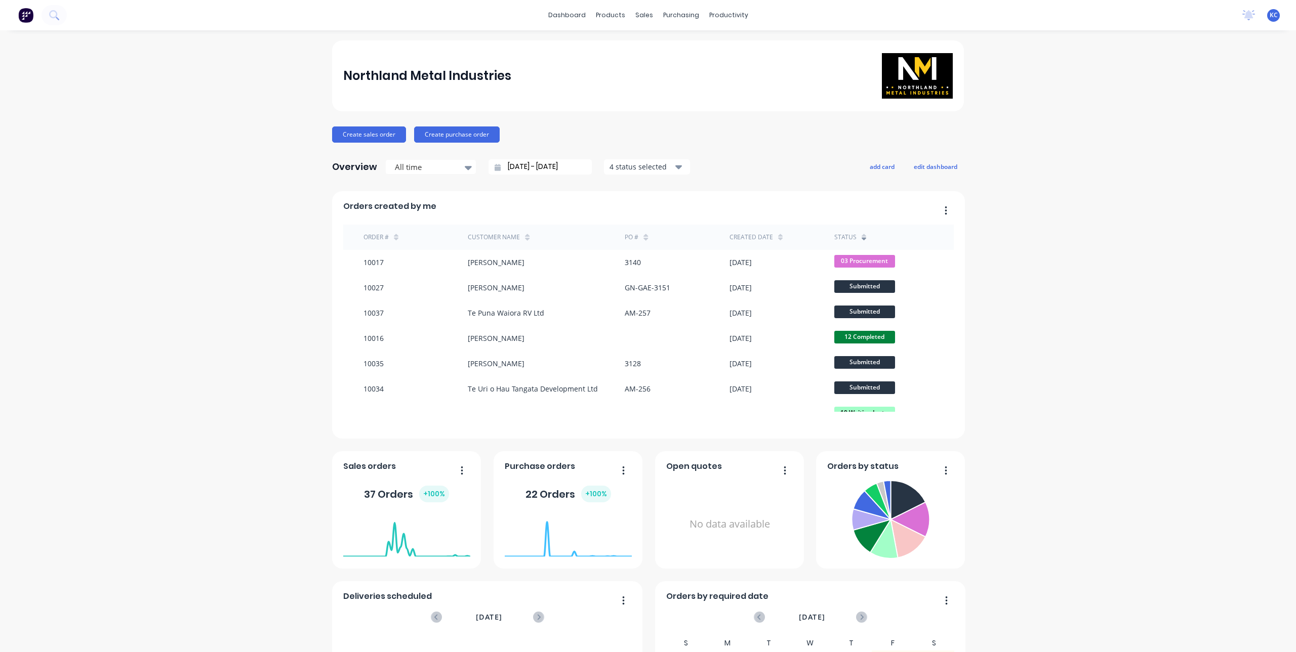
click at [375, 241] on div "Order #" at bounding box center [375, 237] width 25 height 9
click at [370, 231] on div "Order #" at bounding box center [380, 237] width 35 height 15
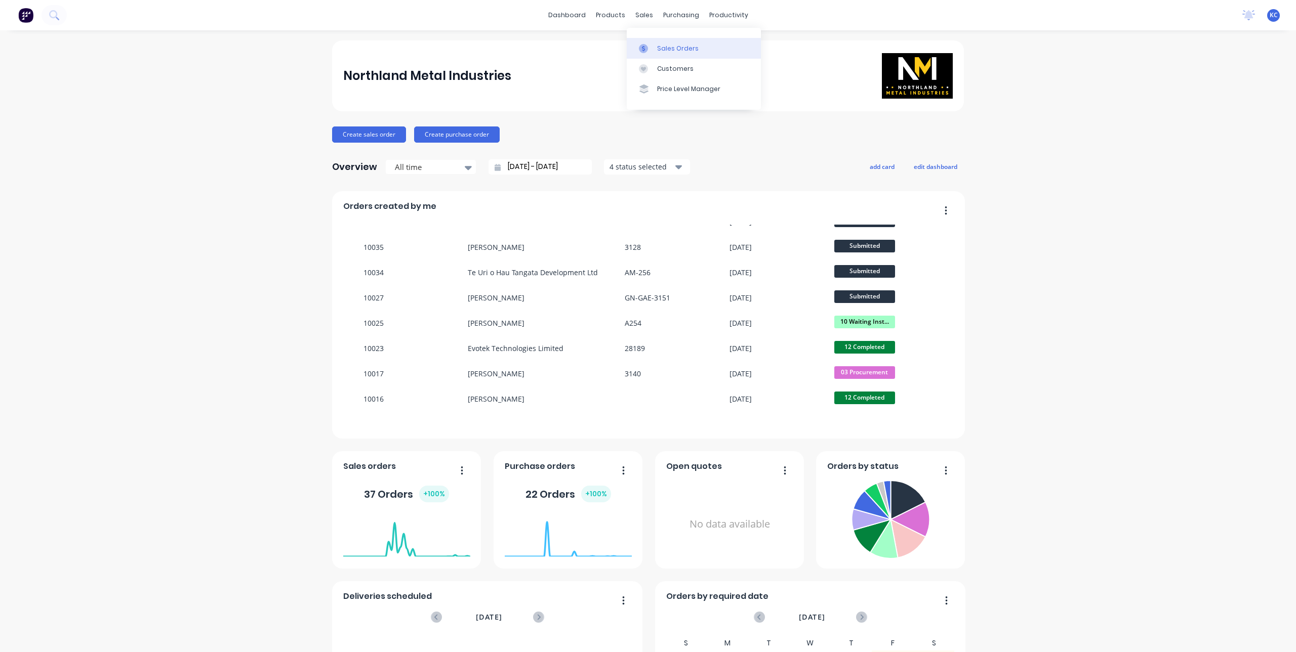
click at [665, 49] on div "Sales Orders" at bounding box center [677, 48] width 41 height 9
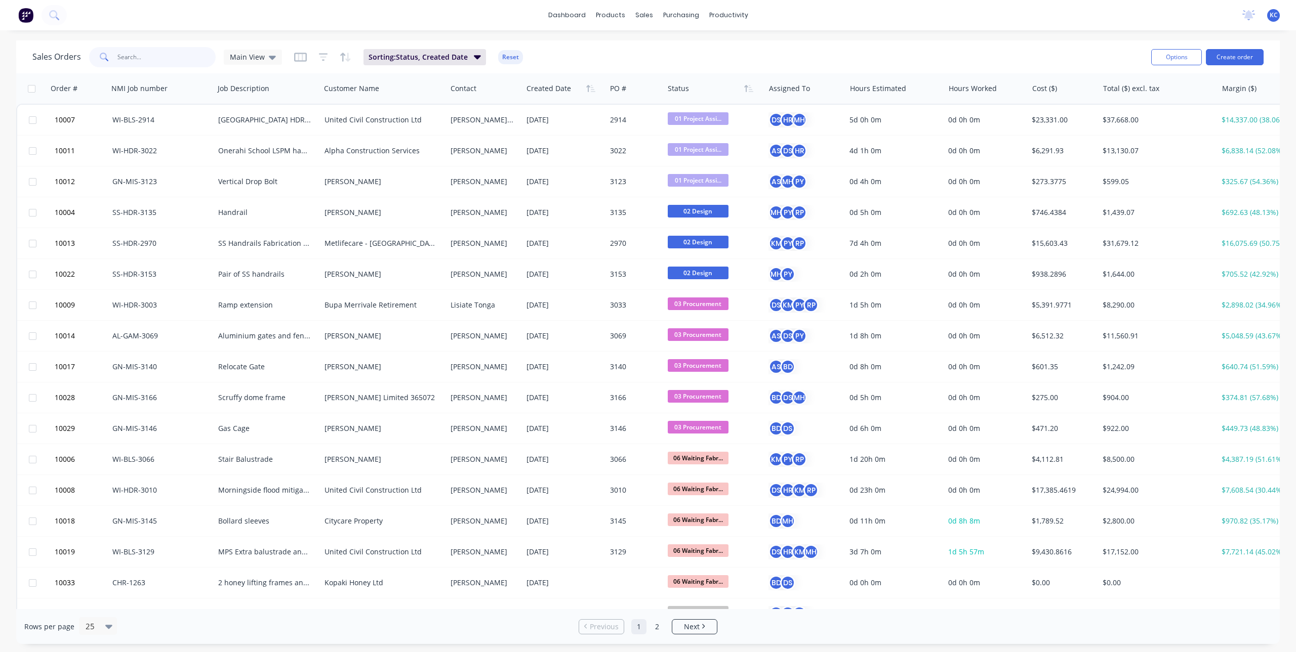
click at [172, 52] on input "text" at bounding box center [166, 57] width 99 height 20
type input "p"
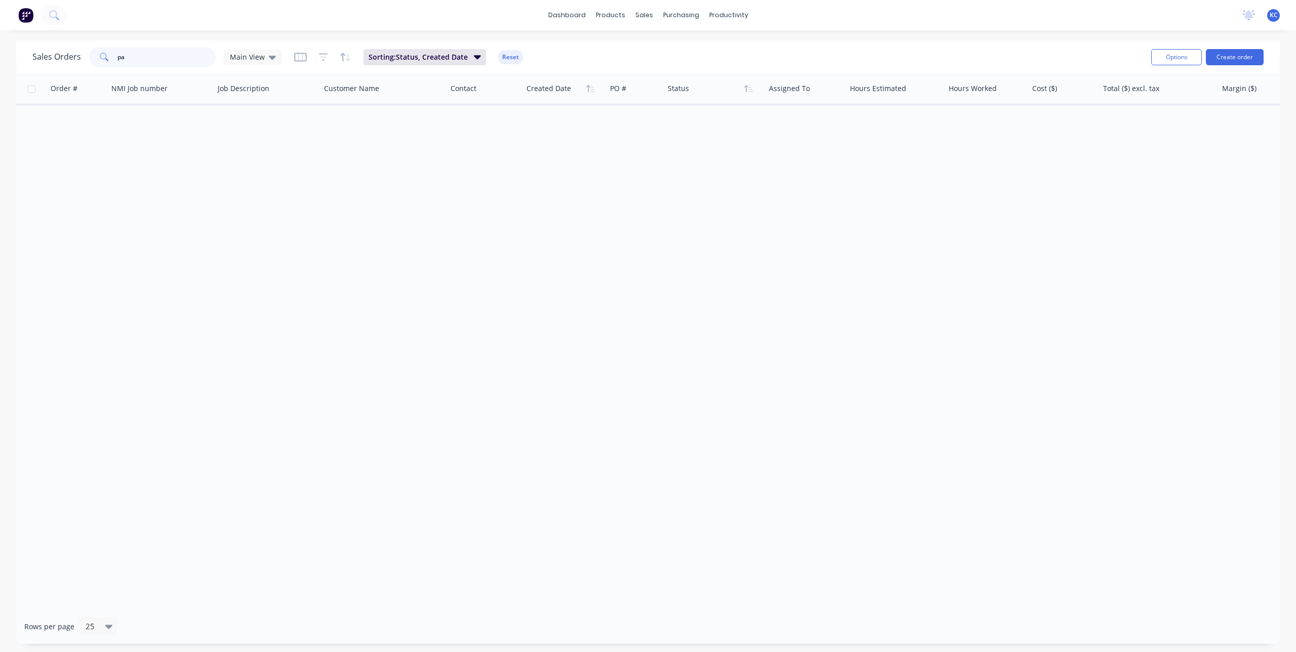
type input "p"
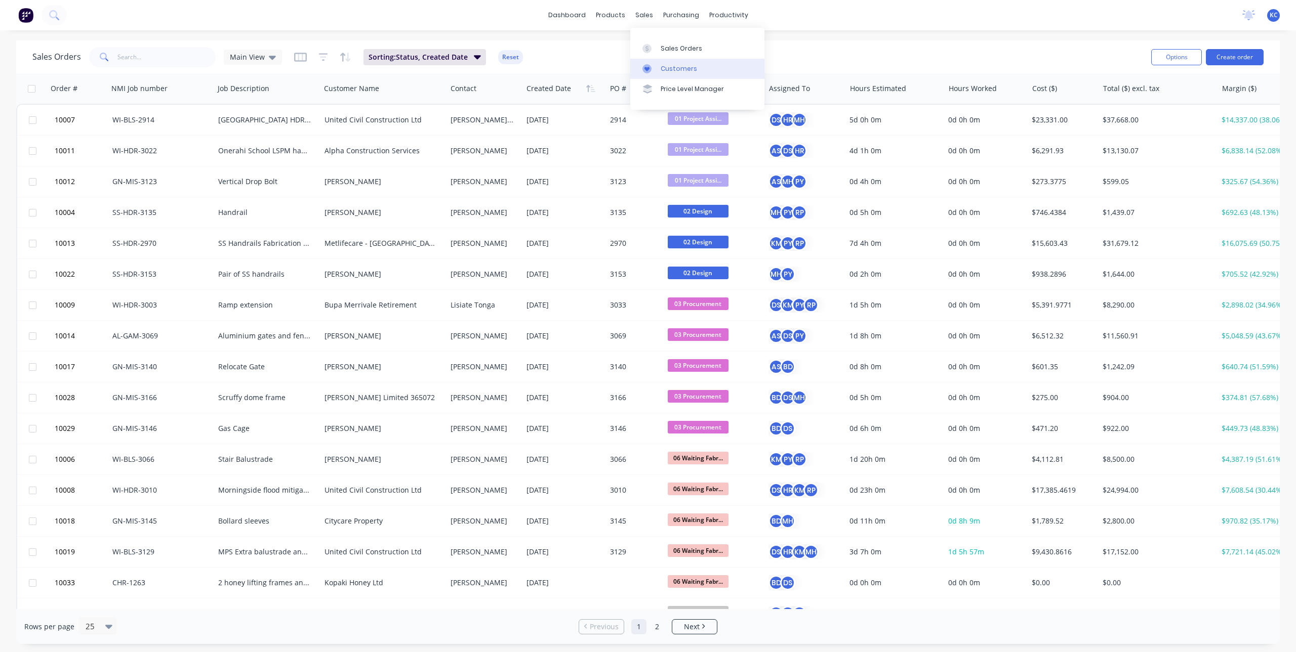
click at [663, 64] on div "Customers" at bounding box center [678, 68] width 36 height 9
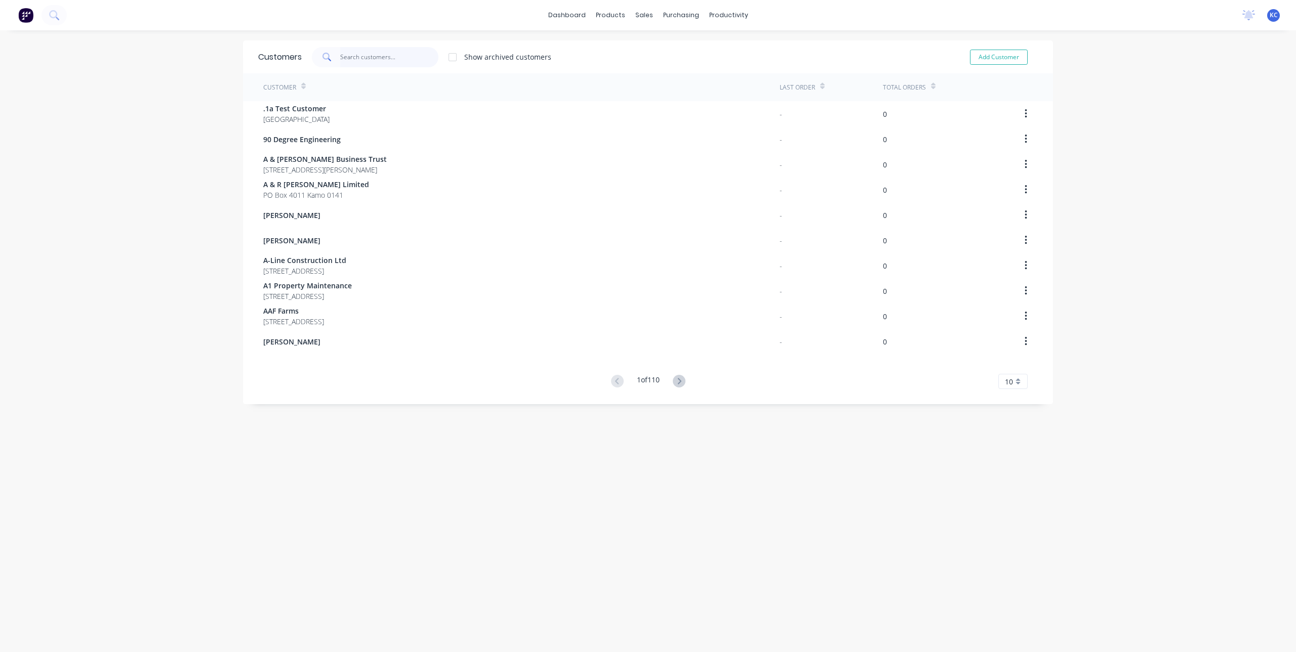
click at [353, 55] on input "text" at bounding box center [389, 57] width 99 height 20
type input "b"
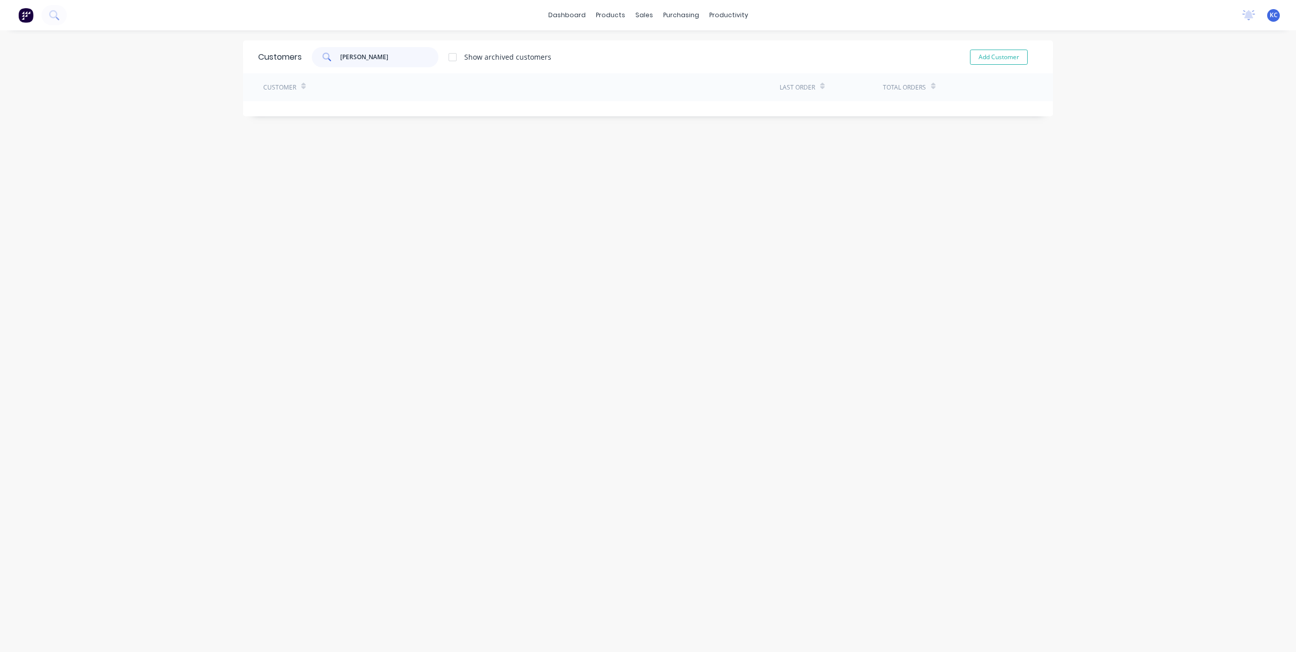
type input "paul borich"
drag, startPoint x: 402, startPoint y: 60, endPoint x: 270, endPoint y: 56, distance: 131.7
click at [270, 56] on div "Customers paul borich Show archived customers Add Customer" at bounding box center [648, 56] width 810 height 33
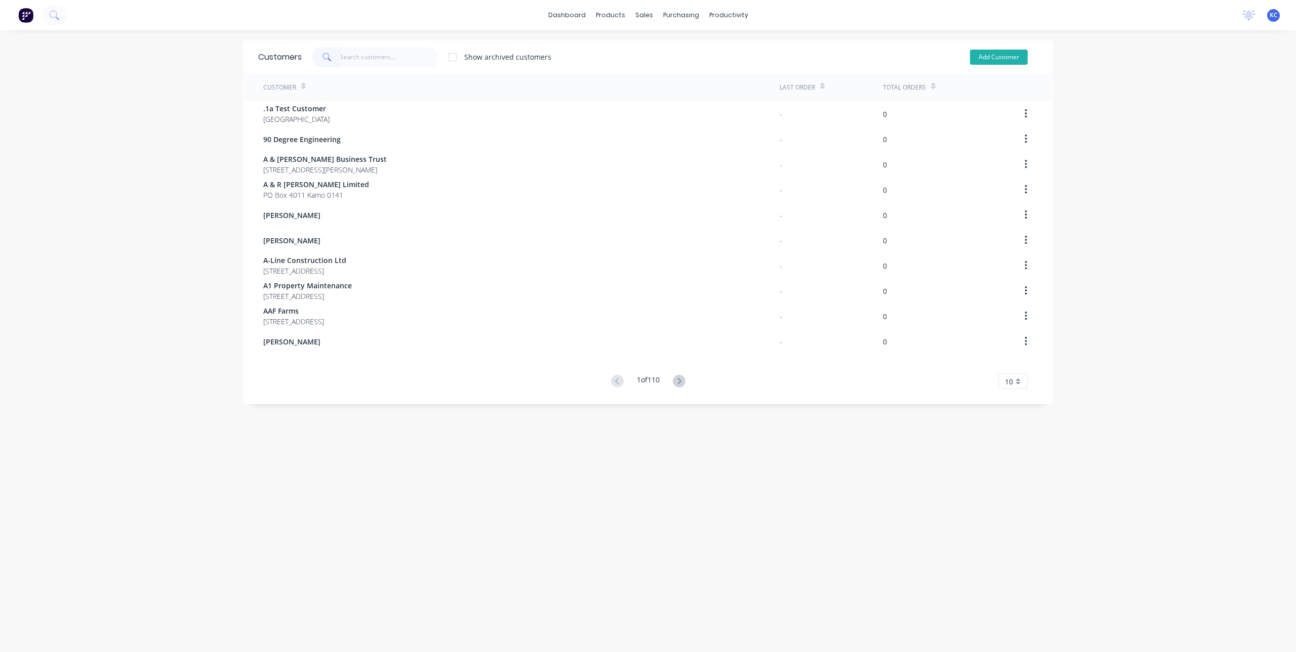
click at [976, 59] on button "Add Customer" at bounding box center [999, 57] width 58 height 15
select select "NZ"
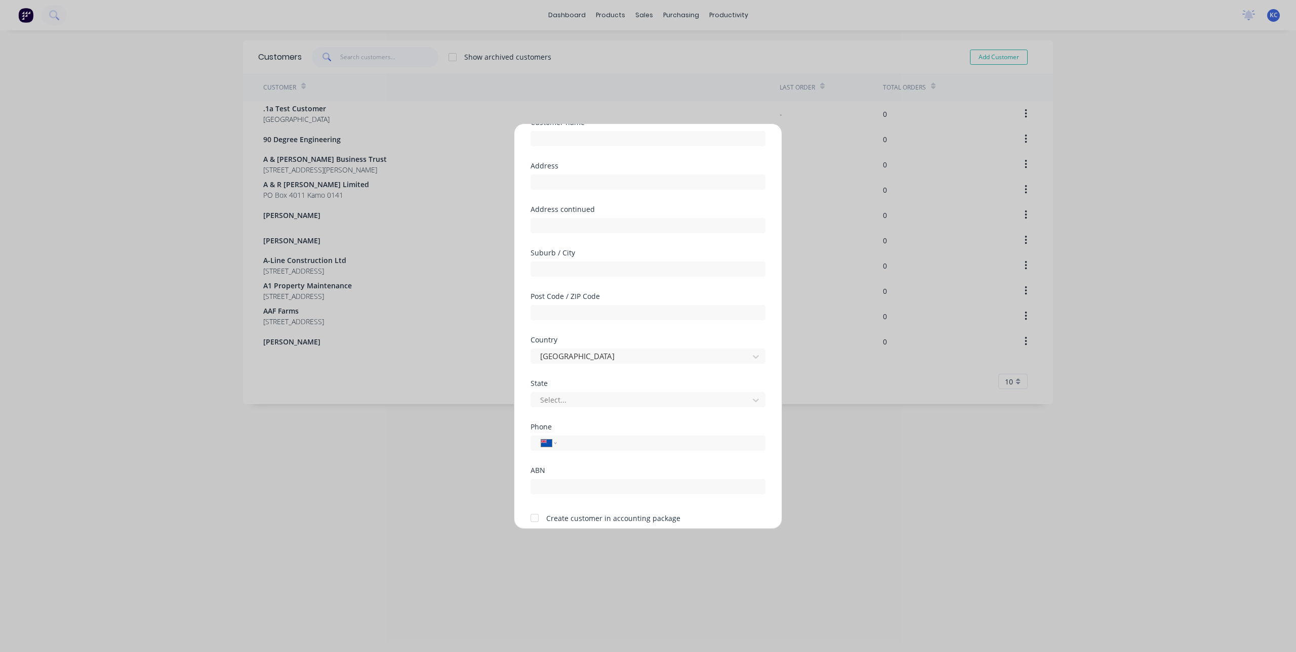
scroll to position [89, 0]
click at [680, 507] on button "Cancel" at bounding box center [680, 506] width 56 height 16
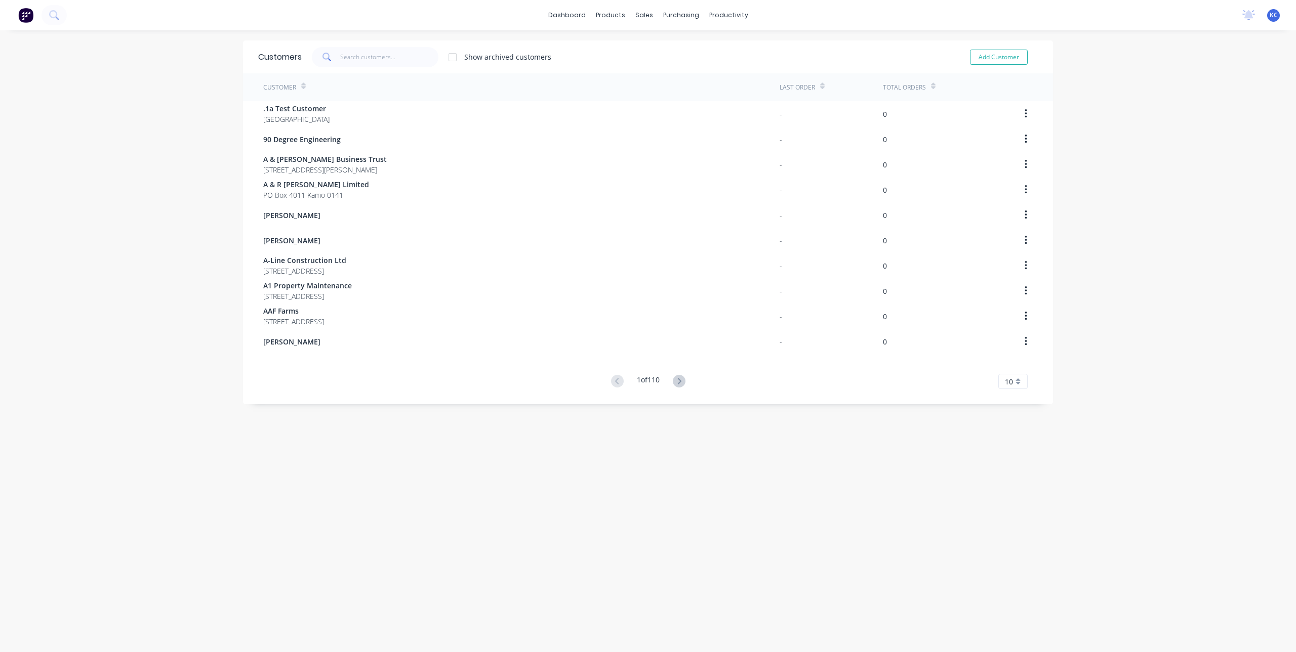
click at [1269, 14] on span "KC" at bounding box center [1273, 15] width 8 height 9
click at [1106, 49] on div "dashboard products sales purchasing productivity dashboard products Product Cat…" at bounding box center [648, 326] width 1296 height 652
click at [1219, 15] on div "dashboard products sales purchasing productivity dashboard products Product Cat…" at bounding box center [648, 15] width 1296 height 30
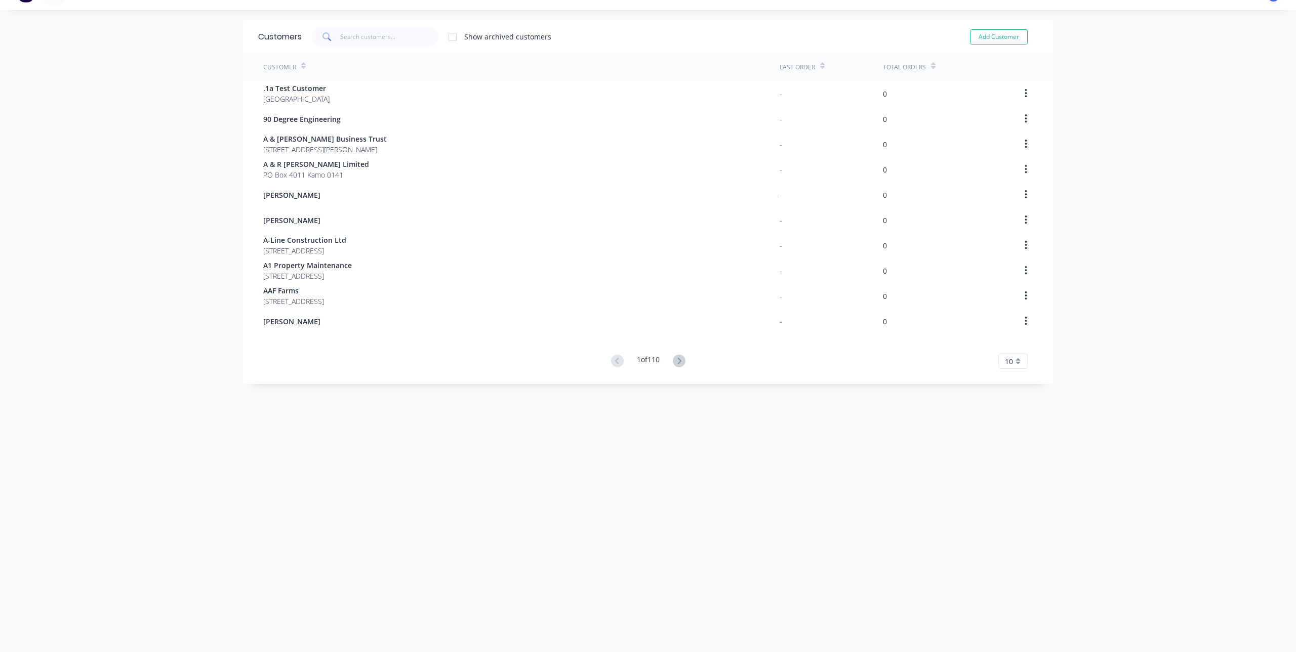
scroll to position [0, 0]
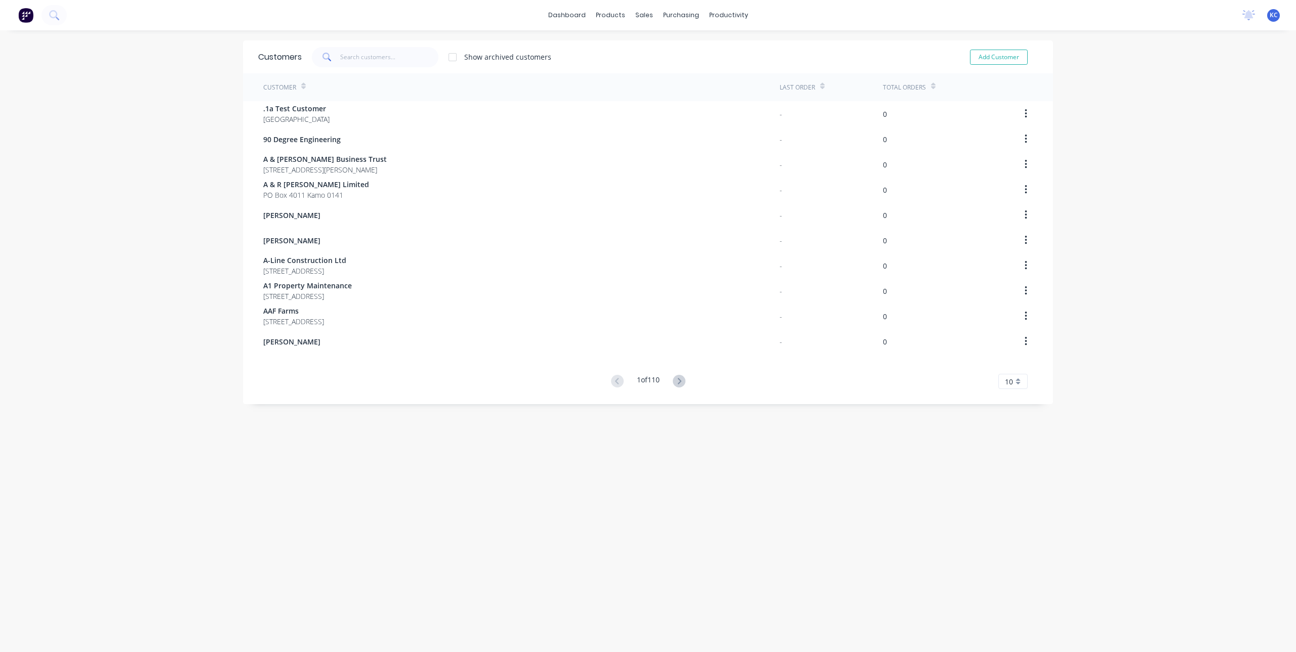
click at [22, 17] on img at bounding box center [25, 15] width 15 height 15
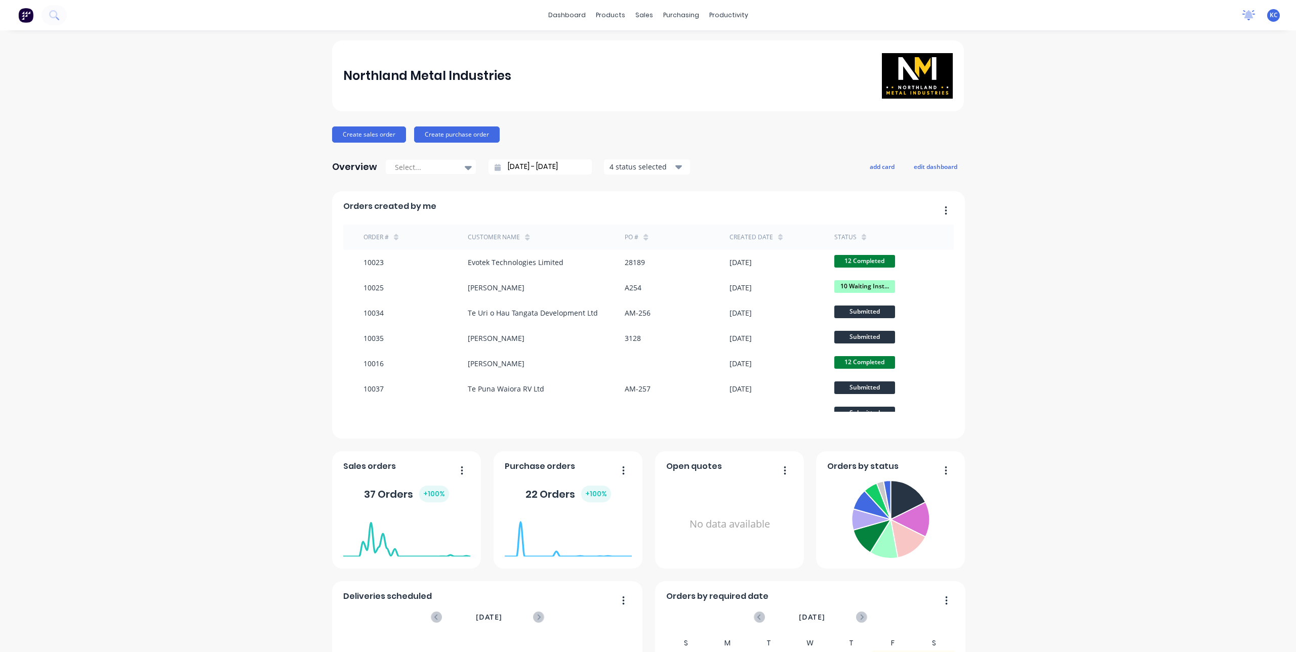
click at [1244, 14] on icon at bounding box center [1248, 14] width 9 height 8
click at [563, 11] on link "dashboard" at bounding box center [567, 15] width 48 height 15
click at [1269, 15] on span "KC" at bounding box center [1273, 15] width 8 height 9
click at [1173, 106] on div "Profile" at bounding box center [1183, 106] width 20 height 9
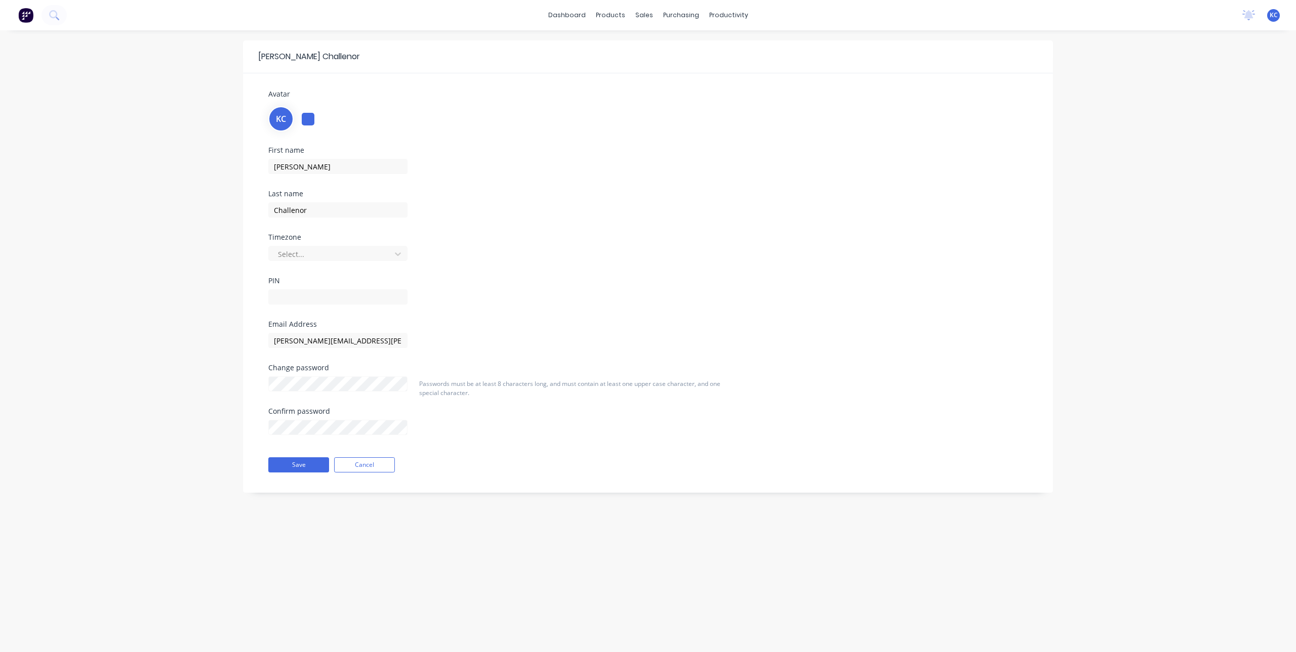
click at [310, 115] on div at bounding box center [308, 119] width 13 height 13
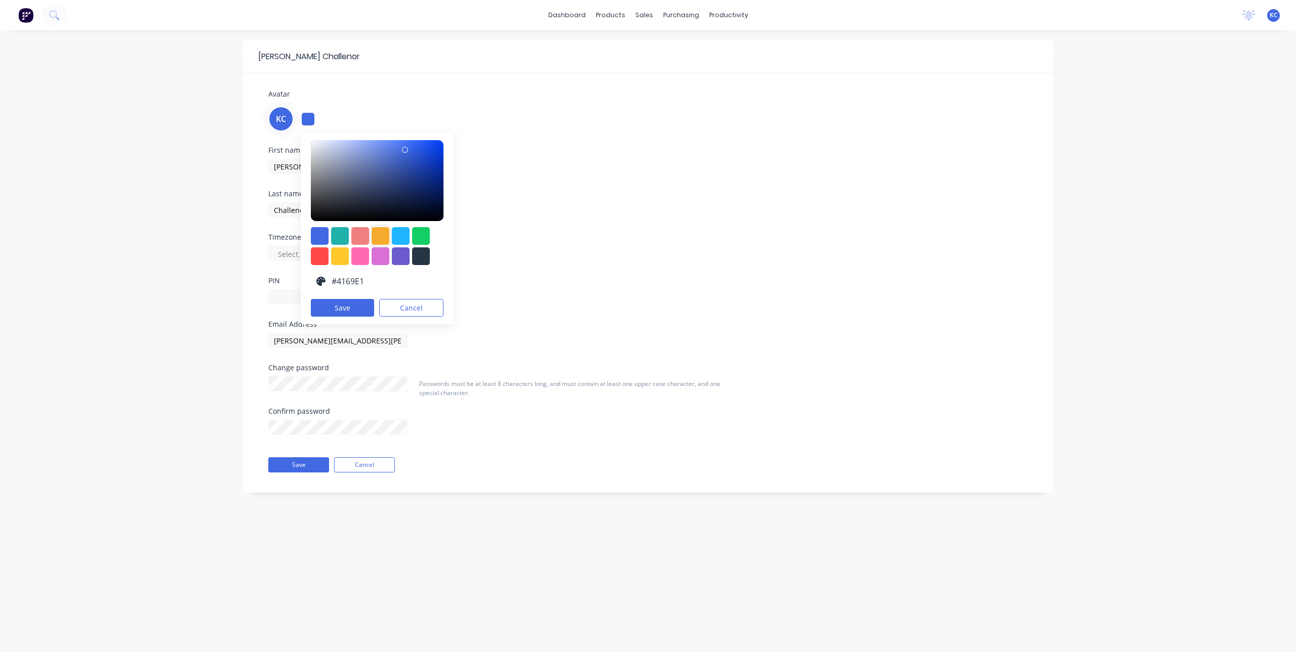
click at [383, 240] on div at bounding box center [380, 236] width 18 height 18
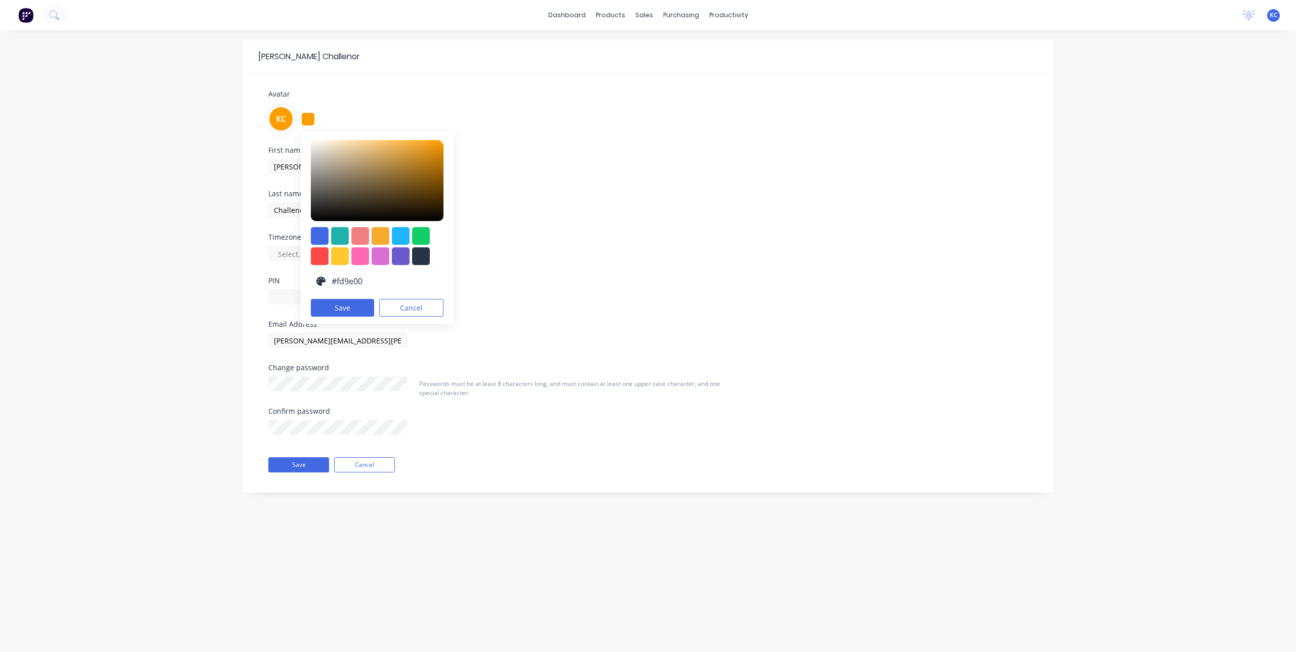
type input "#ff9f00"
drag, startPoint x: 413, startPoint y: 143, endPoint x: 446, endPoint y: 140, distance: 32.5
click at [446, 140] on div "#FF9F00 hex #ff9f00 Save Cancel" at bounding box center [377, 229] width 153 height 192
click at [345, 309] on button "Save" at bounding box center [342, 308] width 63 height 18
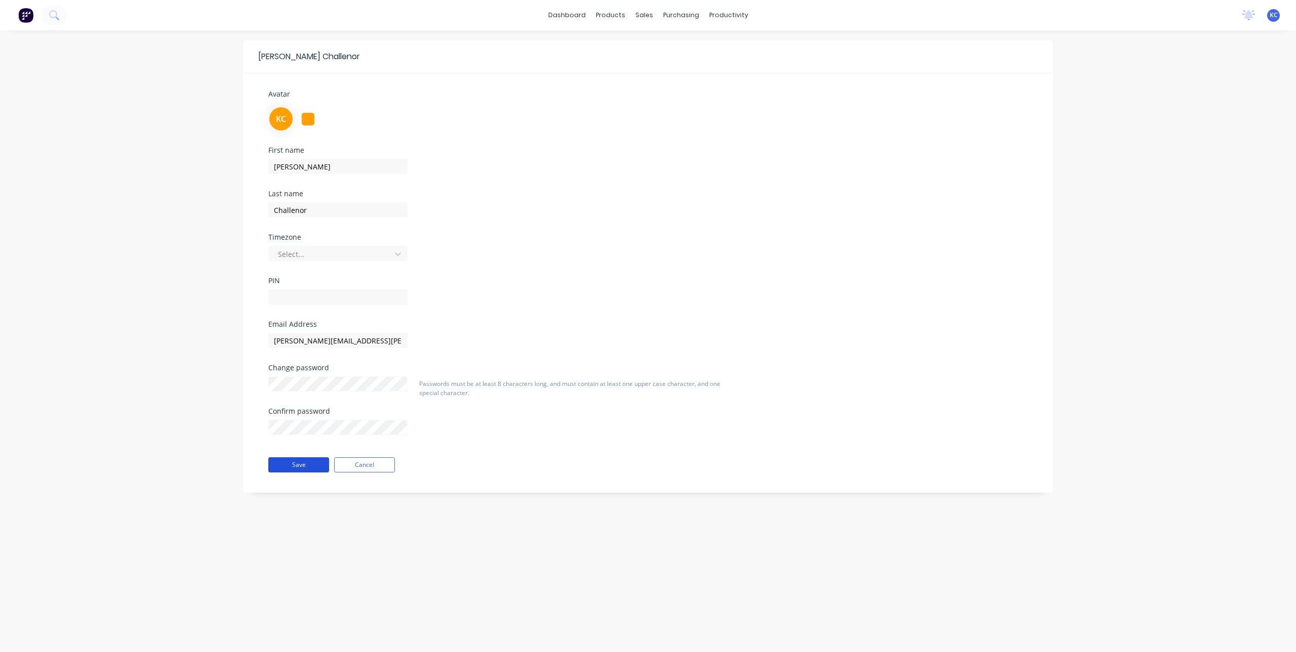
drag, startPoint x: 291, startPoint y: 466, endPoint x: 532, endPoint y: 236, distance: 332.9
click at [542, 237] on div "Avatar KC First name Karl Last name Challenor Timezone Select... PIN Email Addr…" at bounding box center [647, 283] width 779 height 389
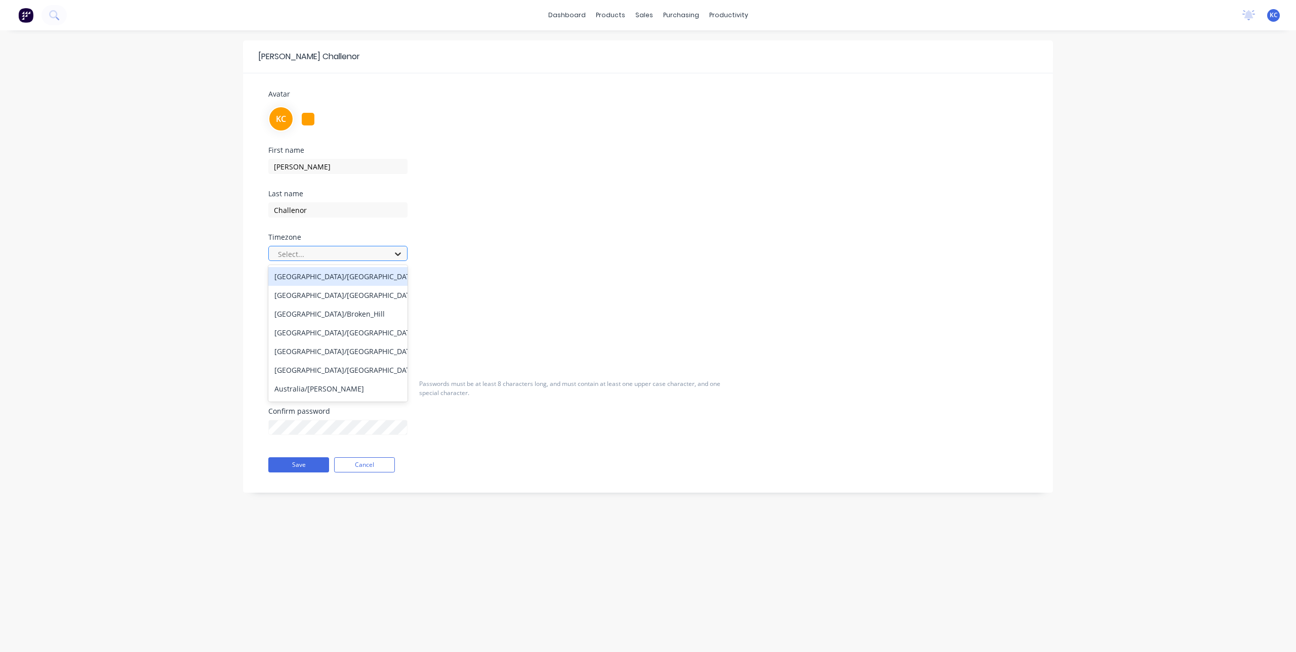
click at [397, 257] on icon at bounding box center [398, 254] width 10 height 10
click at [397, 256] on icon at bounding box center [398, 254] width 10 height 10
click at [352, 295] on input "text" at bounding box center [337, 296] width 139 height 15
type input "5275"
click at [573, 330] on div "Email Address karl.challenor@nmi.co.nz" at bounding box center [648, 343] width 774 height 44
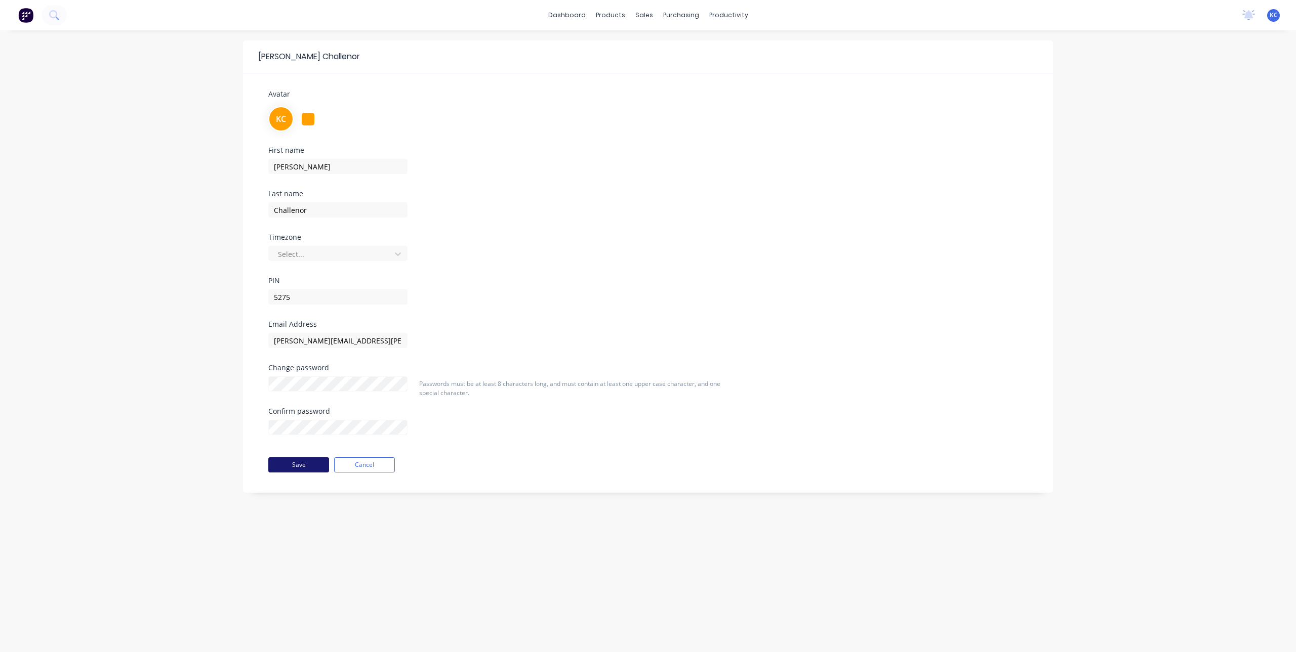
click at [280, 466] on button "Save" at bounding box center [298, 465] width 61 height 15
click at [308, 110] on div "KC" at bounding box center [647, 117] width 759 height 27
click at [309, 114] on div at bounding box center [308, 119] width 13 height 13
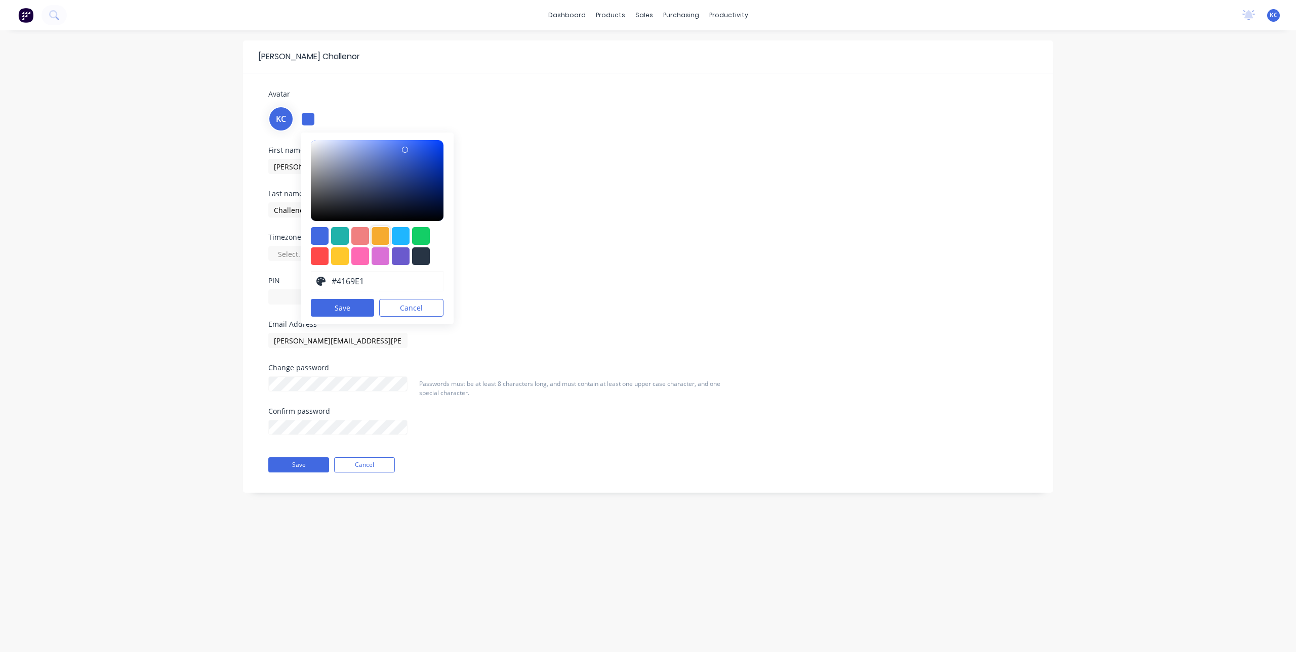
click at [383, 239] on div at bounding box center [380, 236] width 18 height 18
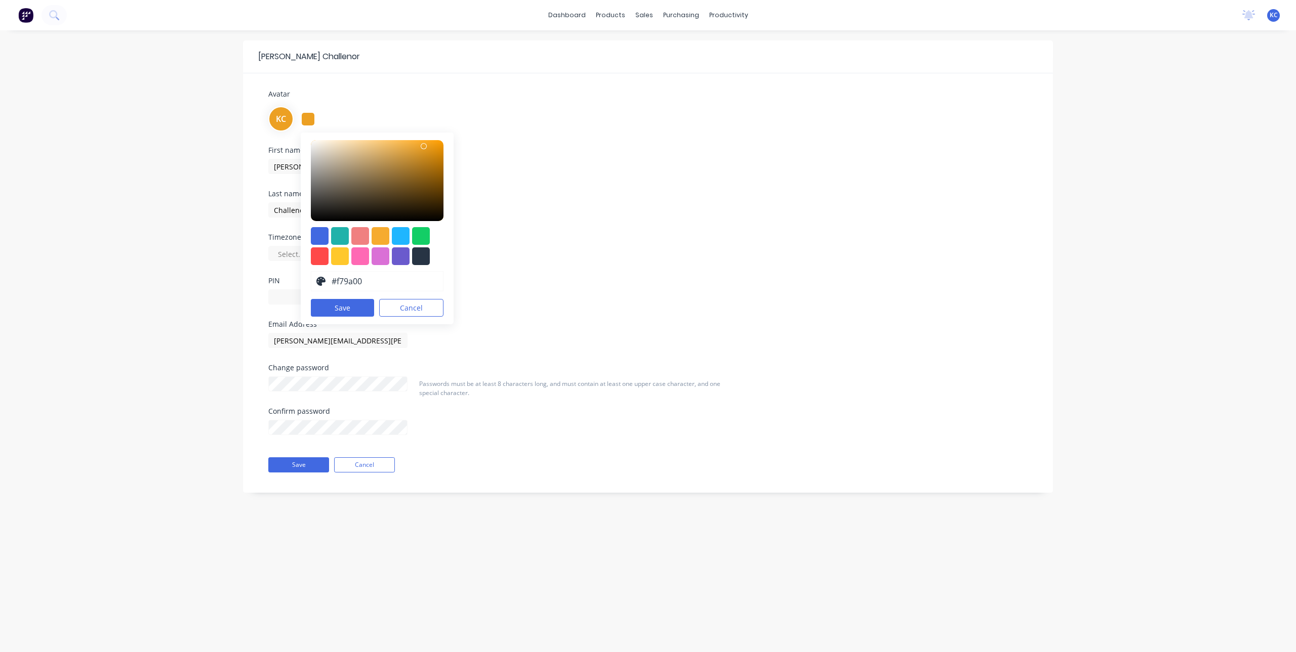
type input "#ff9f00"
drag, startPoint x: 429, startPoint y: 146, endPoint x: 472, endPoint y: 130, distance: 46.6
click at [472, 130] on div "KC #FF9F00 hex #ff9f00 Save Cancel" at bounding box center [647, 117] width 759 height 27
click at [334, 302] on button "Save" at bounding box center [342, 308] width 63 height 18
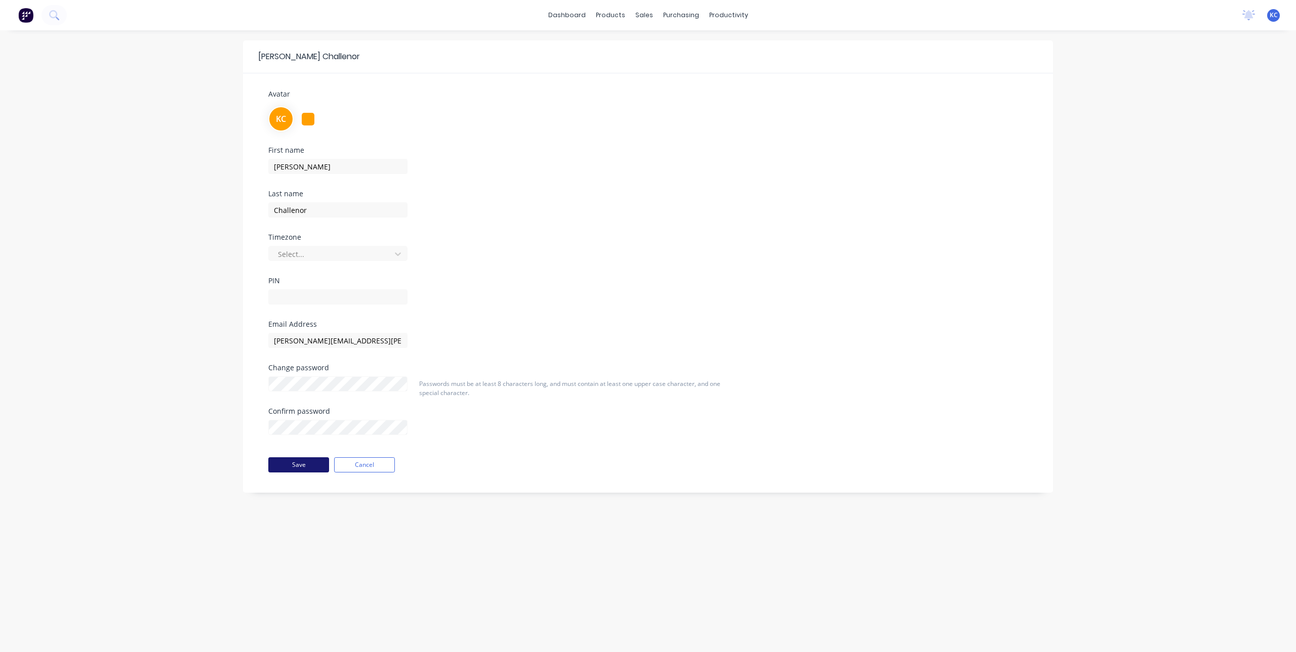
click at [300, 465] on button "Save" at bounding box center [298, 465] width 61 height 15
click at [1273, 13] on span "KC" at bounding box center [1273, 15] width 8 height 9
click at [1213, 72] on div "Standard User" at bounding box center [1210, 71] width 47 height 9
click at [1216, 60] on div "[PERSON_NAME]" at bounding box center [1210, 60] width 48 height 9
click at [589, 19] on link "dashboard" at bounding box center [567, 15] width 48 height 15
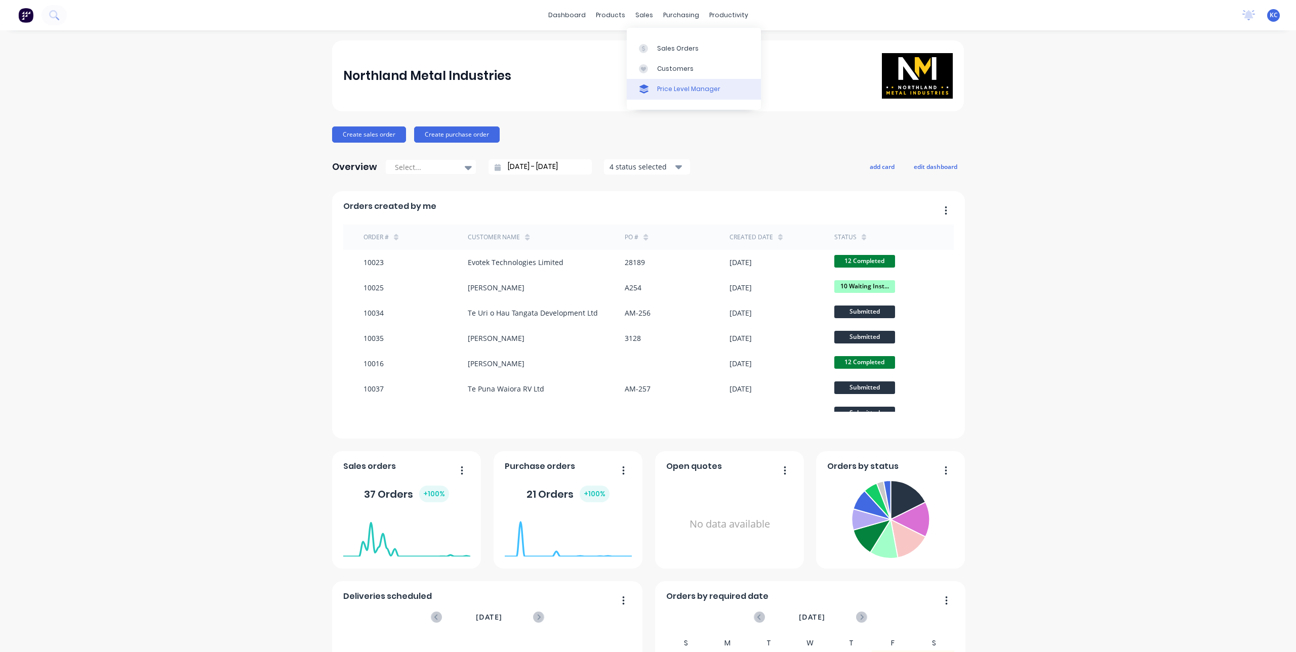
click at [662, 88] on div "Price Level Manager" at bounding box center [688, 89] width 63 height 9
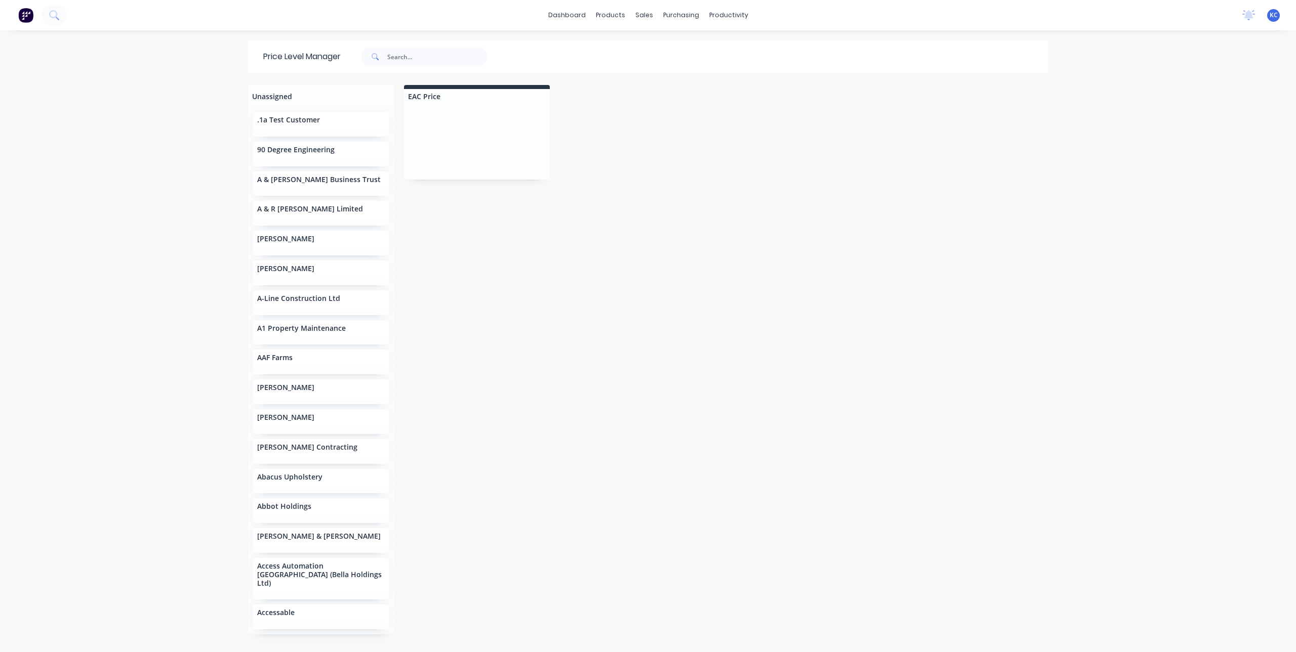
click at [426, 95] on div at bounding box center [477, 96] width 146 height 15
click at [495, 152] on div at bounding box center [477, 142] width 146 height 76
click at [533, 98] on div at bounding box center [477, 96] width 146 height 15
click at [573, 16] on link "dashboard" at bounding box center [567, 15] width 48 height 15
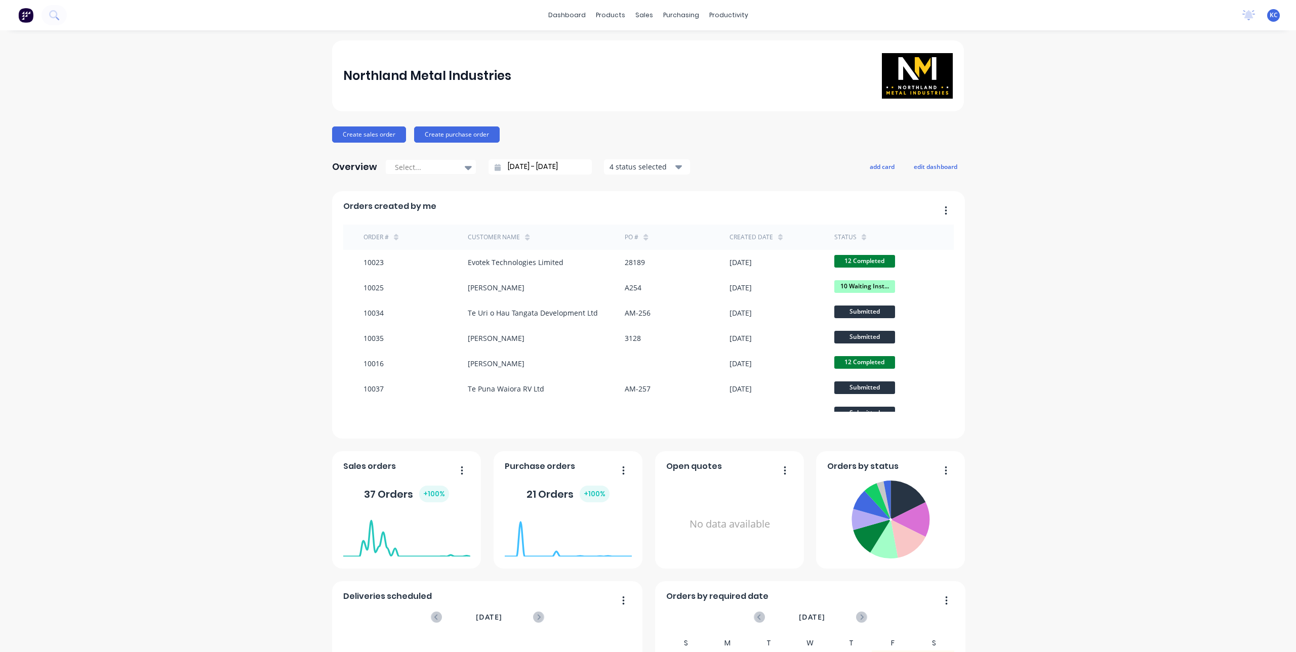
click at [1267, 20] on div "KC Northland Metal Industries Karl Challenor Standard User Profile Sign out" at bounding box center [1273, 15] width 13 height 13
click at [1269, 16] on span "KC" at bounding box center [1273, 15] width 8 height 9
click at [1053, 92] on div "Northland Metal Industries Create sales order Create purchase order Overview Se…" at bounding box center [648, 434] width 1296 height 788
click at [568, 15] on link "dashboard" at bounding box center [567, 15] width 48 height 15
click at [1269, 13] on span "KC" at bounding box center [1273, 15] width 8 height 9
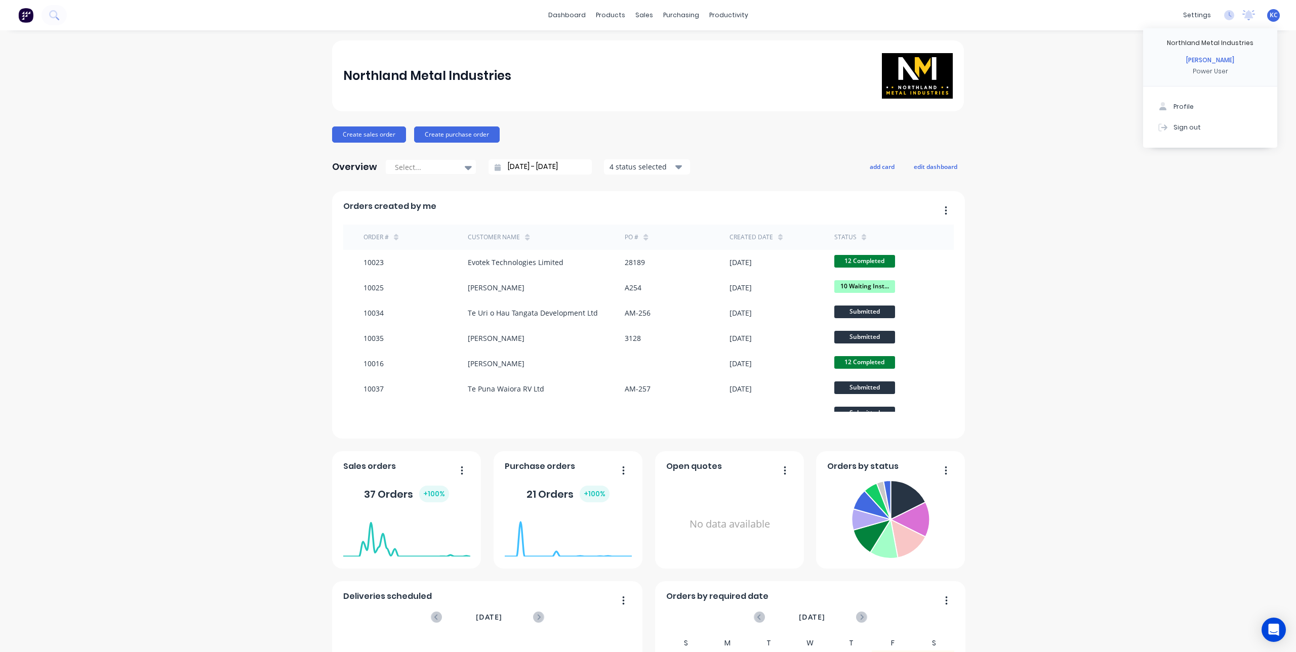
click at [1063, 207] on div "Northland Metal Industries Create sales order Create purchase order Overview Se…" at bounding box center [648, 434] width 1296 height 788
click at [1130, 88] on div "Integrations" at bounding box center [1124, 89] width 41 height 9
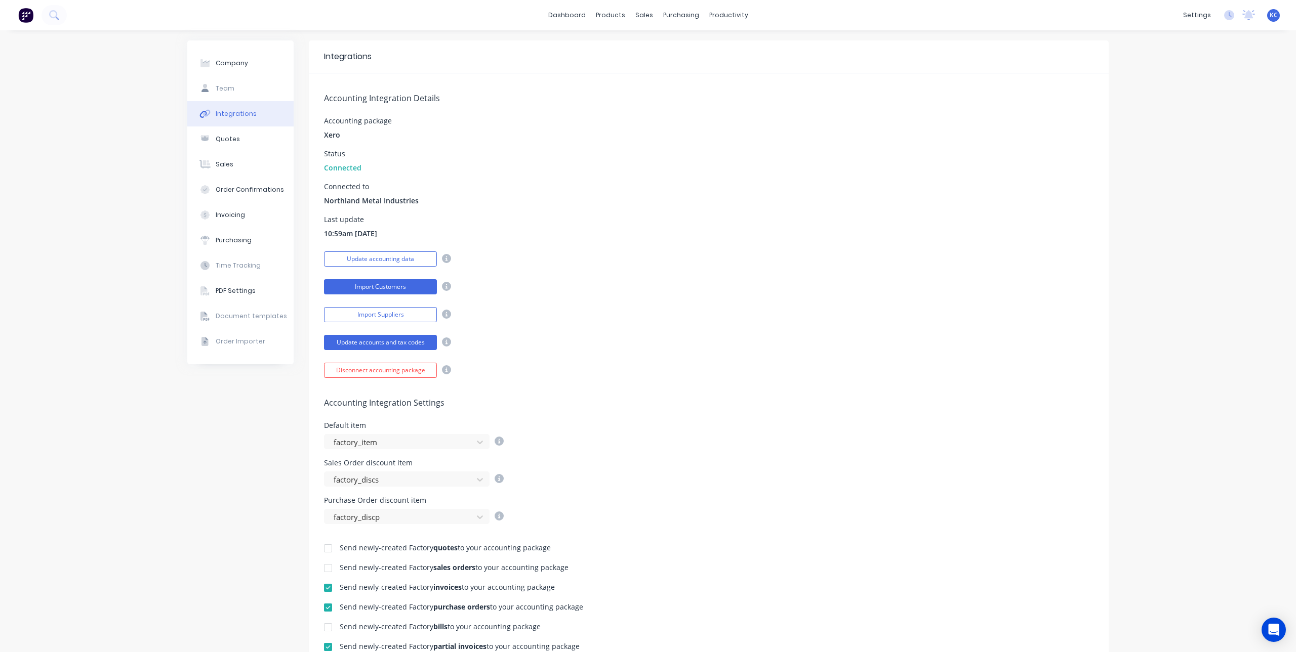
click at [409, 282] on button "Import Customers" at bounding box center [380, 286] width 113 height 15
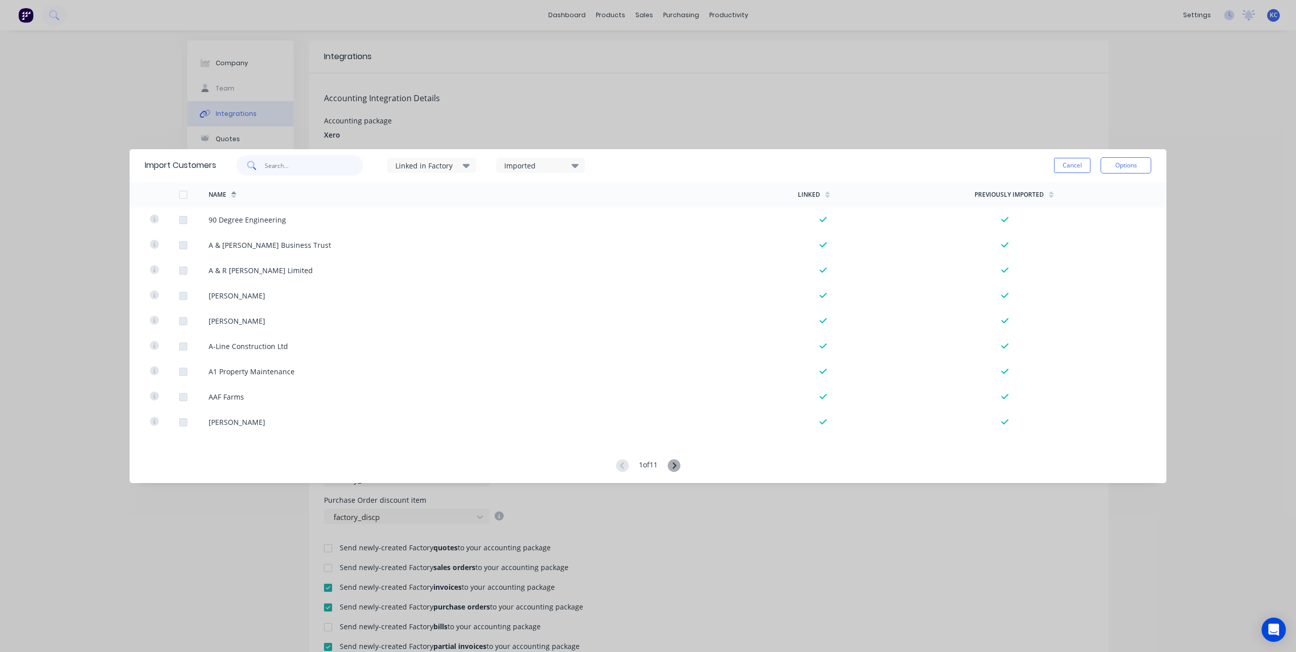
click at [318, 166] on input "text" at bounding box center [314, 165] width 99 height 20
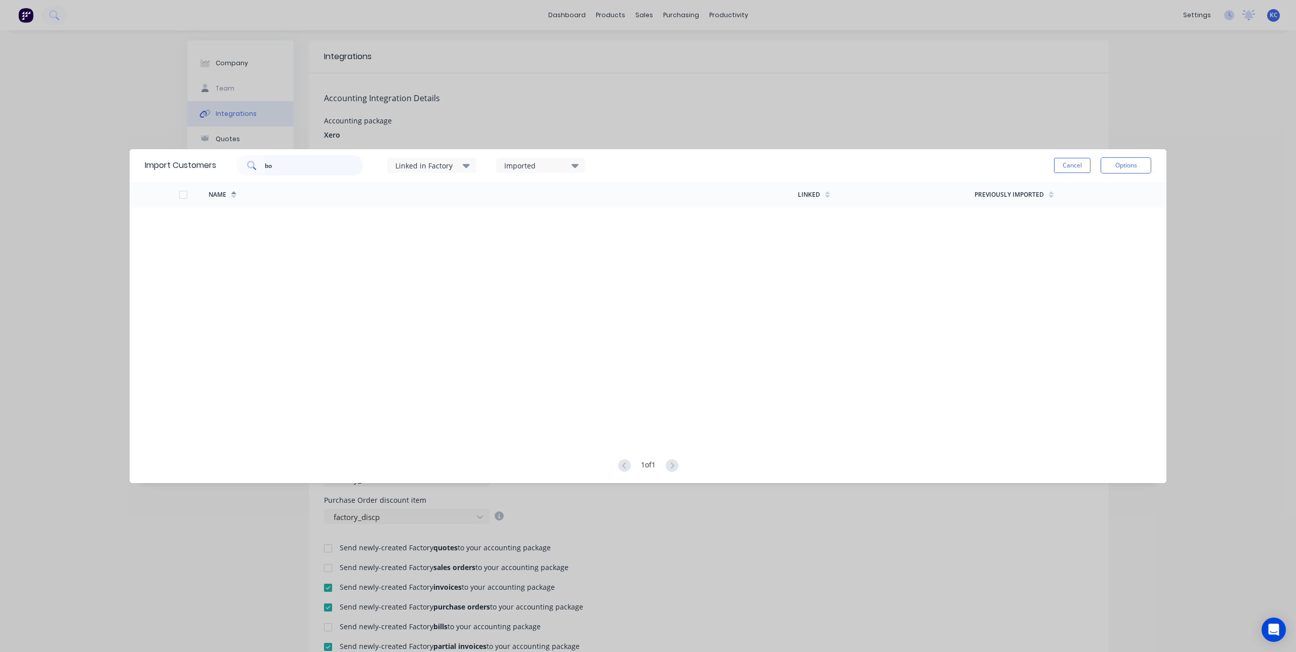
type input "b"
type input "p"
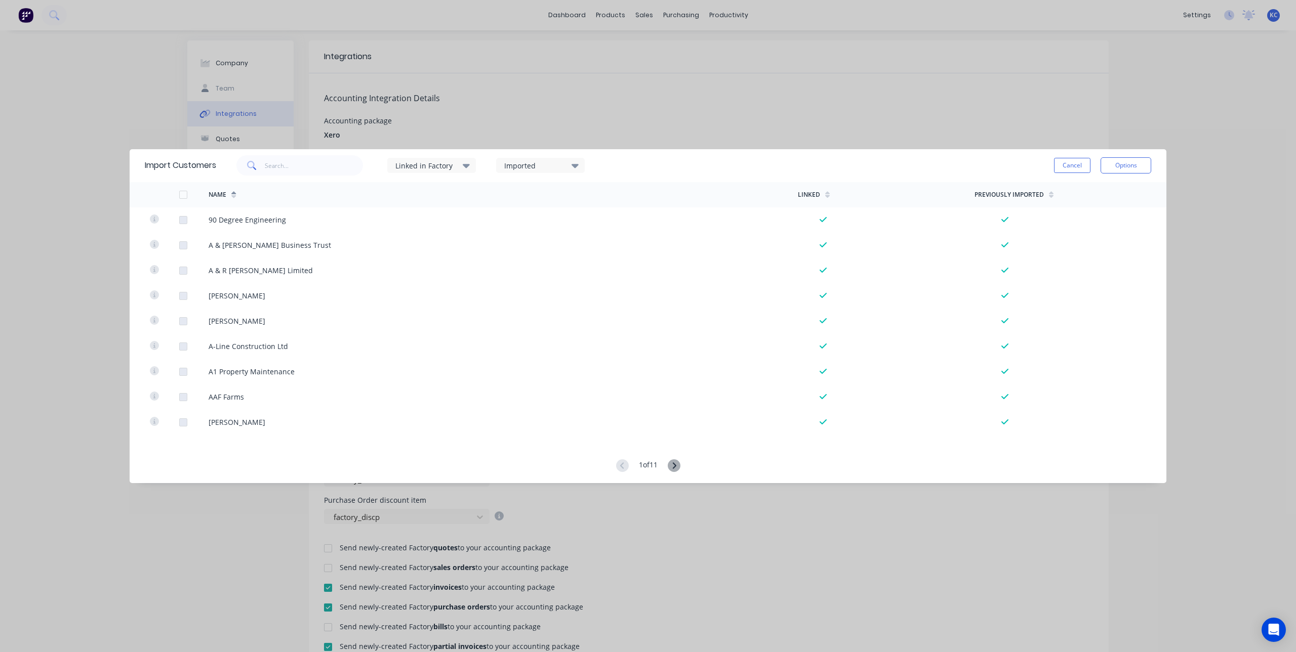
click at [470, 163] on icon at bounding box center [466, 165] width 7 height 11
click at [1116, 168] on button "Options" at bounding box center [1125, 165] width 51 height 16
click at [1119, 167] on button "Options" at bounding box center [1125, 165] width 51 height 16
click at [1076, 163] on button "Cancel" at bounding box center [1072, 165] width 36 height 15
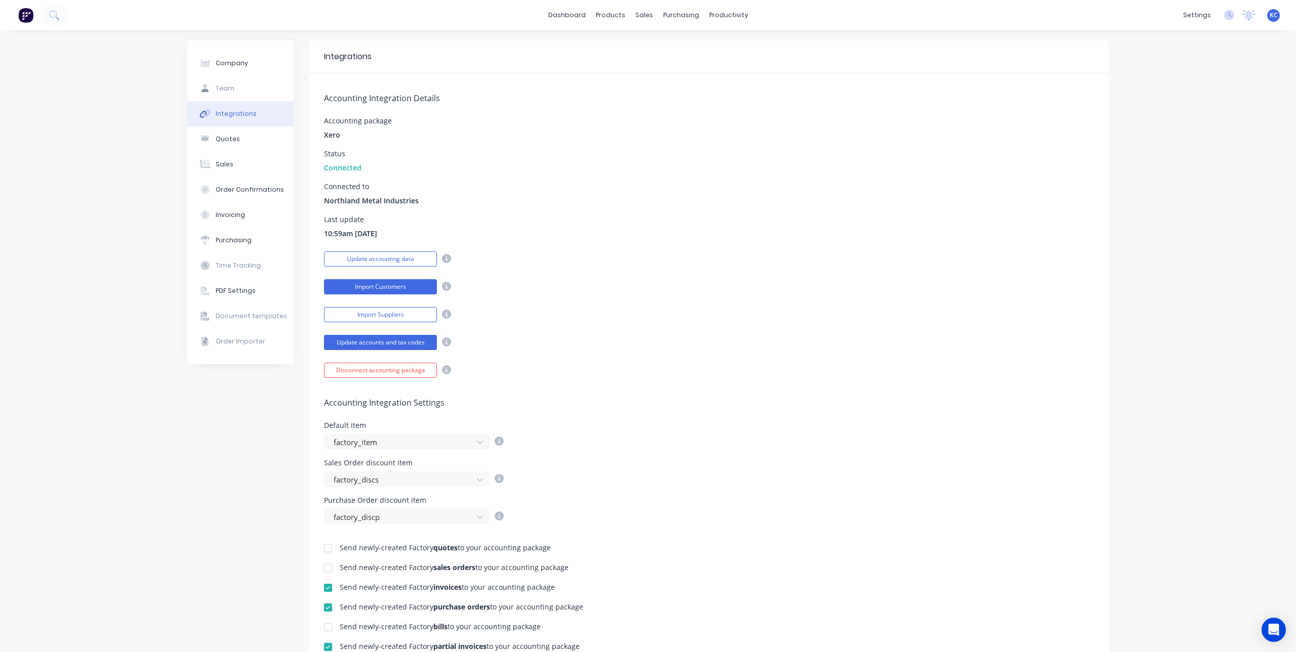
click at [372, 287] on button "Import Customers" at bounding box center [380, 286] width 113 height 15
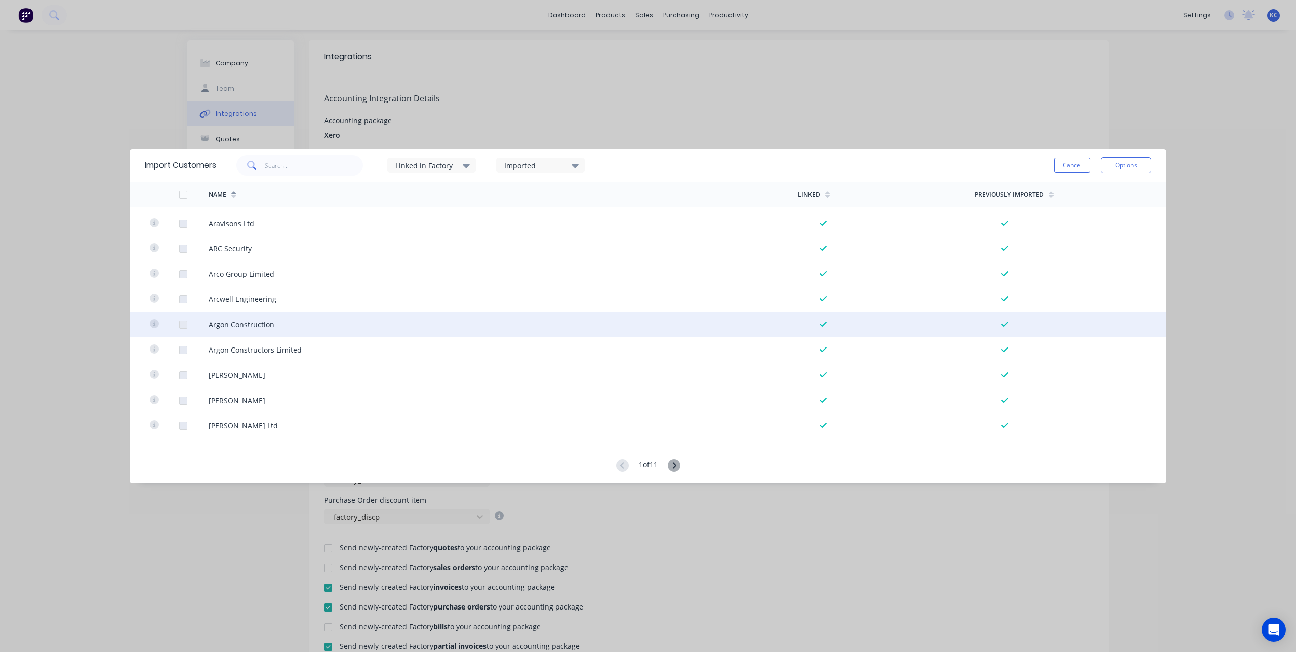
scroll to position [1366, 0]
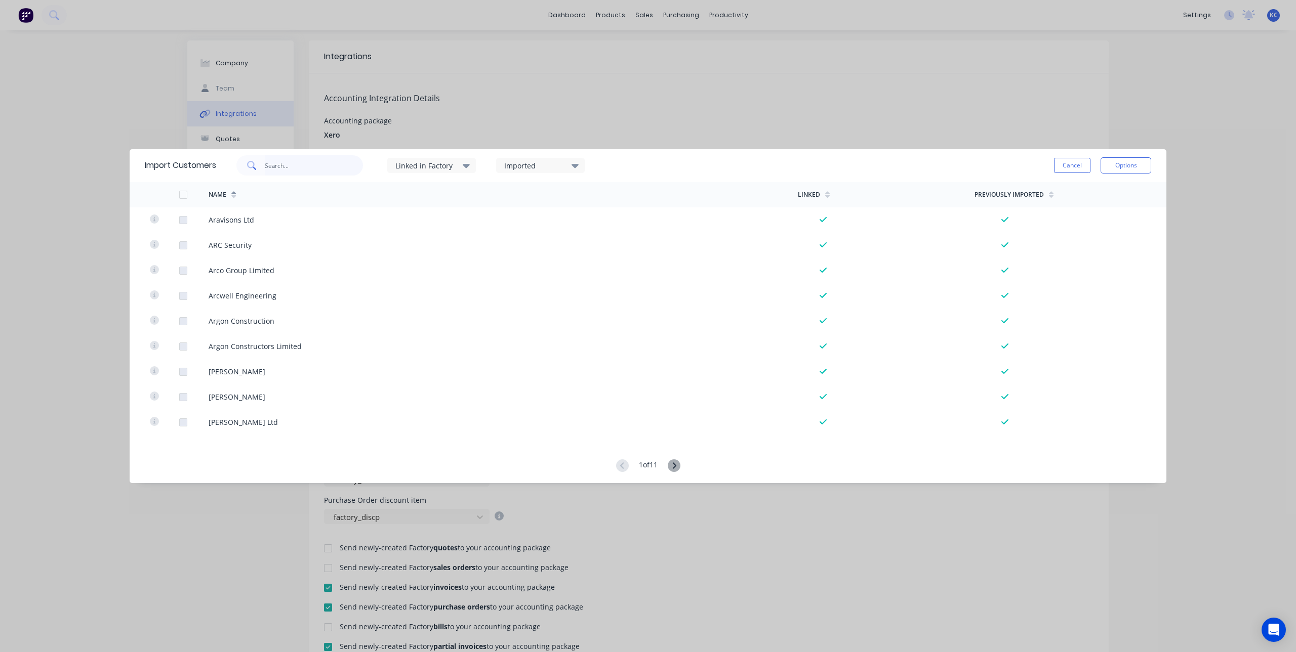
click at [342, 163] on input "text" at bounding box center [314, 165] width 99 height 20
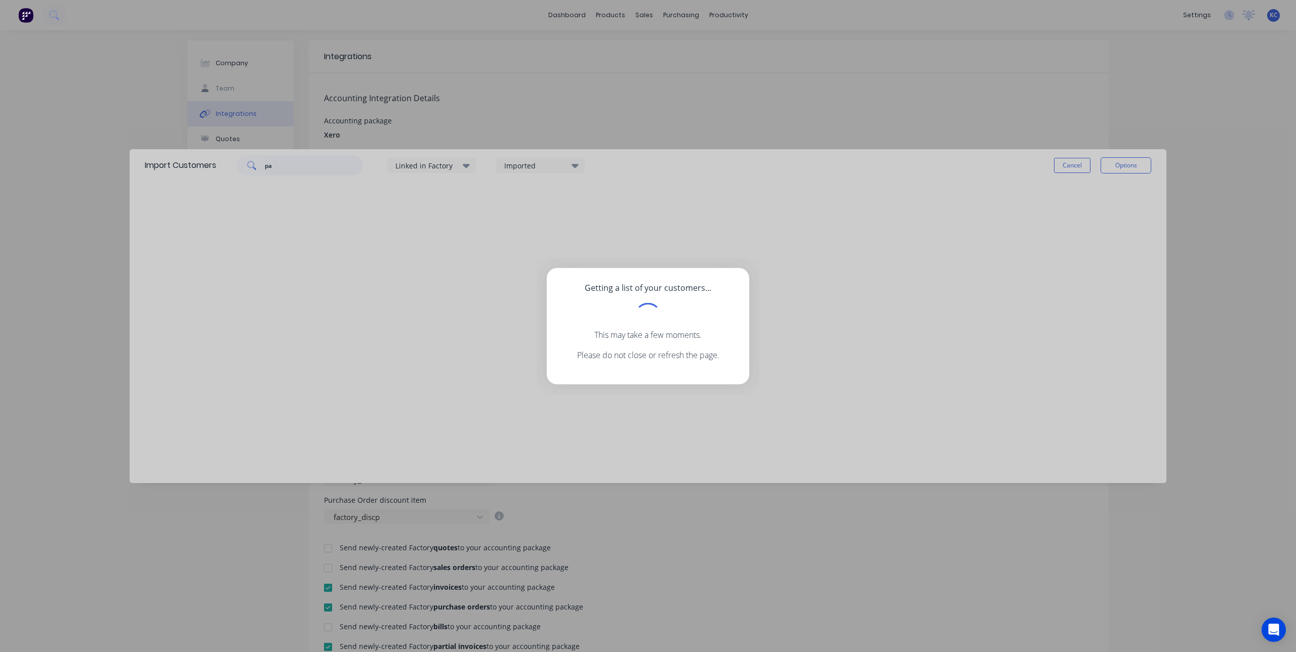
type input "p"
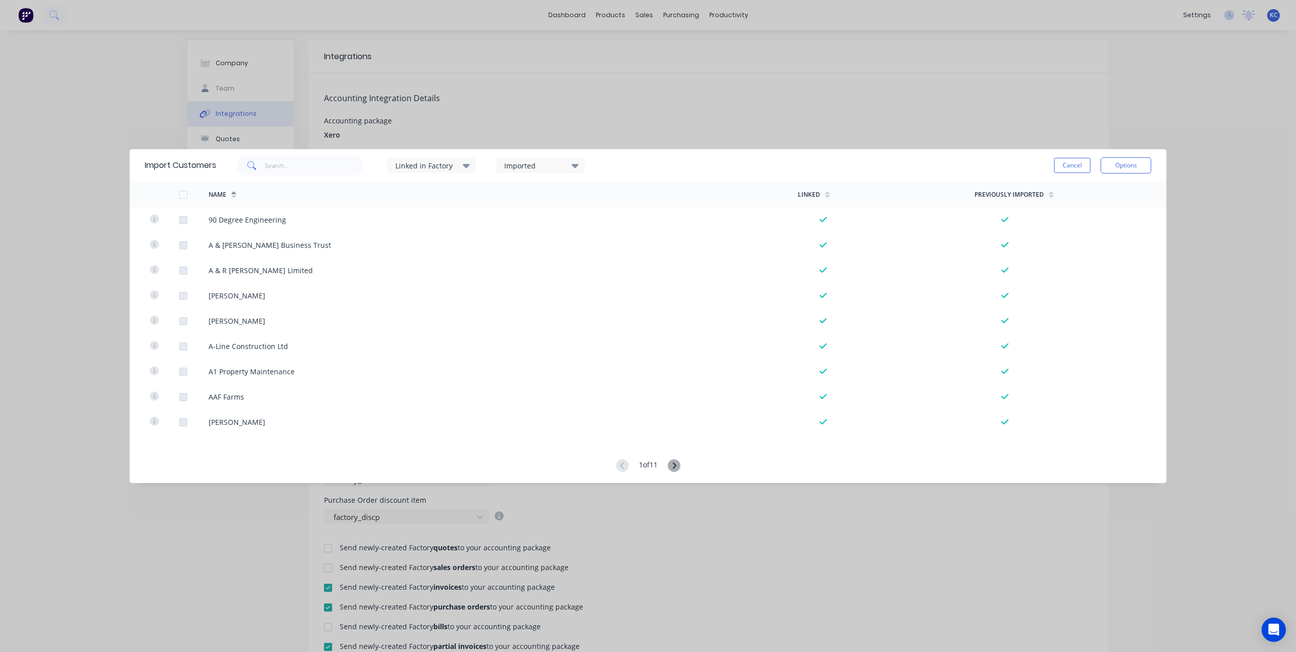
click at [1238, 160] on div "Import Customers Linked in Factory Imported Cancel Options Name Linked Previous…" at bounding box center [648, 326] width 1296 height 652
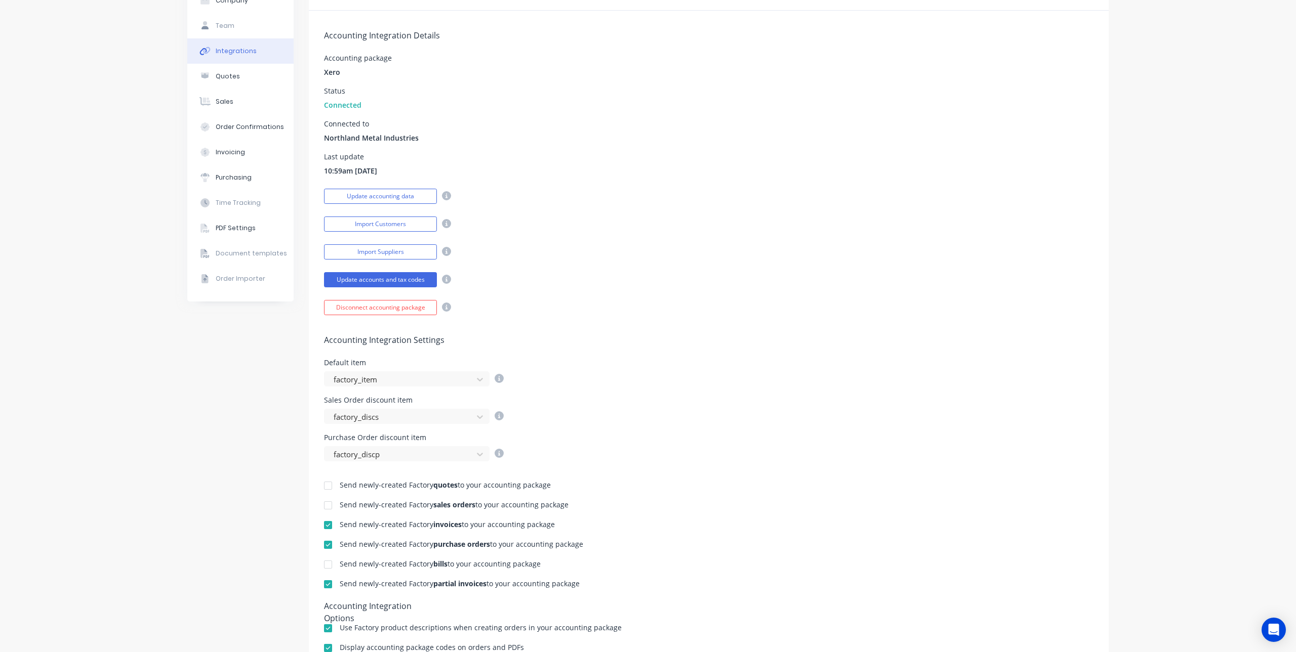
scroll to position [0, 0]
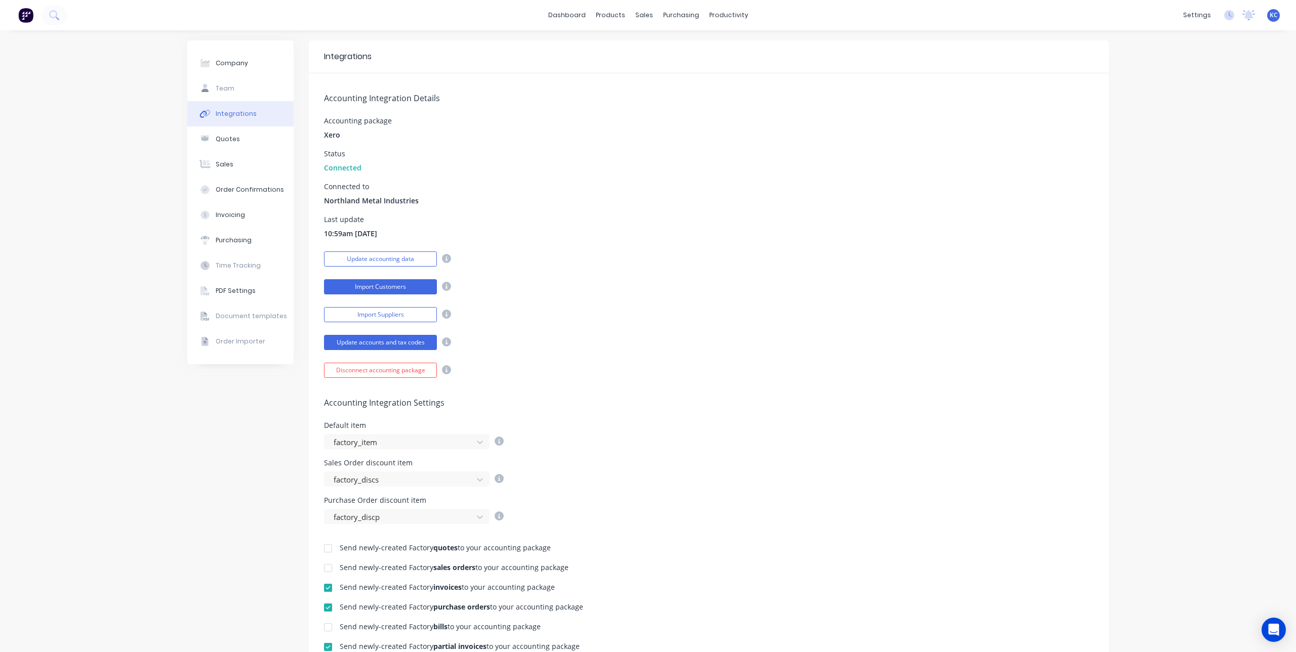
click at [395, 286] on button "Import Customers" at bounding box center [380, 286] width 113 height 15
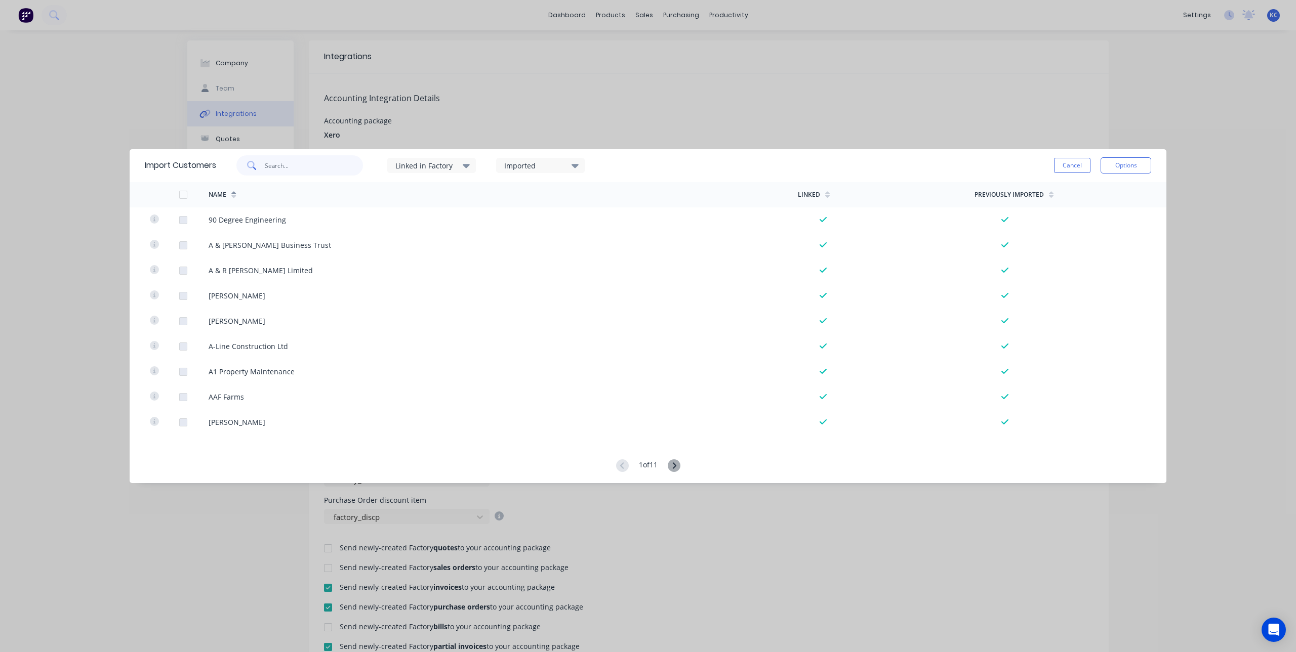
click at [328, 171] on input "text" at bounding box center [314, 165] width 99 height 20
type input "[PERSON_NAME]"
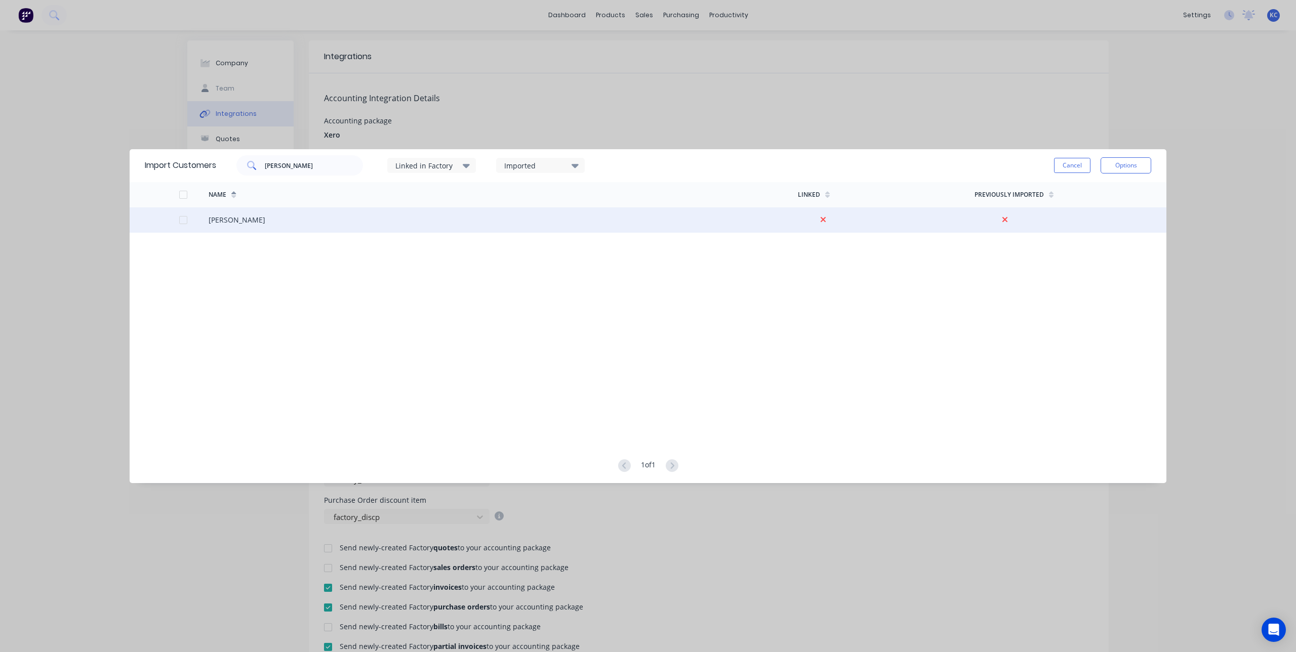
click at [185, 221] on div at bounding box center [183, 220] width 20 height 20
click at [1123, 166] on button "Options" at bounding box center [1125, 165] width 51 height 16
click at [1113, 196] on div "Import selected customers" at bounding box center [1103, 193] width 78 height 25
